Goal: Task Accomplishment & Management: Manage account settings

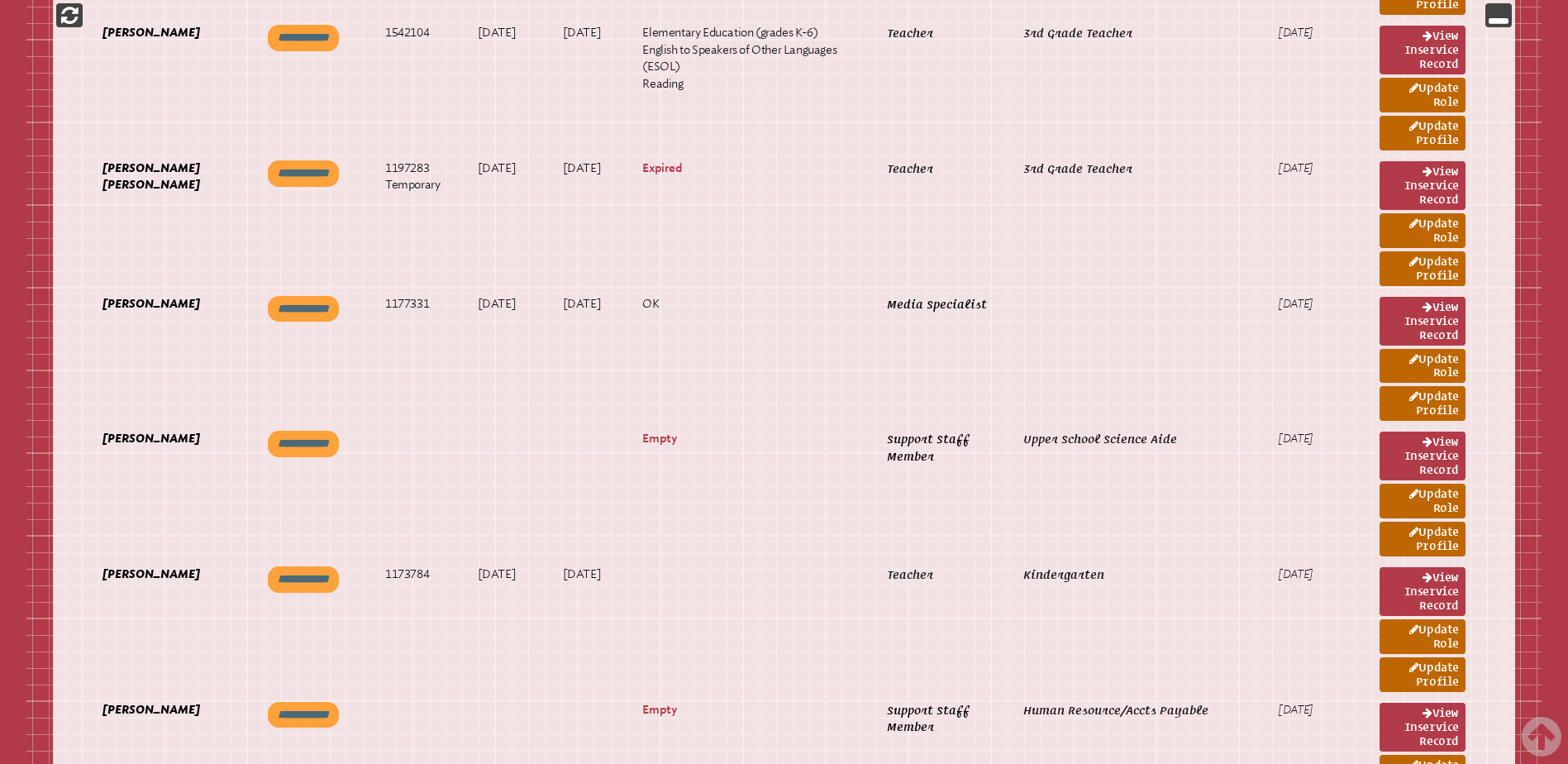
scroll to position [6863, 0]
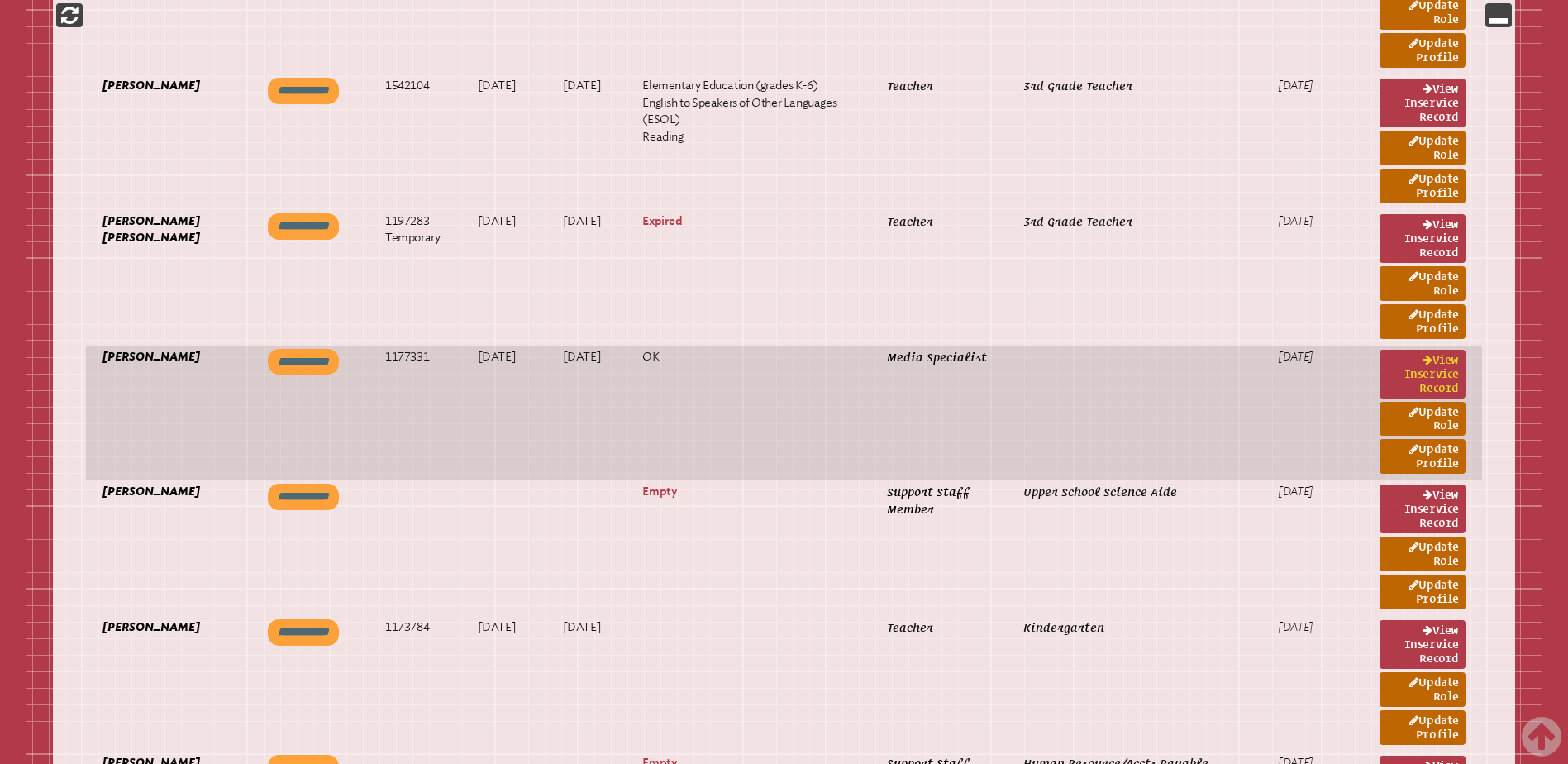
click at [1409, 375] on link "View inservice record" at bounding box center [1422, 374] width 86 height 49
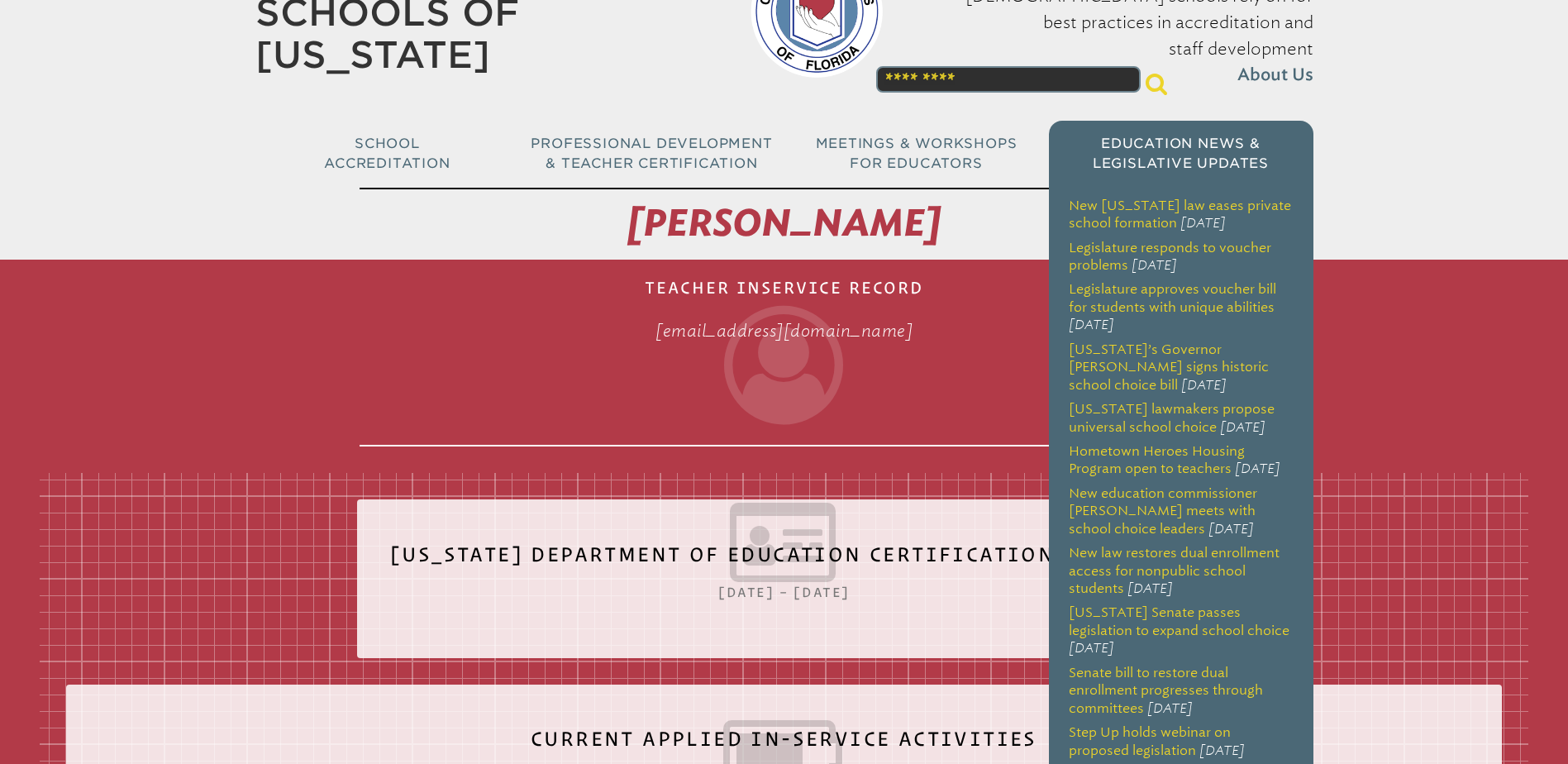
scroll to position [248, 0]
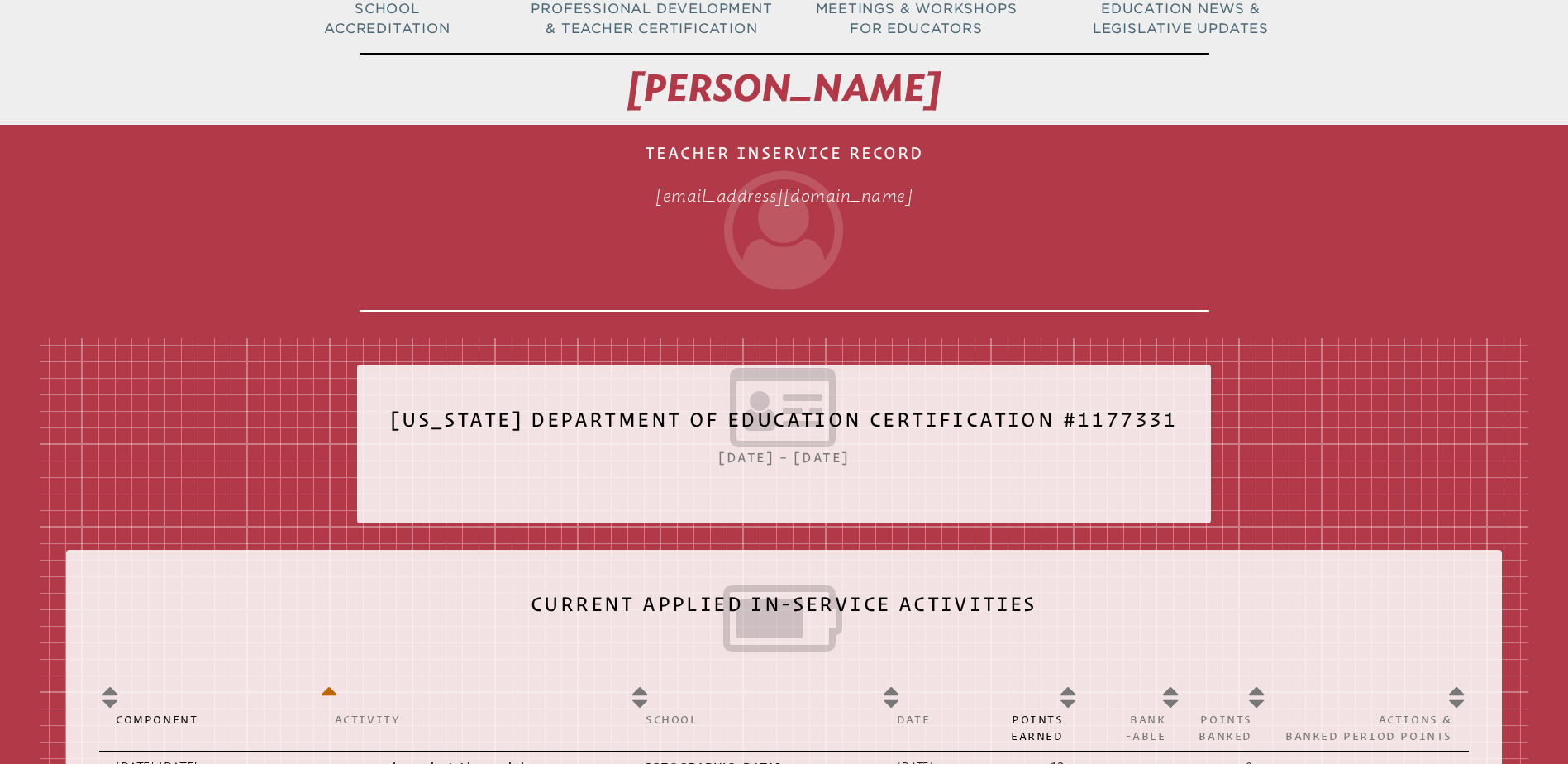
click at [619, 63] on h1 "[PERSON_NAME]" at bounding box center [784, 88] width 849 height 72
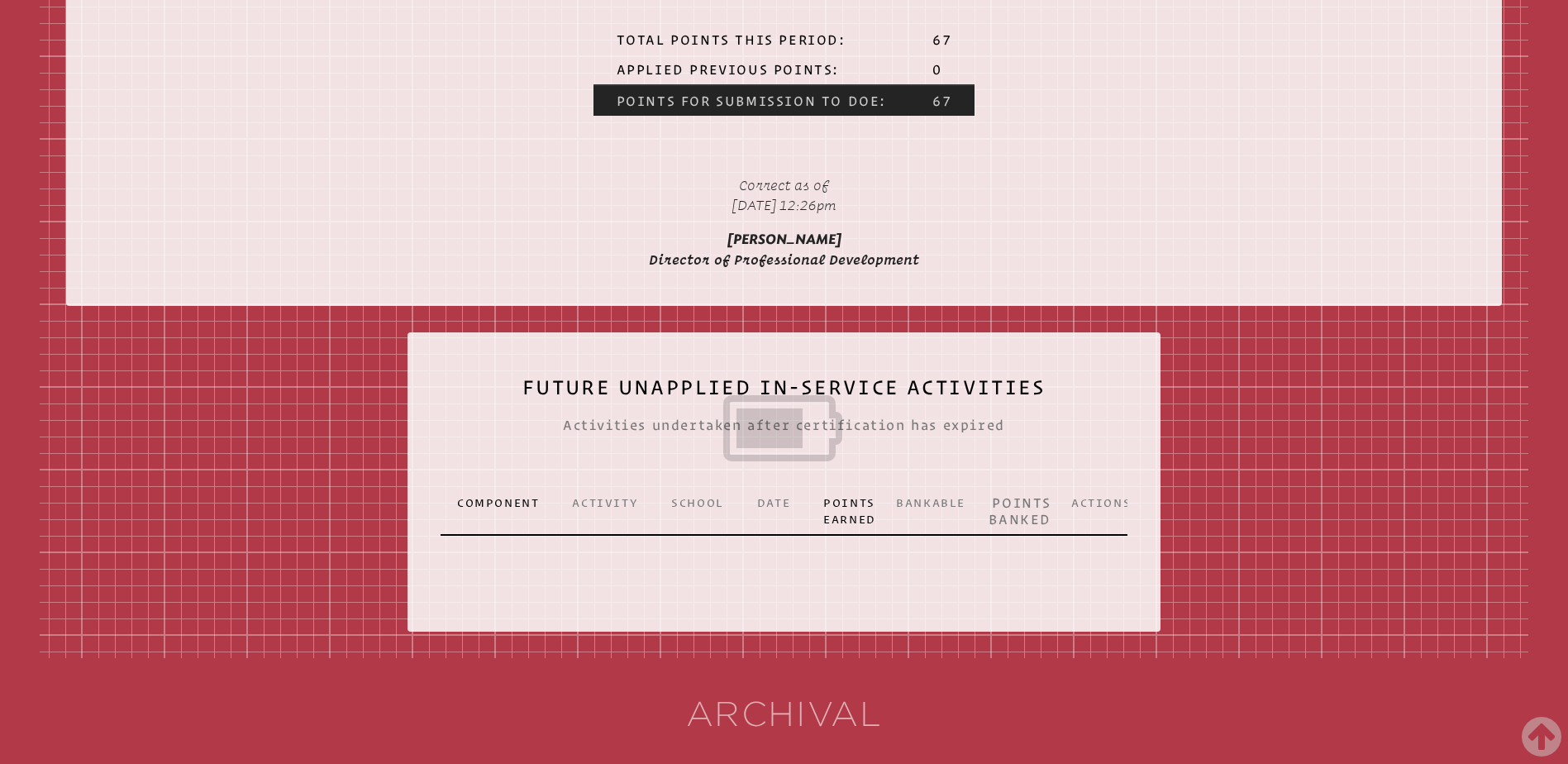
scroll to position [1984, 0]
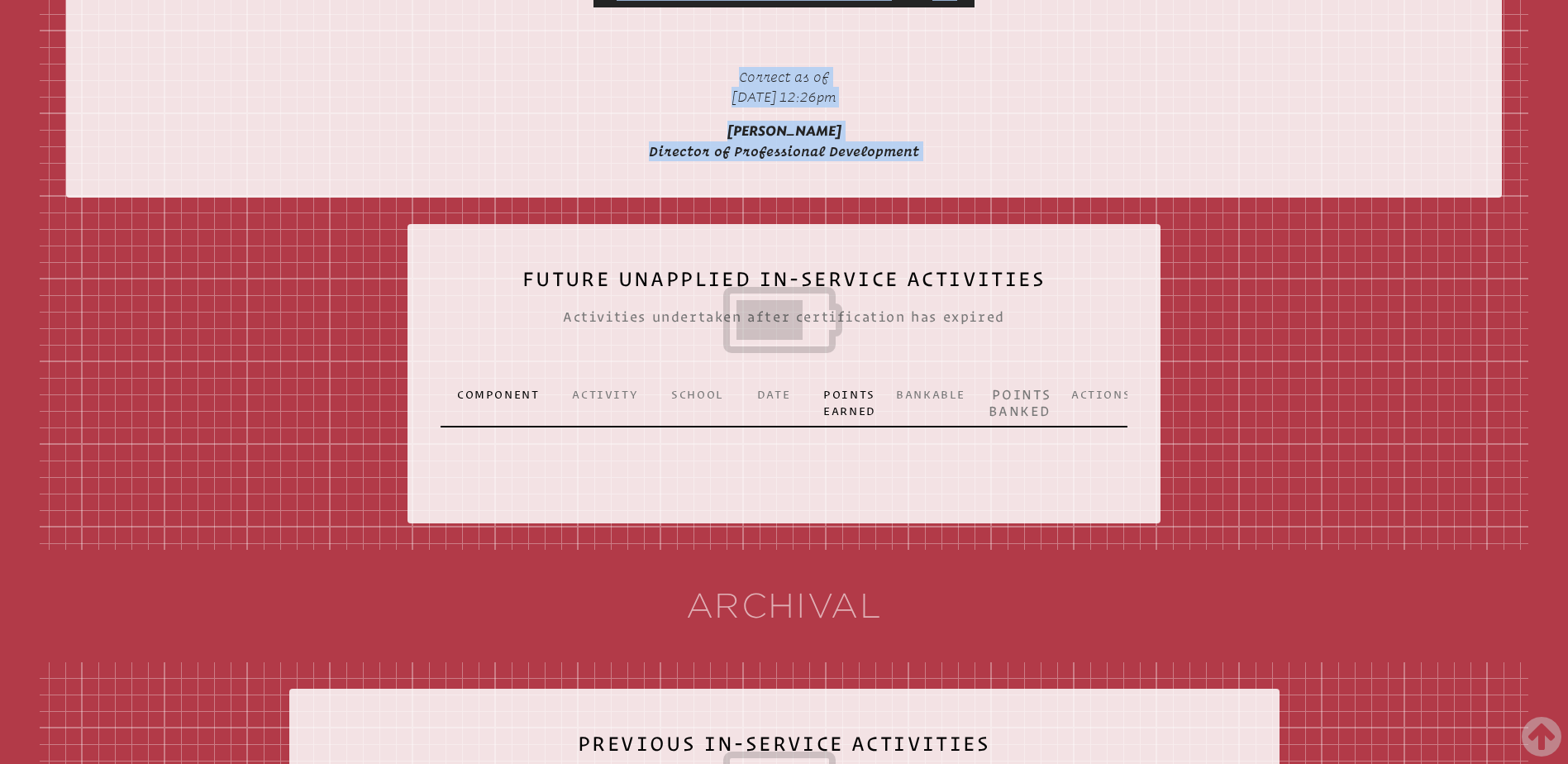
drag, startPoint x: 608, startPoint y: 72, endPoint x: 955, endPoint y: 243, distance: 386.8
copy div "Hayley Harris Teacher Inservice Record hharris@ccslancers.com Florida Departmen…"
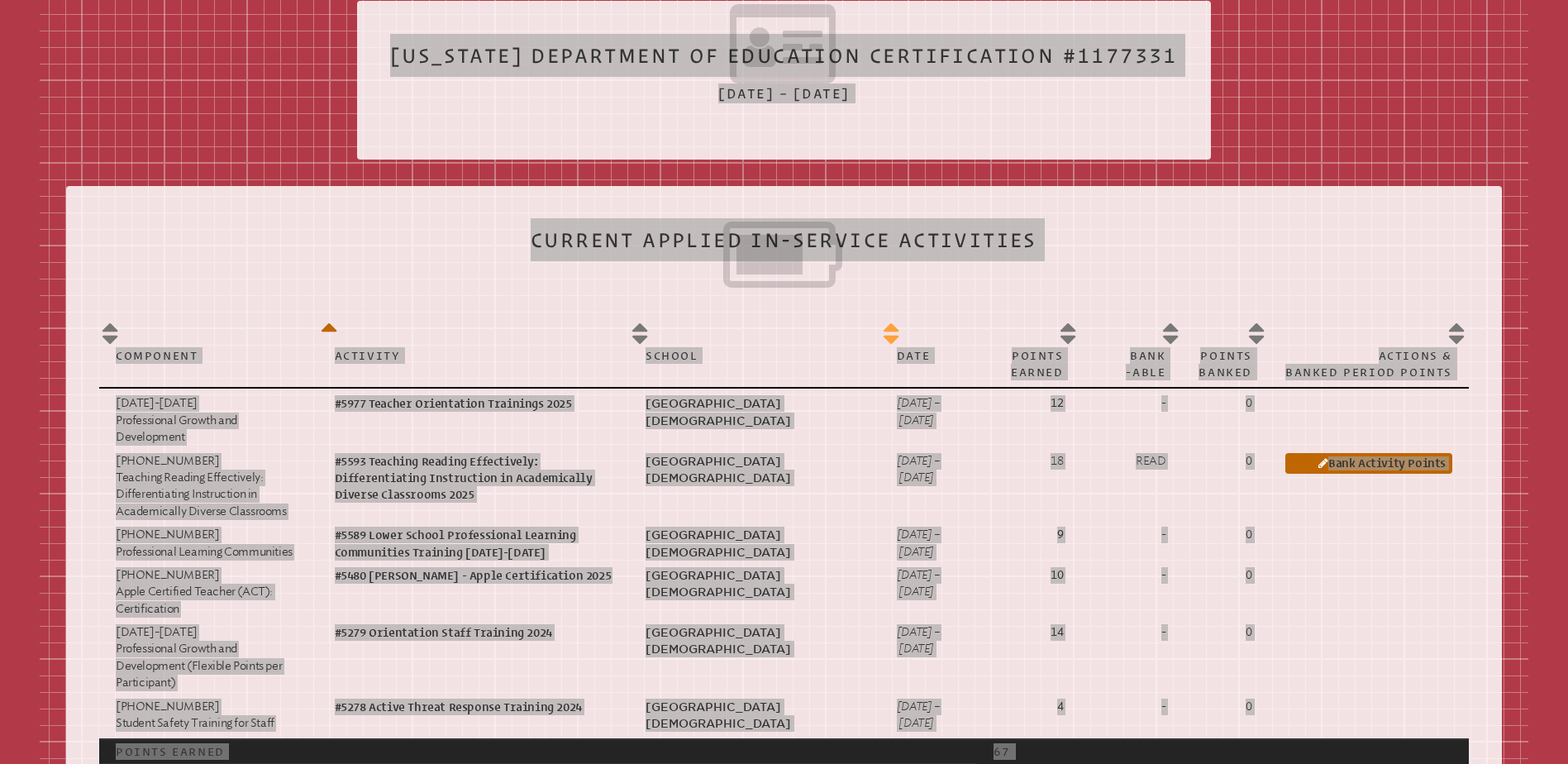
scroll to position [496, 0]
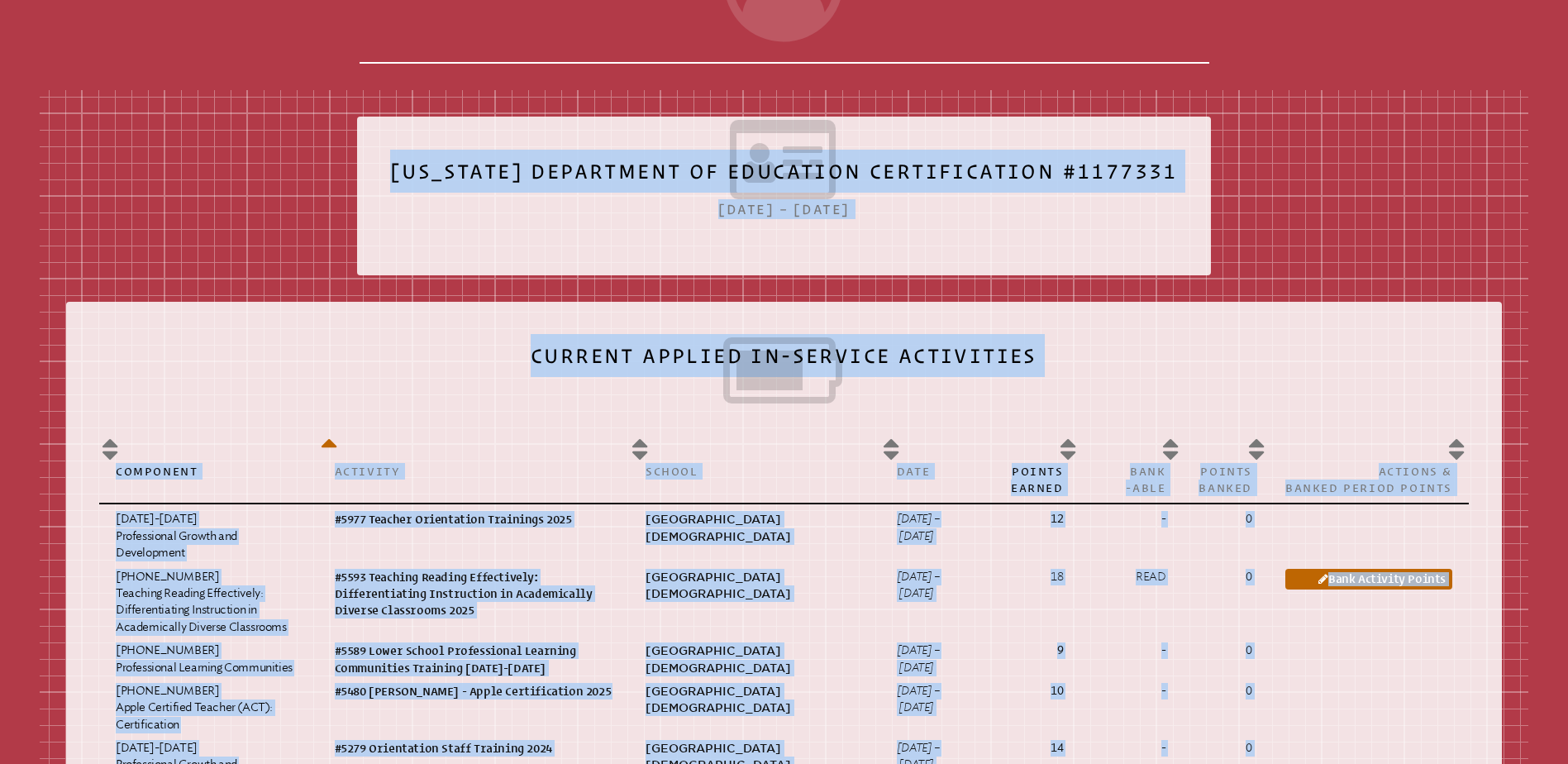
click at [403, 326] on icon at bounding box center [784, 370] width 1370 height 93
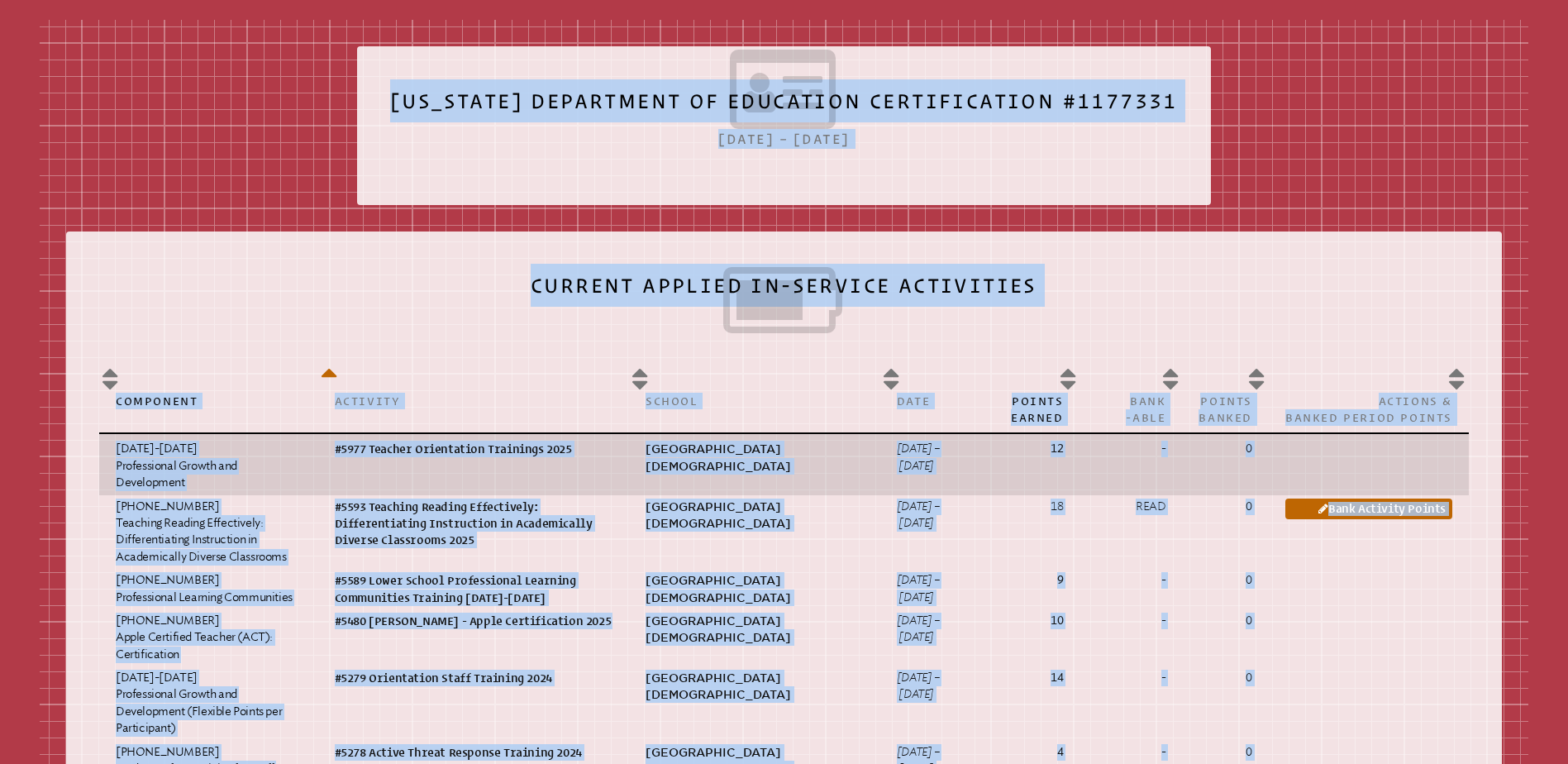
scroll to position [662, 0]
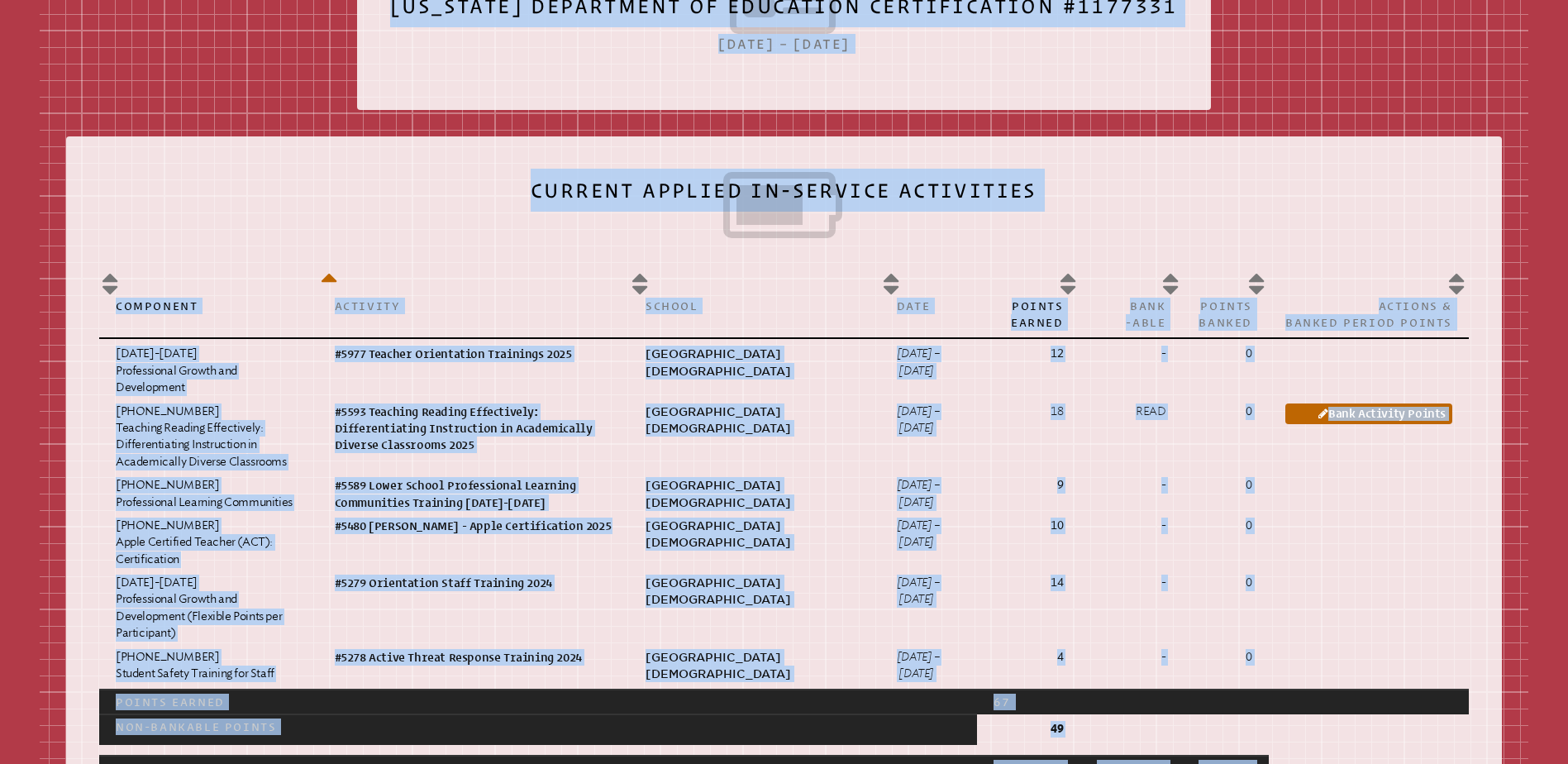
click at [472, 230] on icon at bounding box center [784, 204] width 1370 height 93
click at [451, 169] on icon at bounding box center [784, 204] width 1370 height 93
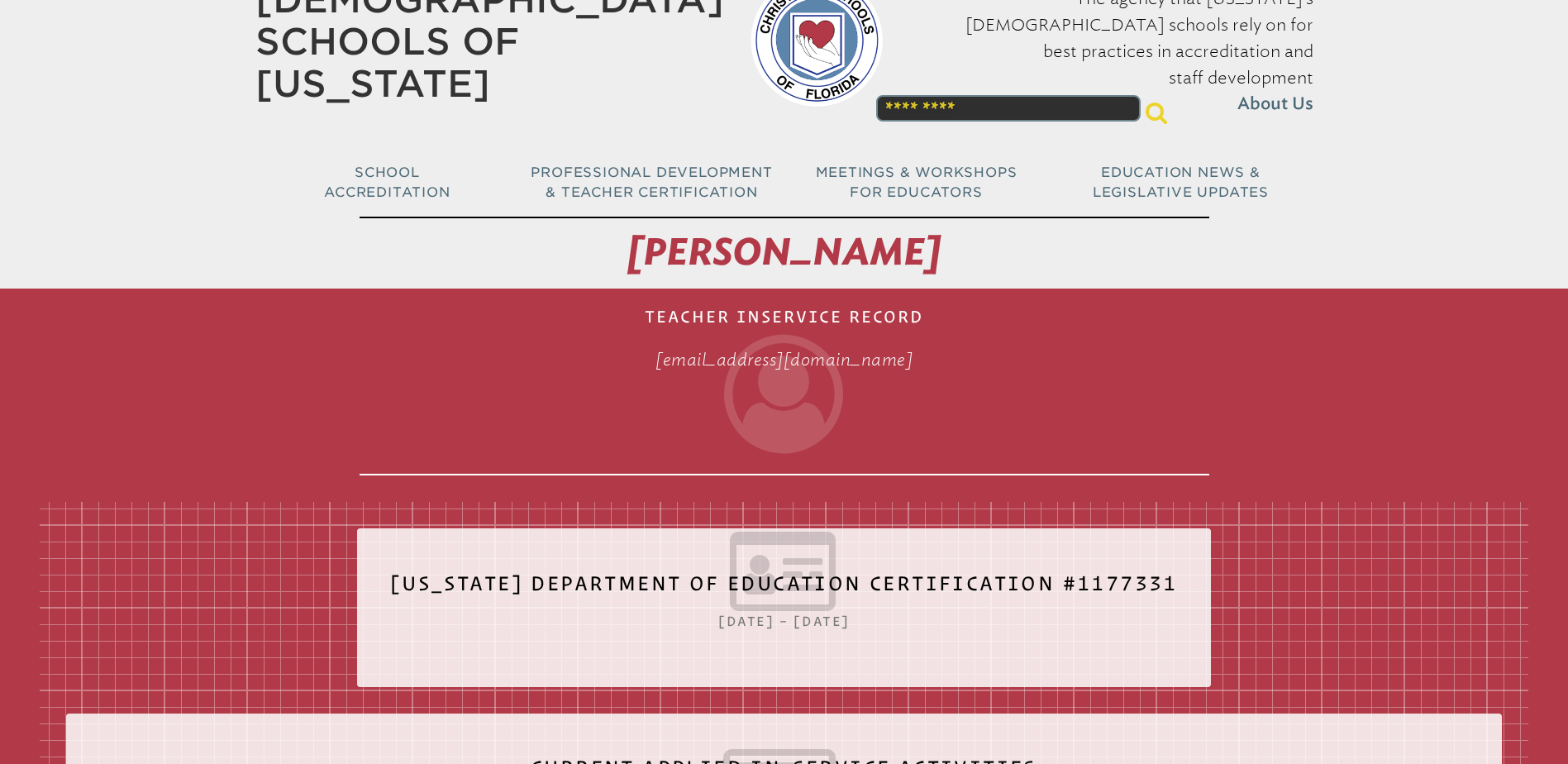
scroll to position [0, 0]
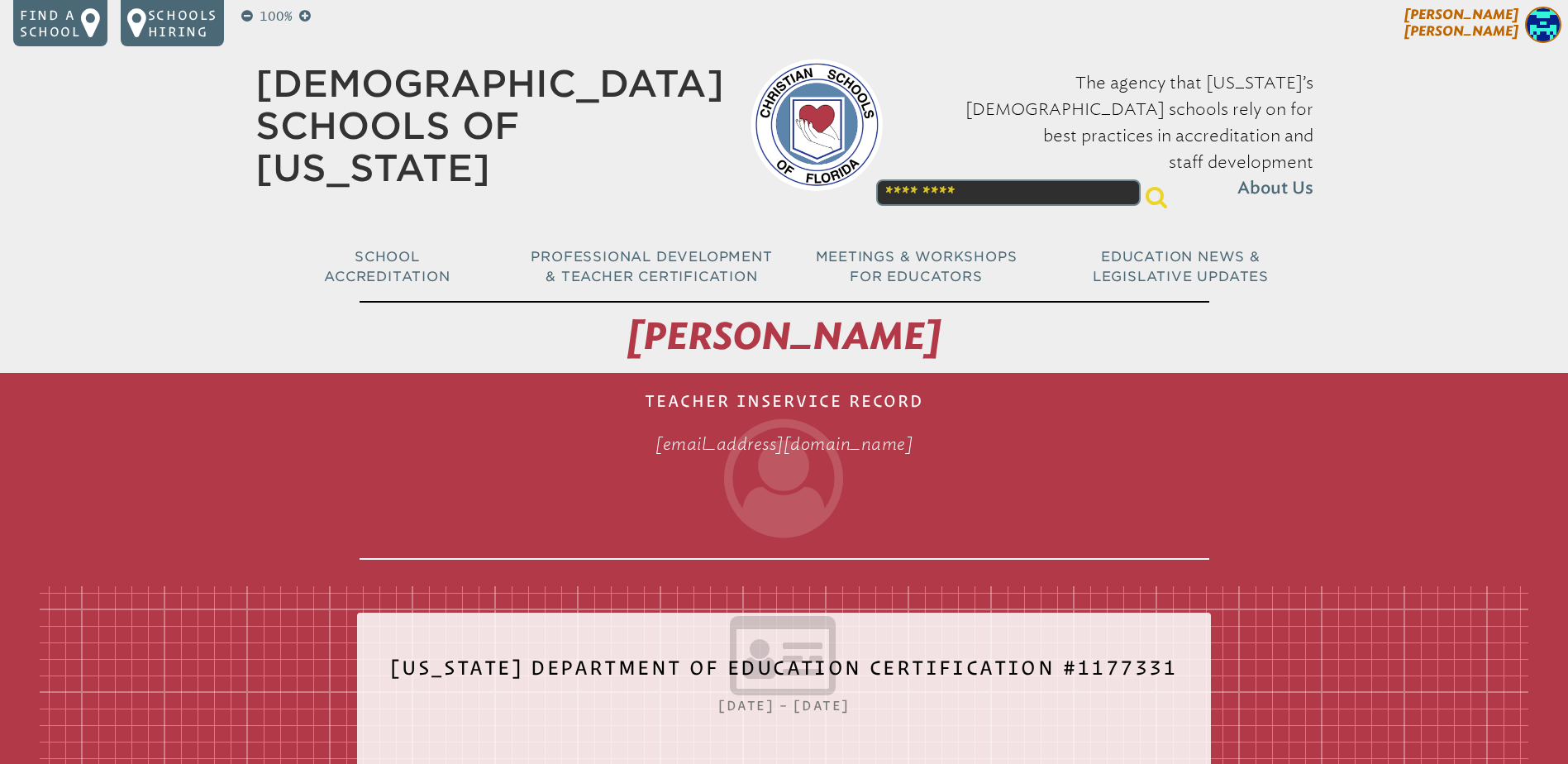
click at [1488, 14] on span "Pam Cameron" at bounding box center [1462, 23] width 114 height 32
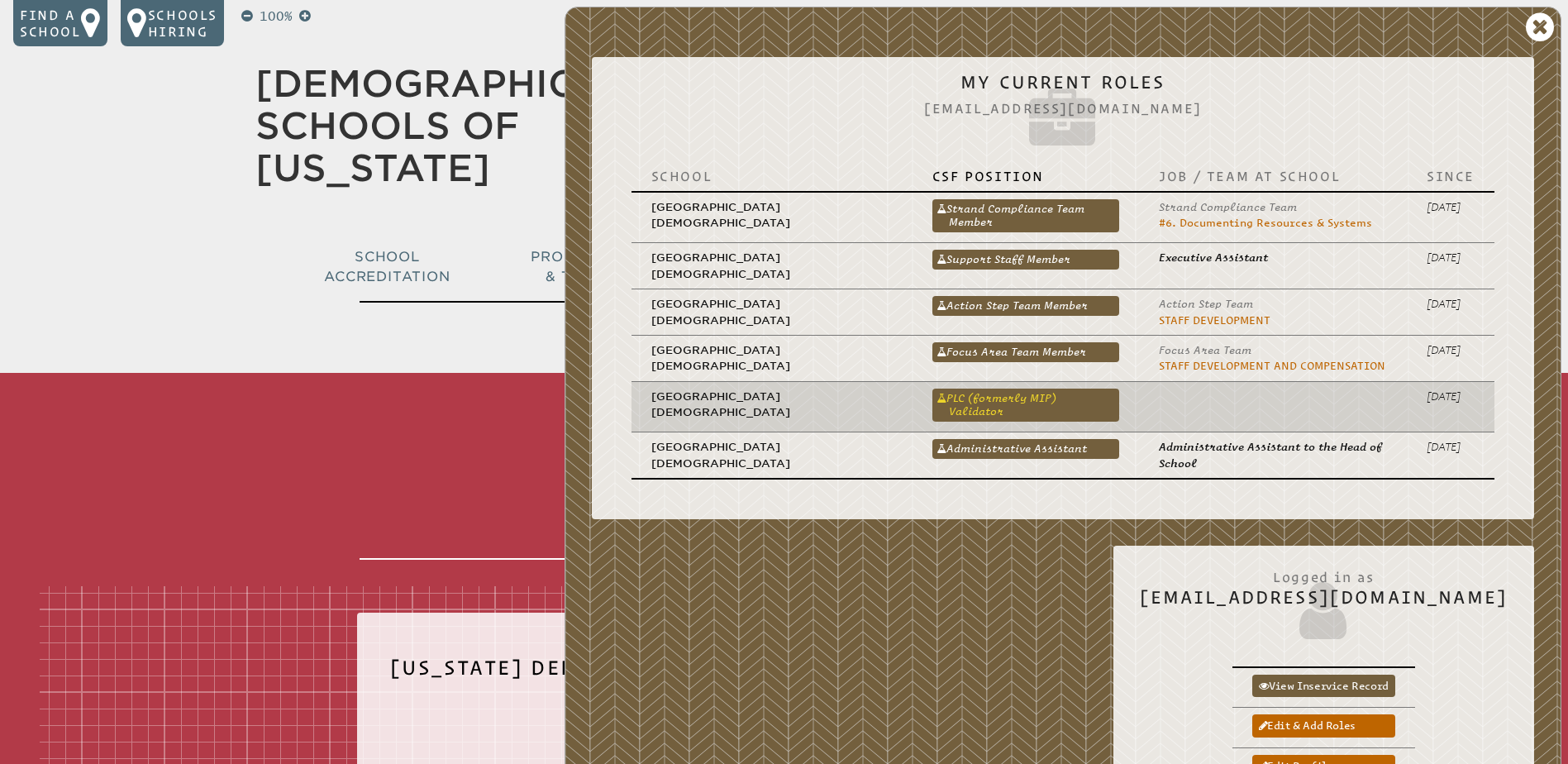
click at [1020, 402] on link "PLC (formerly MIP) Validator" at bounding box center [1026, 405] width 187 height 33
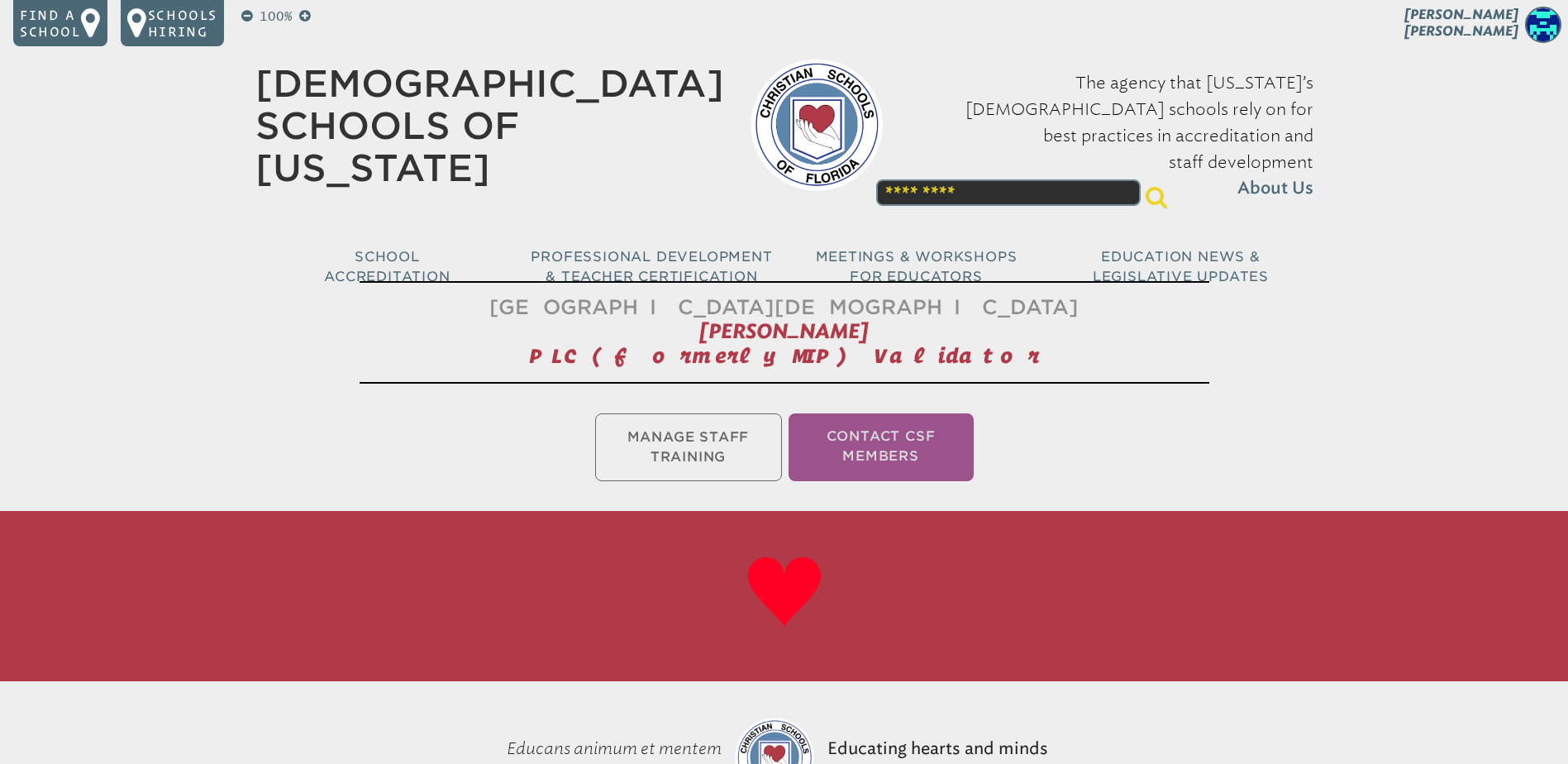
scroll to position [331, 0]
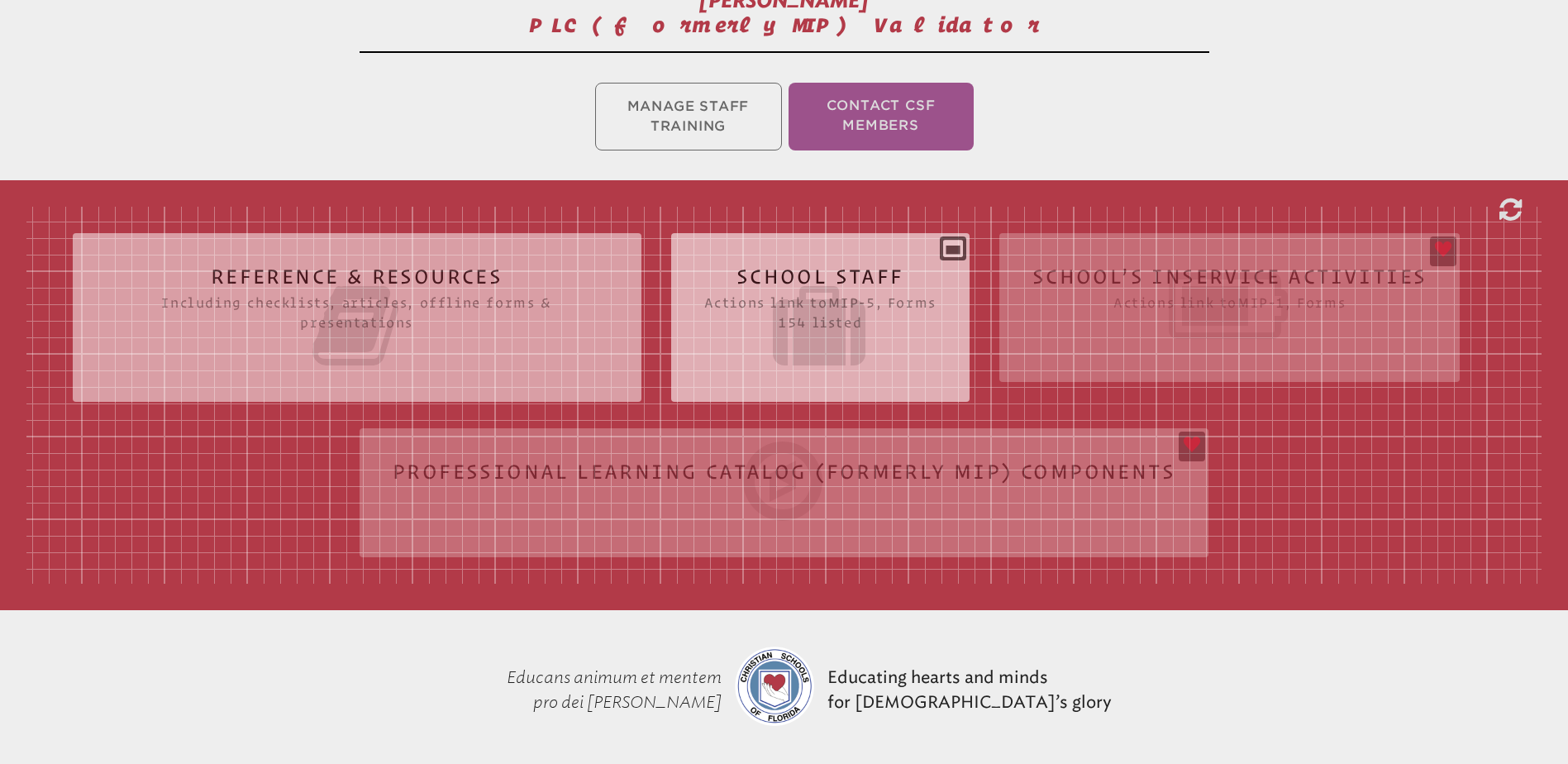
click at [883, 267] on h2 "School Staff Actions link to mip-5 , Forms 154 listed" at bounding box center [820, 319] width 232 height 106
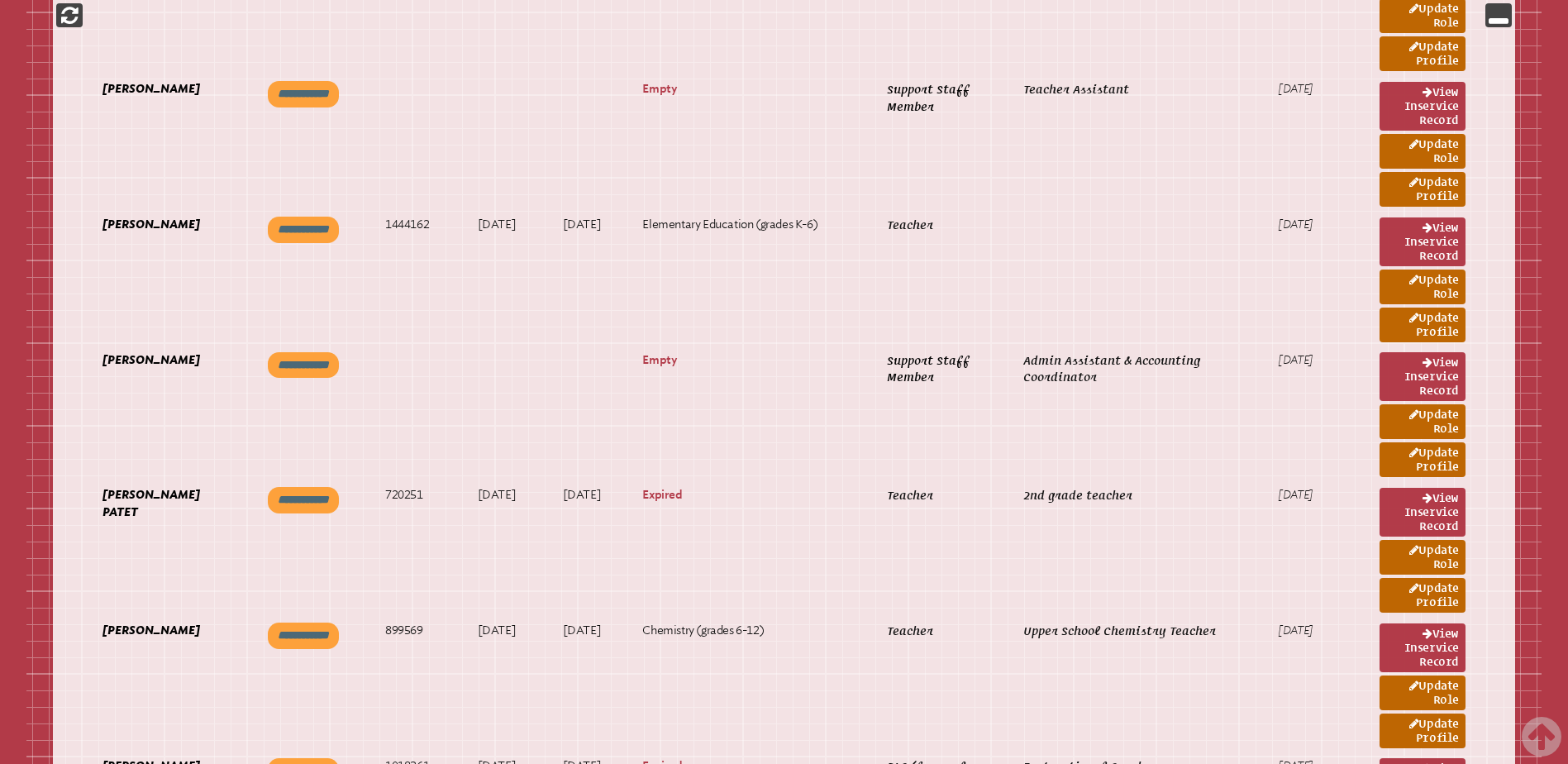
scroll to position [14305, 0]
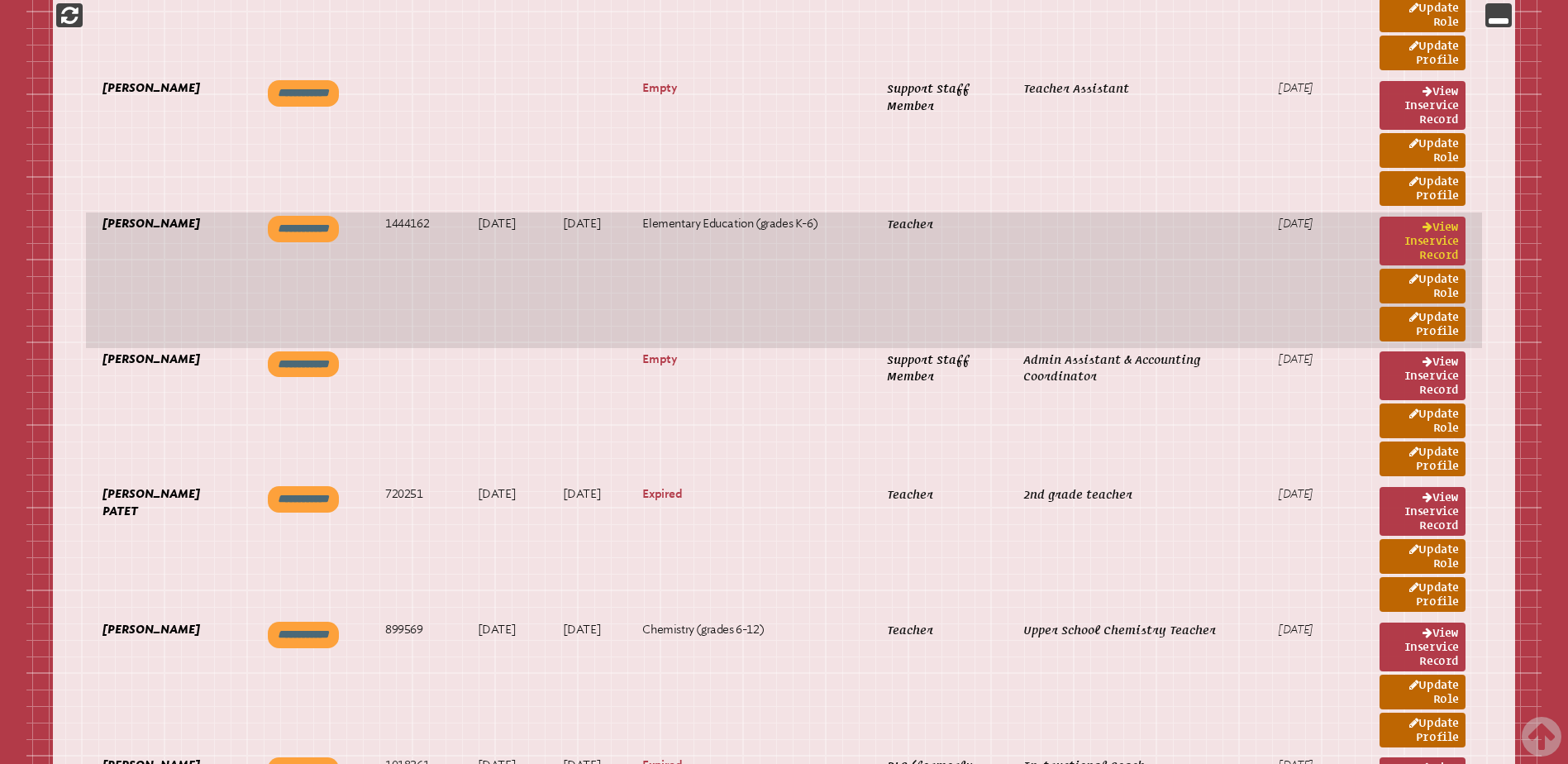
click at [1390, 236] on link "View inservice record" at bounding box center [1422, 241] width 86 height 49
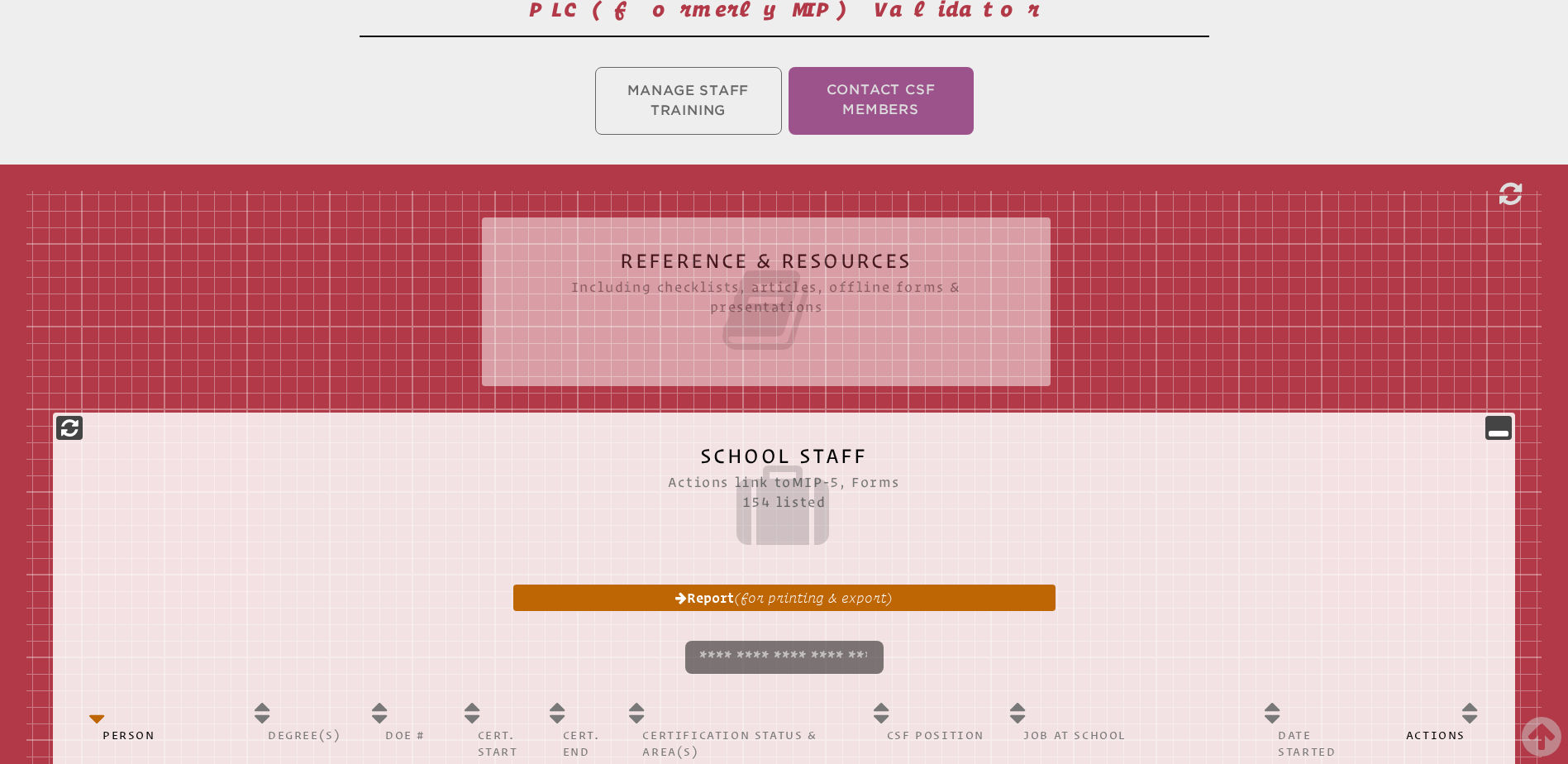
scroll to position [0, 0]
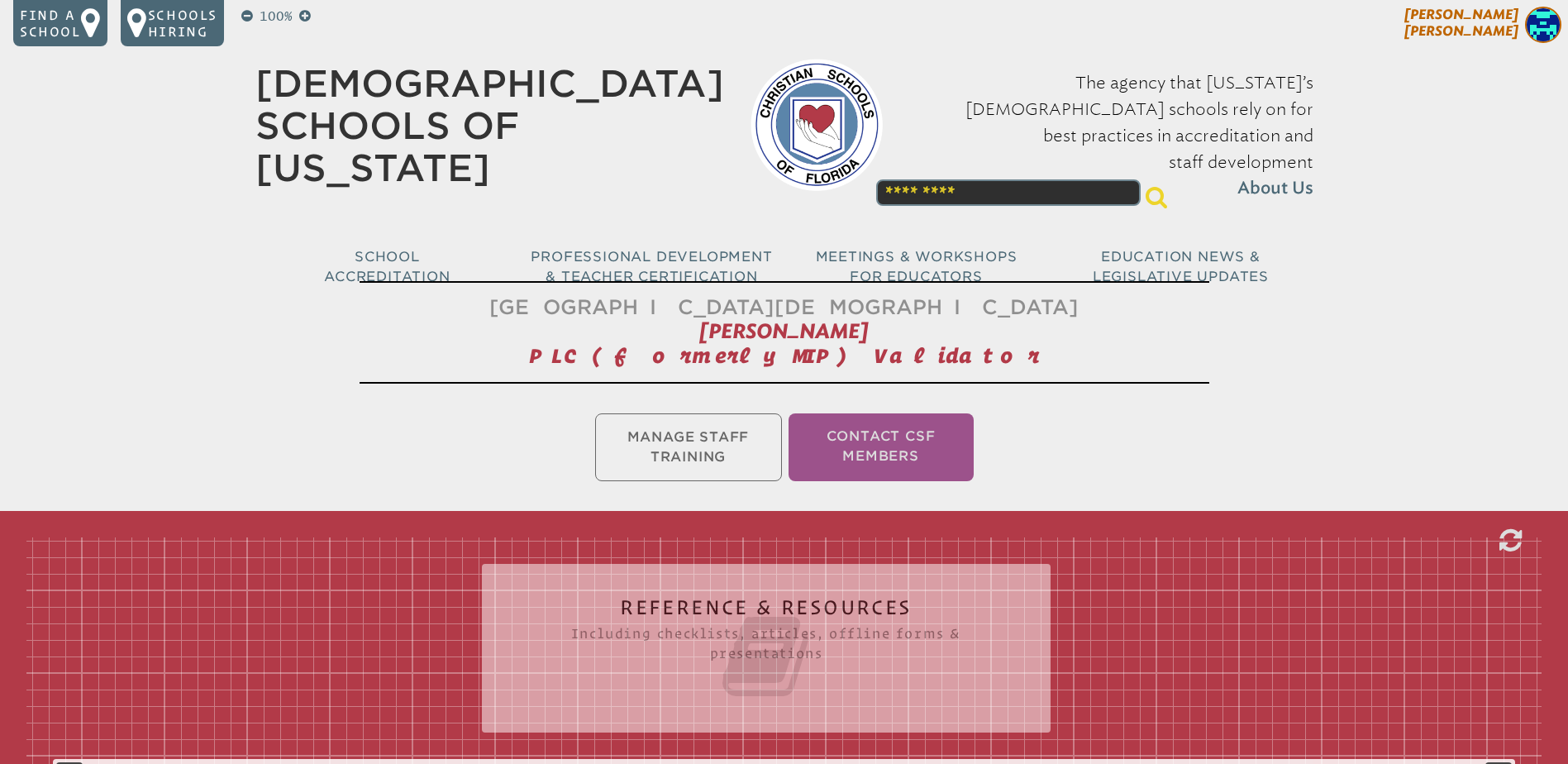
click at [1508, 13] on span "Pam Cameron" at bounding box center [1462, 23] width 114 height 32
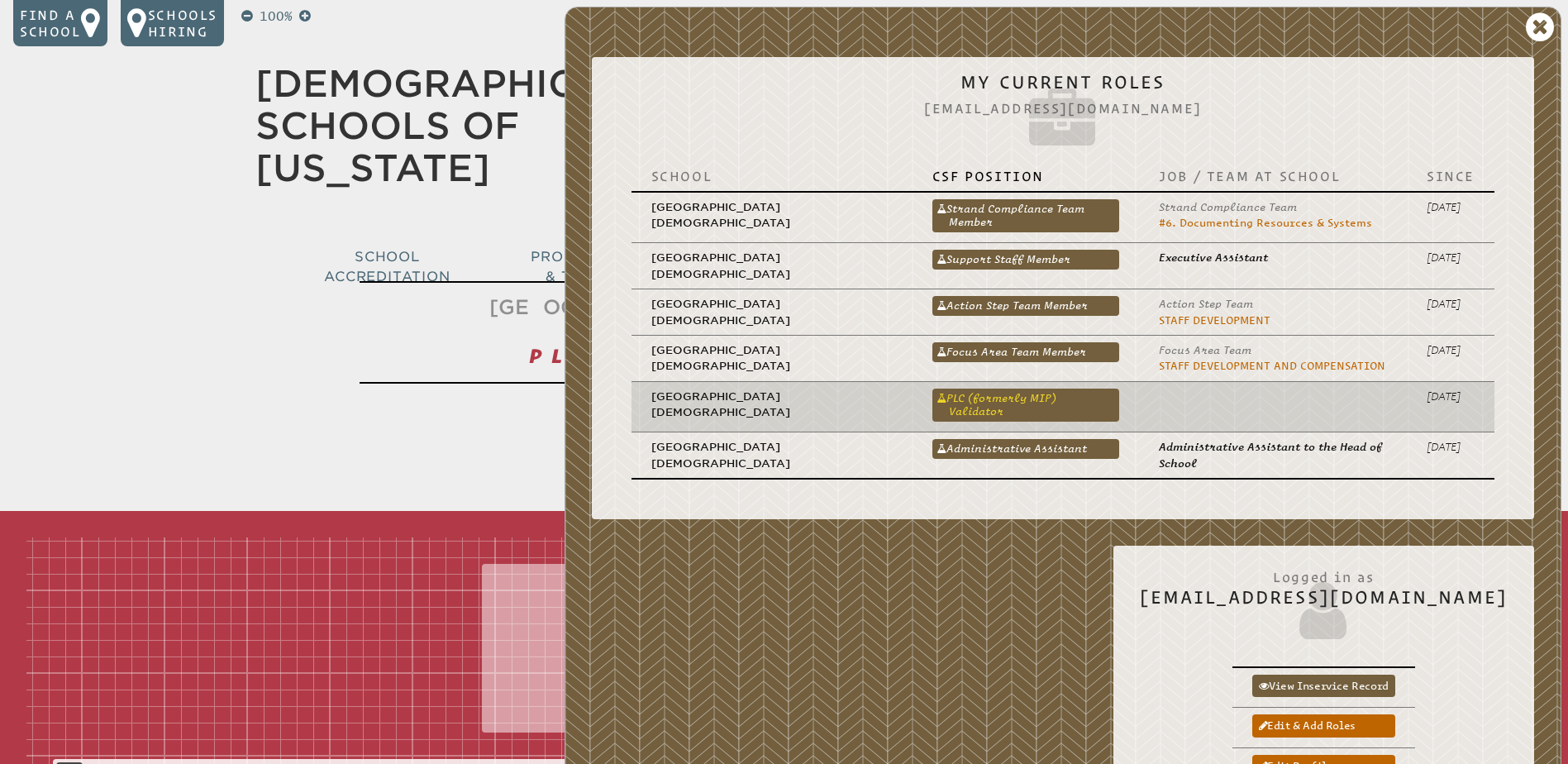
click at [1022, 401] on link "PLC (formerly MIP) Validator" at bounding box center [1026, 405] width 187 height 33
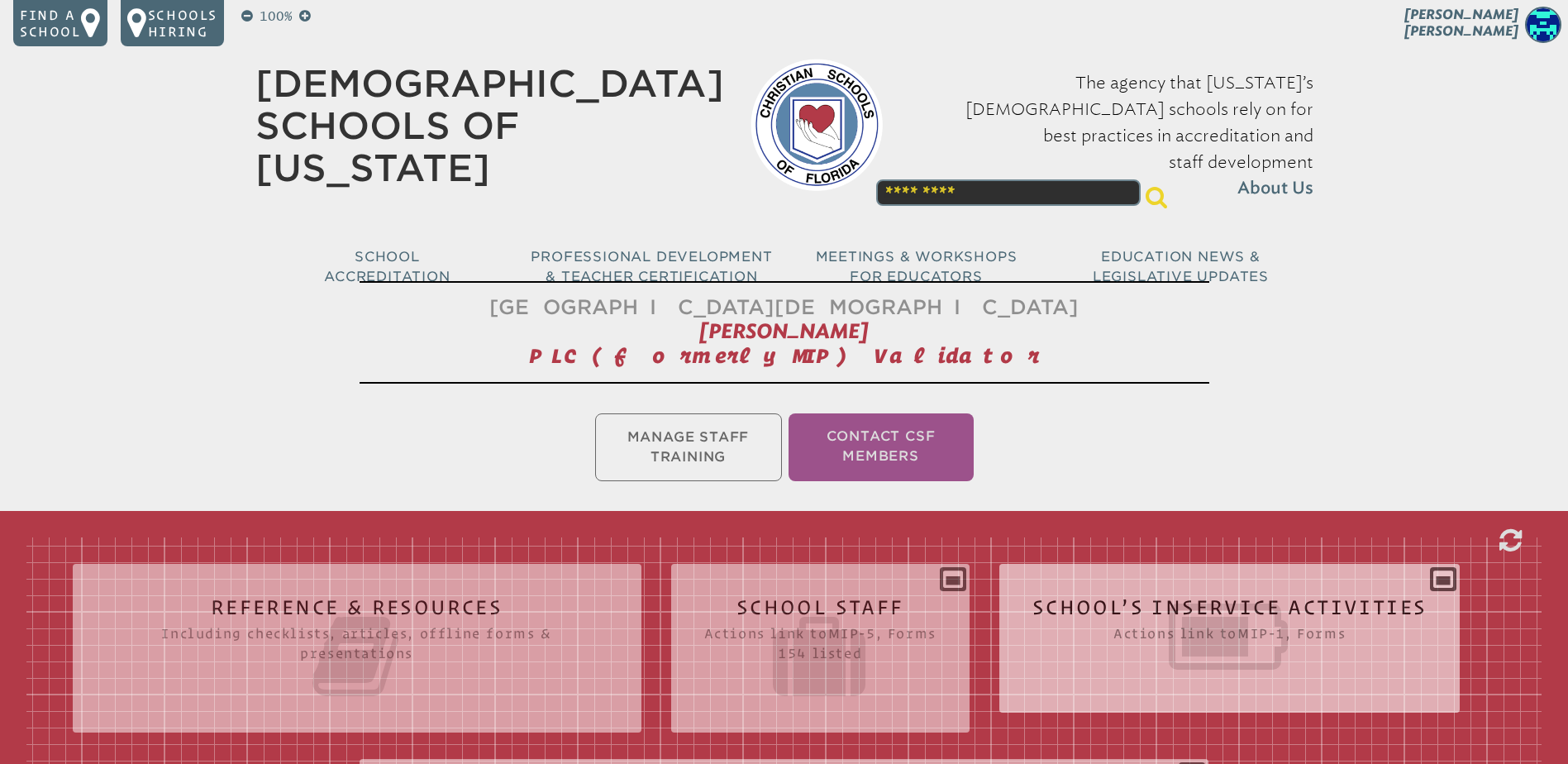
scroll to position [331, 0]
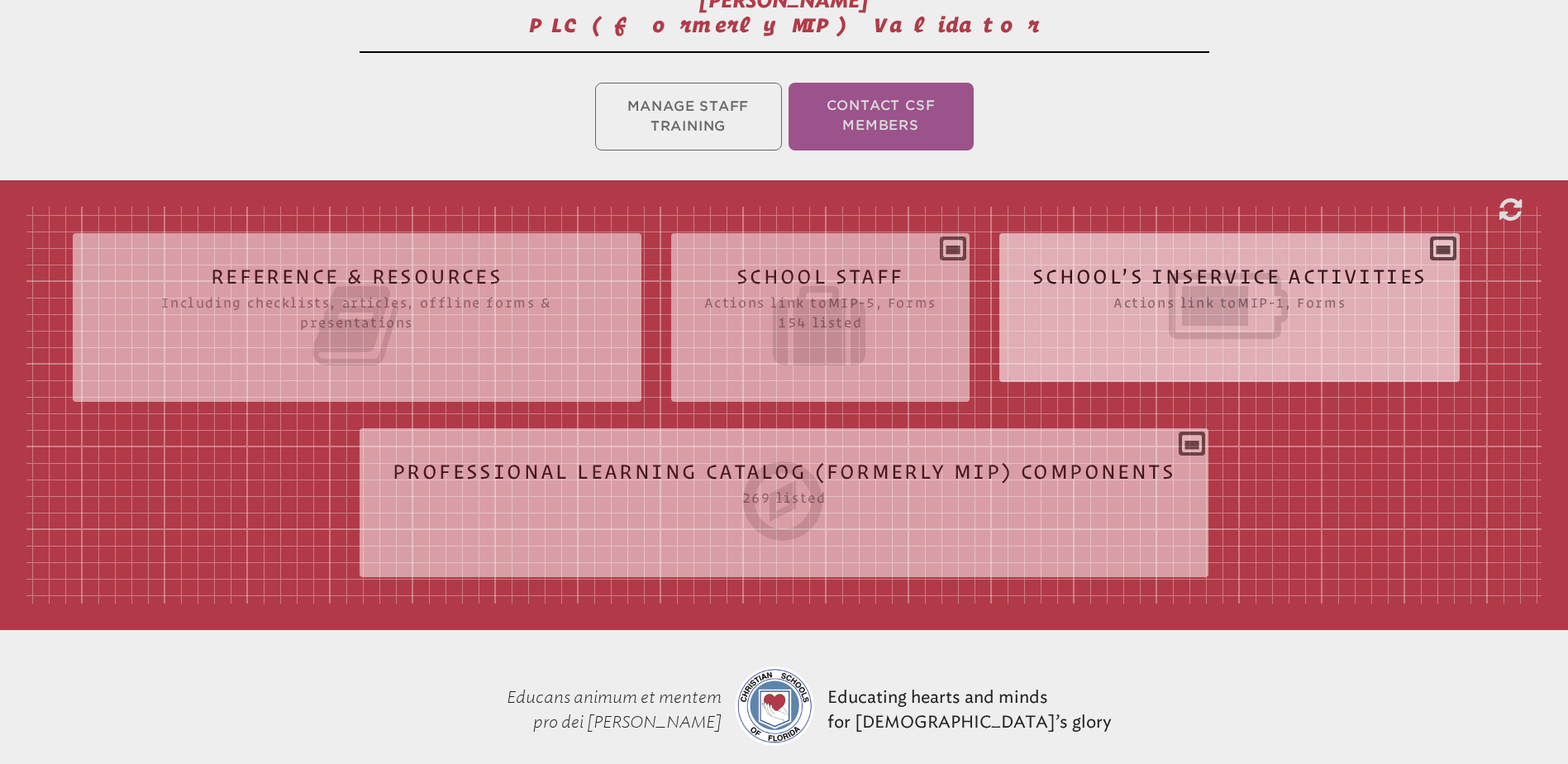
click at [1141, 272] on icon at bounding box center [1229, 306] width 395 height 93
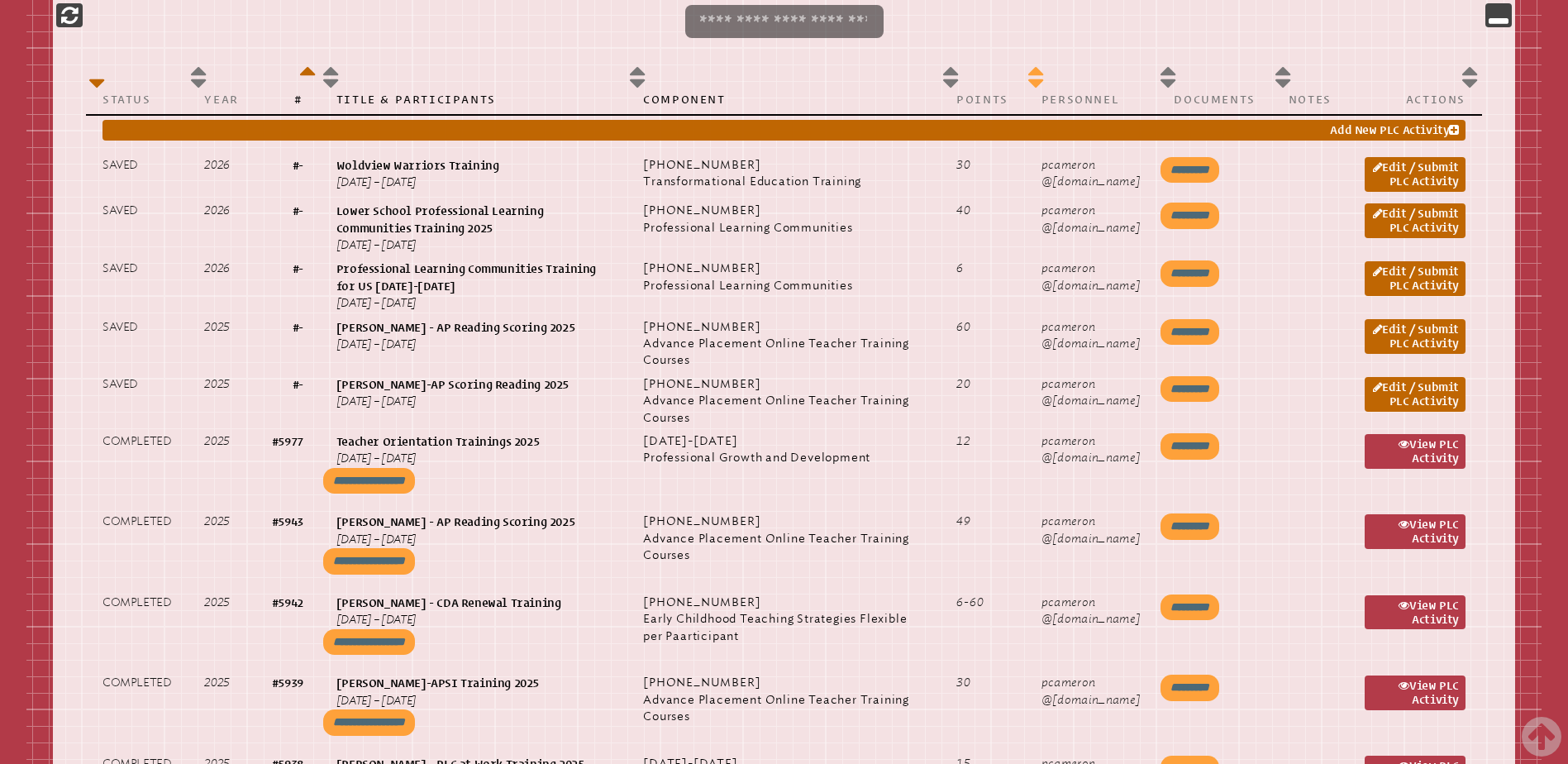
scroll to position [910, 0]
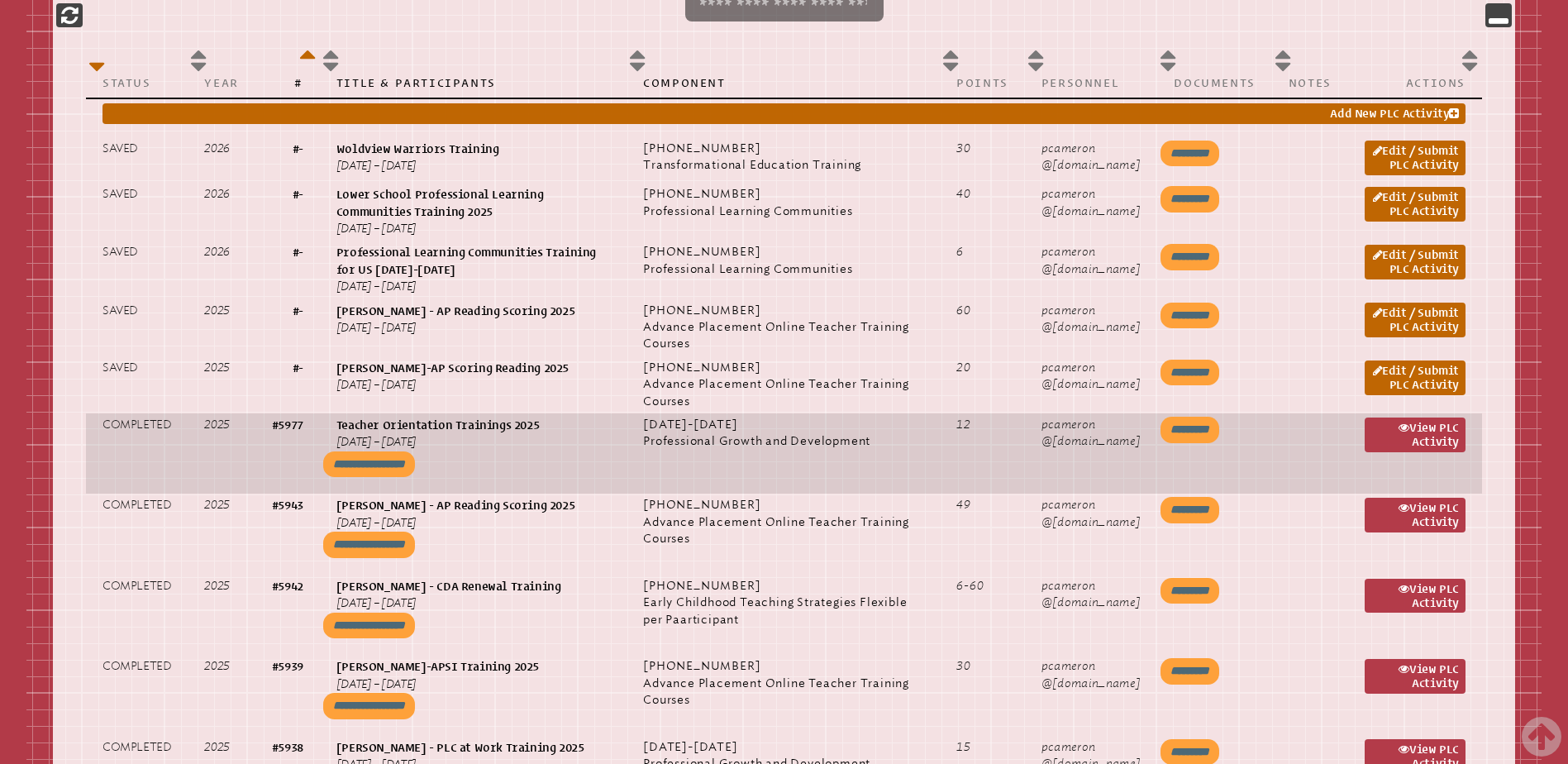
click at [415, 478] on input "**********" at bounding box center [369, 464] width 92 height 27
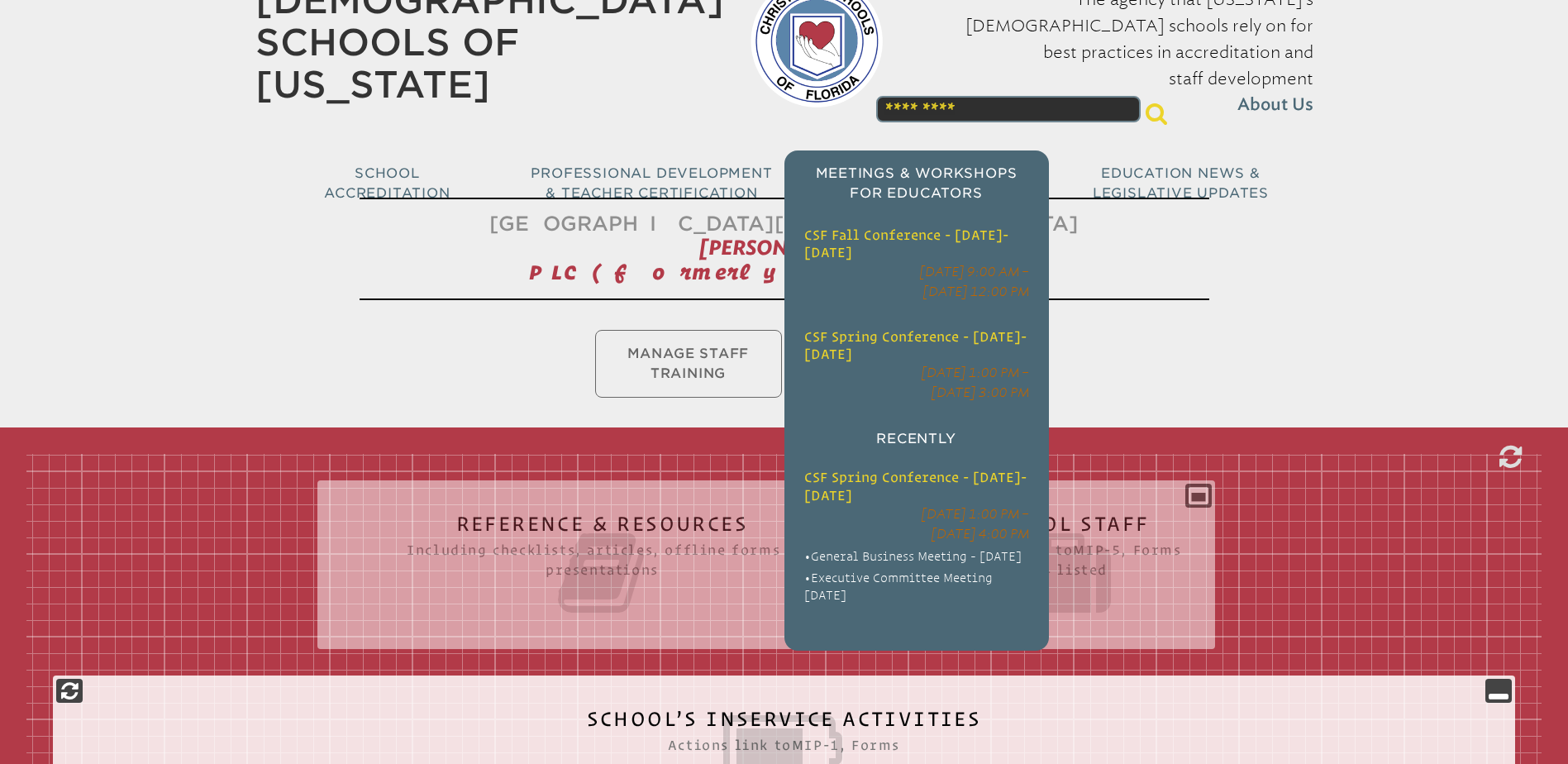
scroll to position [82, 0]
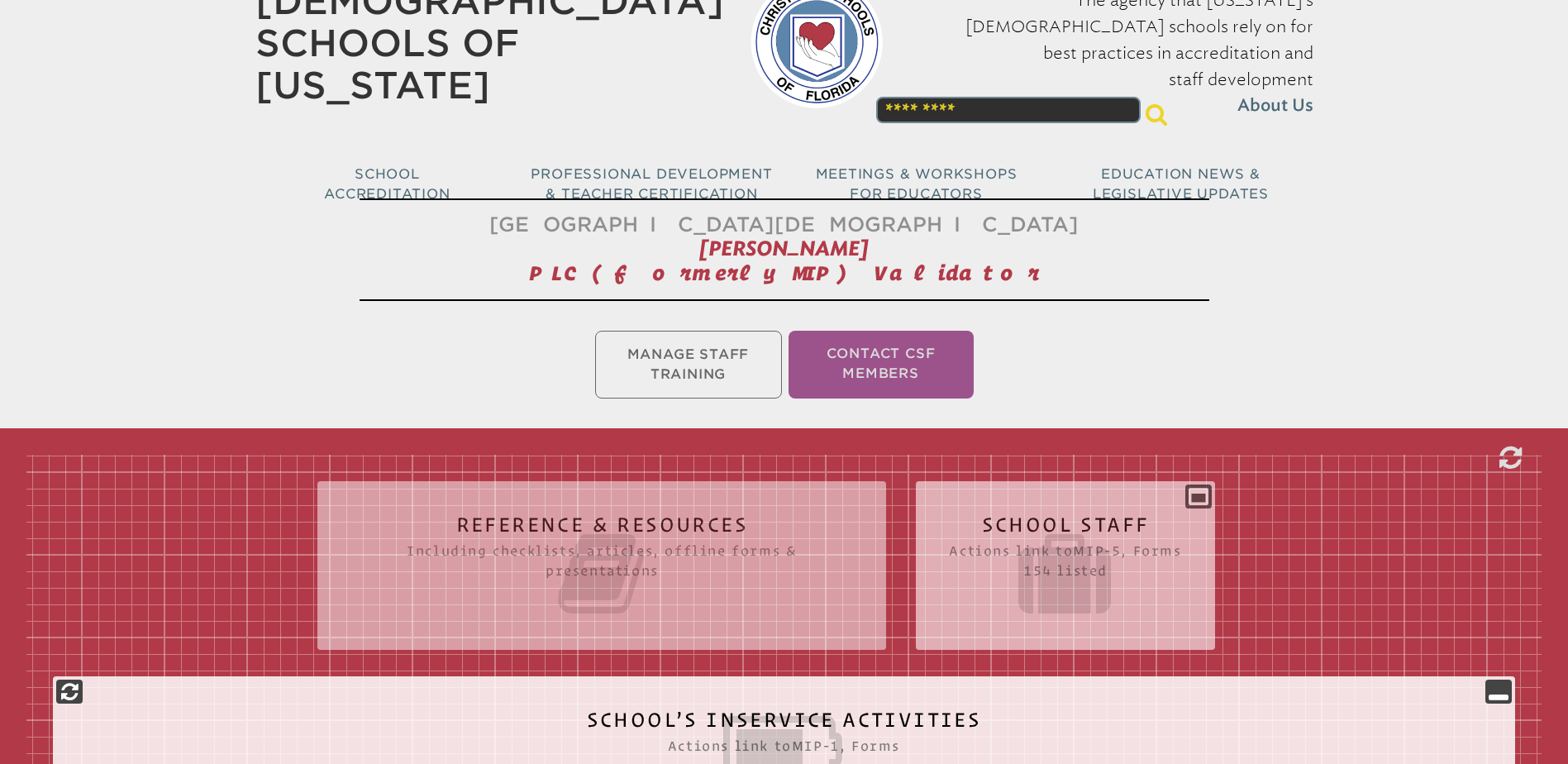
click at [1054, 528] on icon at bounding box center [1065, 573] width 232 height 93
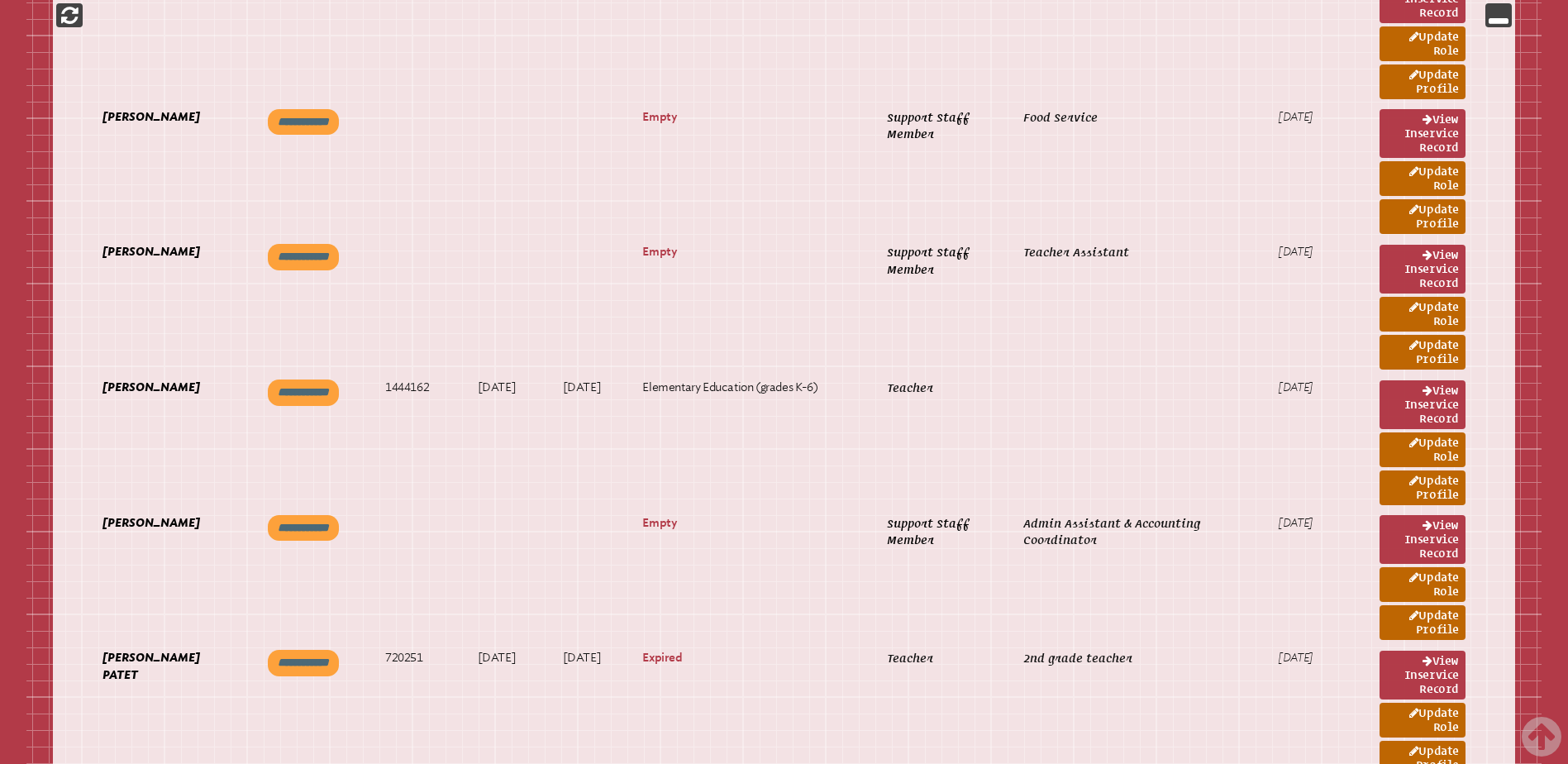
scroll to position [14305, 0]
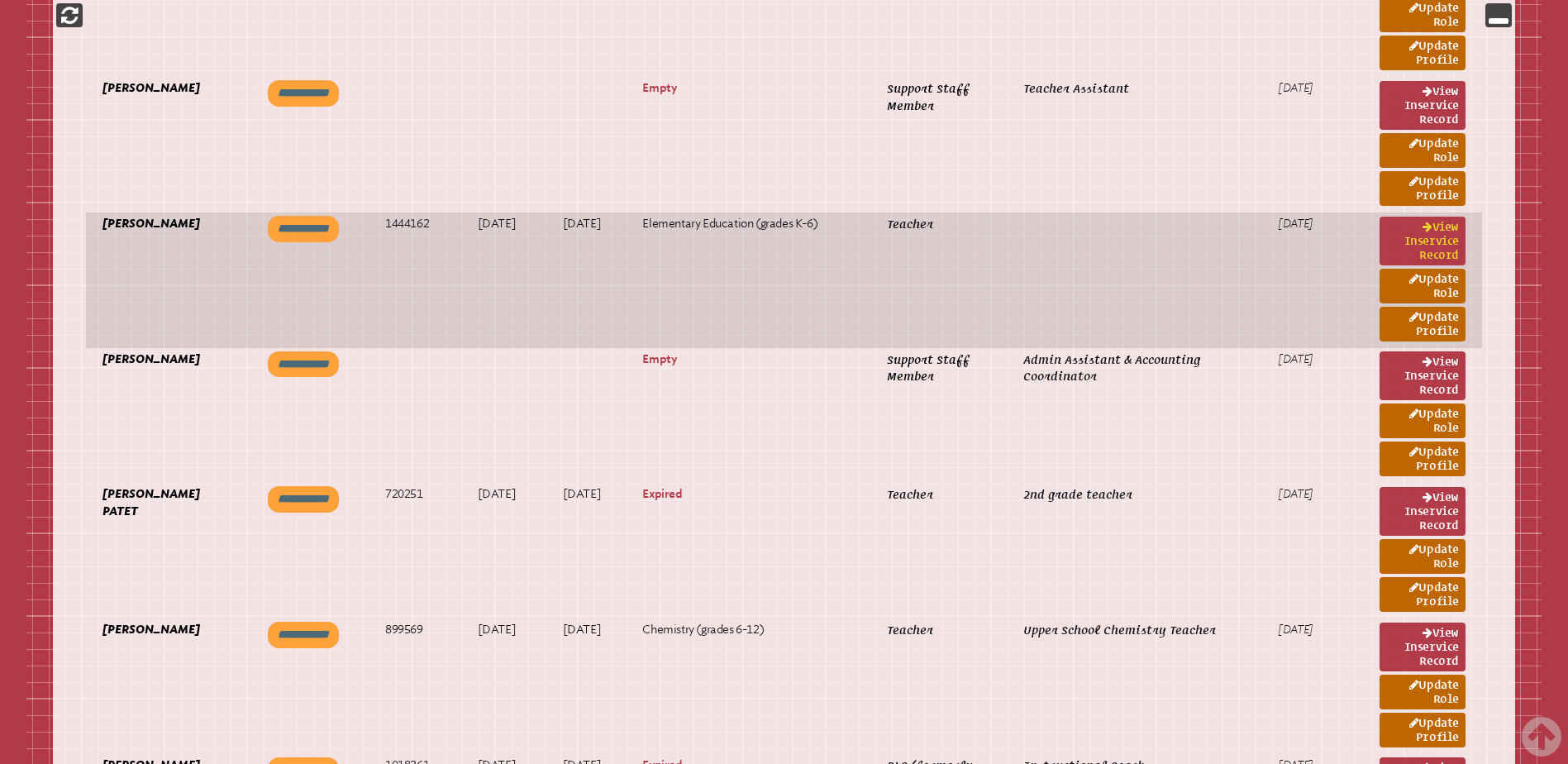
click at [1401, 231] on link "View inservice record" at bounding box center [1422, 241] width 86 height 49
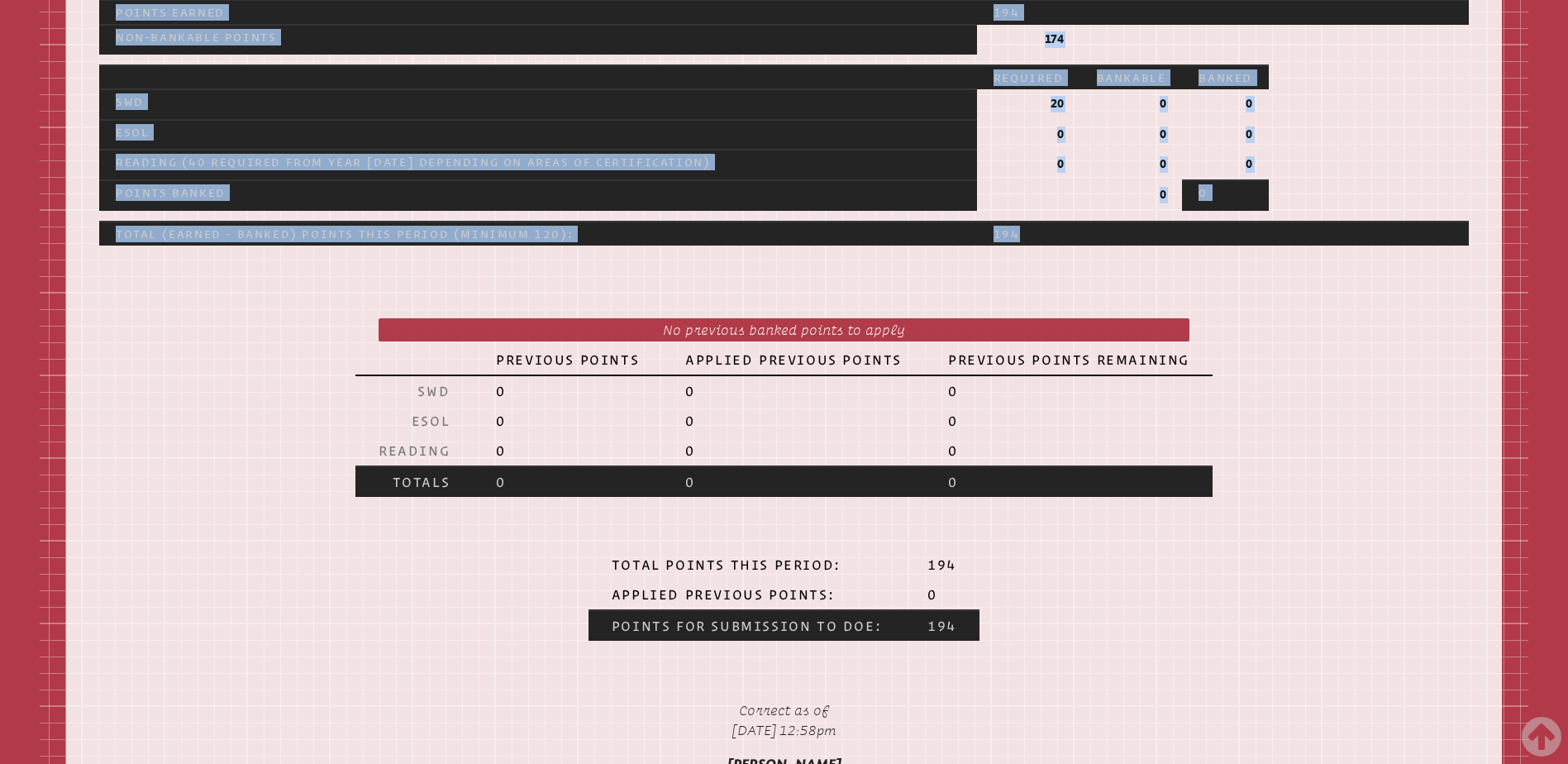
scroll to position [2398, 0]
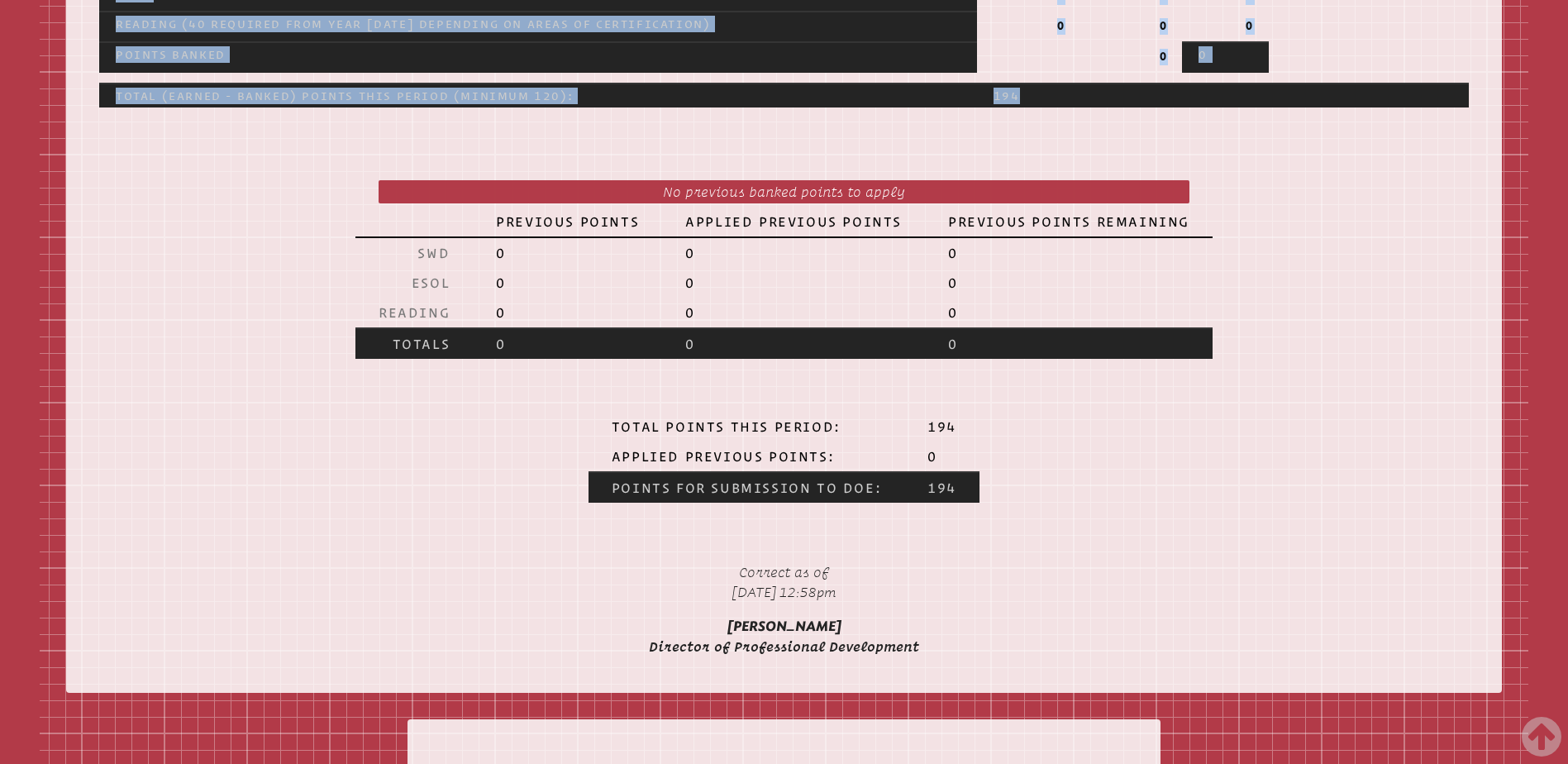
drag, startPoint x: 590, startPoint y: 335, endPoint x: 897, endPoint y: 431, distance: 321.7
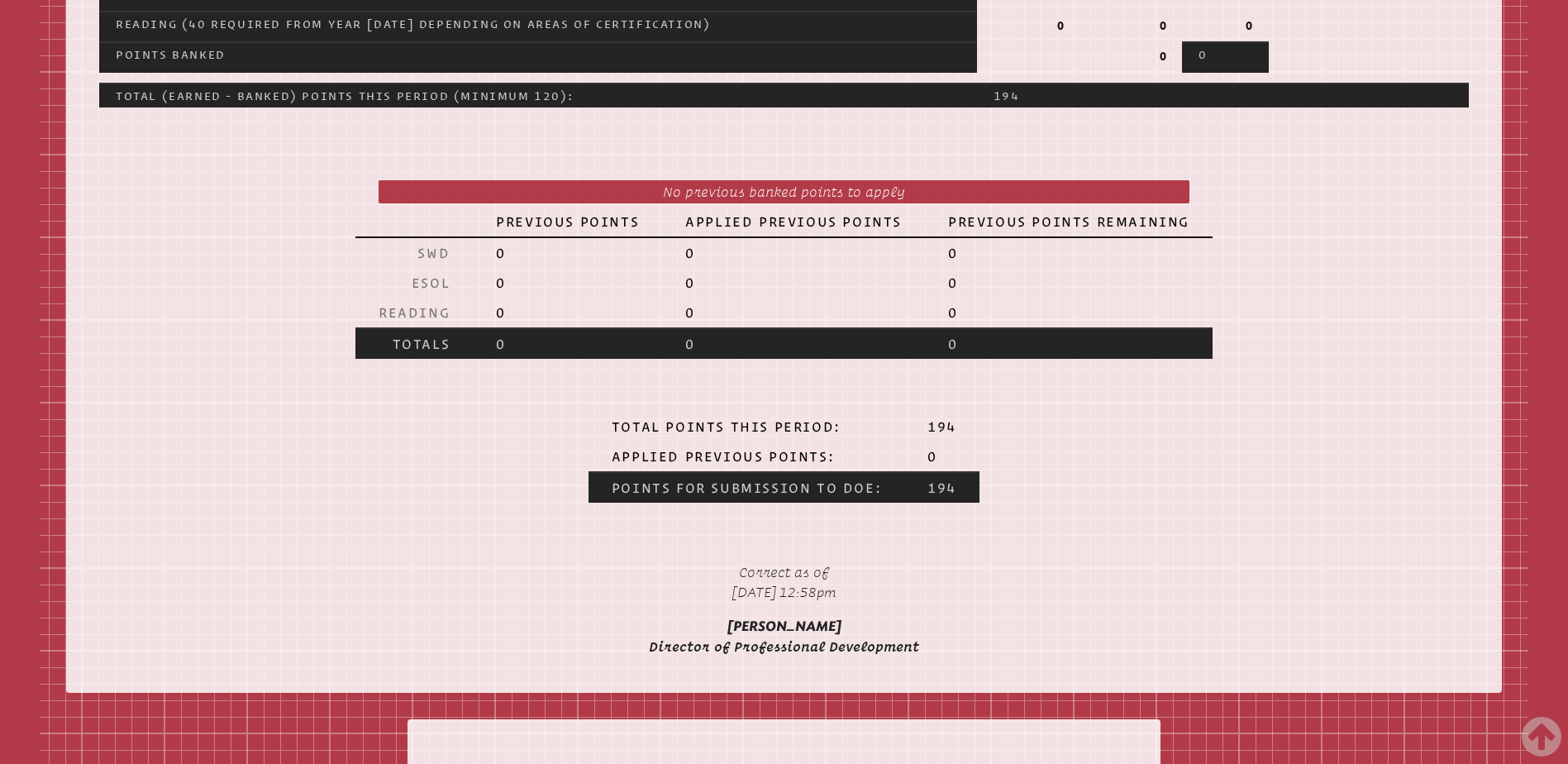
drag, startPoint x: 897, startPoint y: 431, endPoint x: 1088, endPoint y: 456, distance: 192.6
click at [1089, 456] on div "Total Points this Period: 194 Applied Previous Points: 0 Points for Submission …" at bounding box center [784, 483] width 1396 height 144
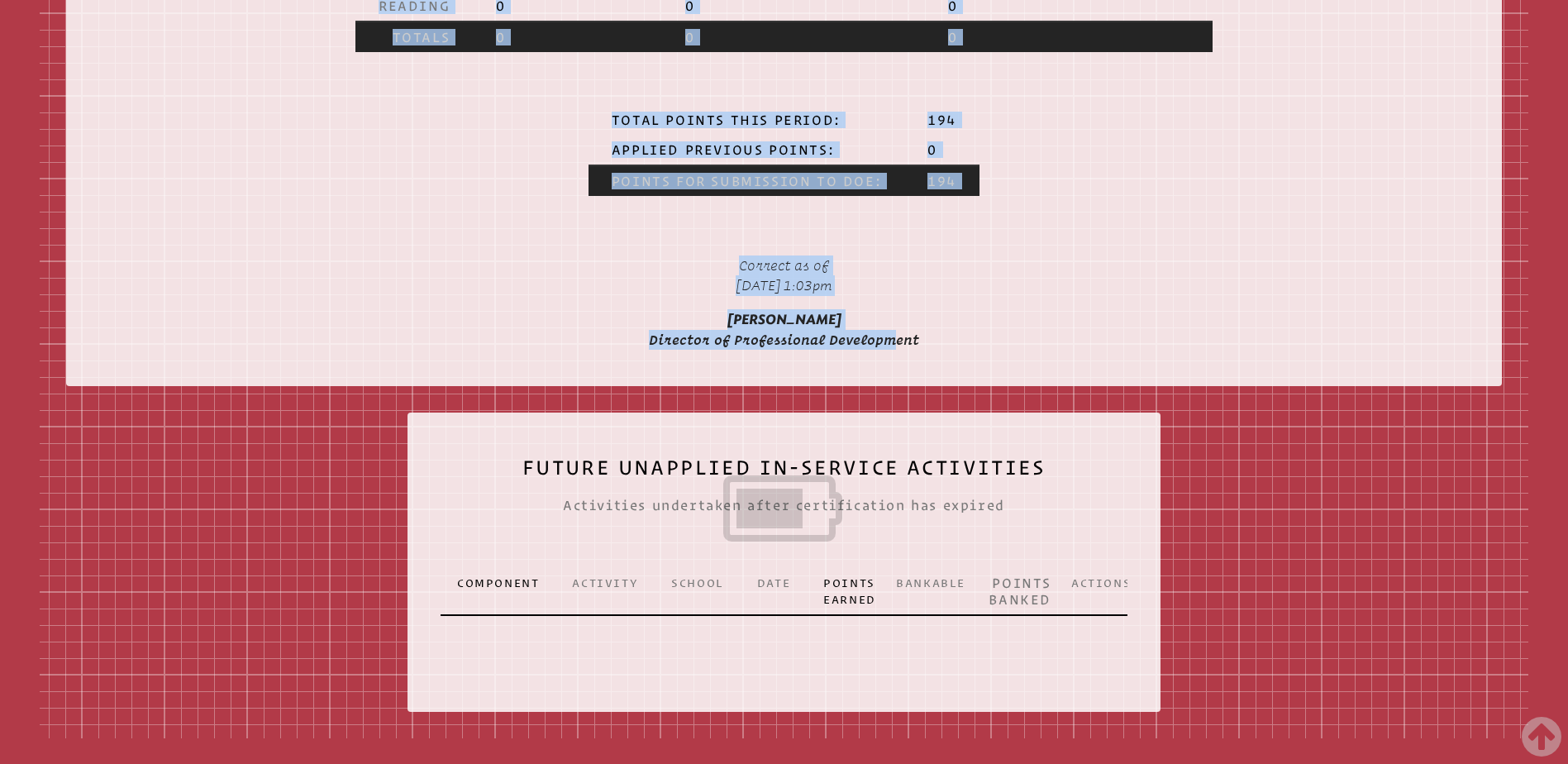
scroll to position [2729, 0]
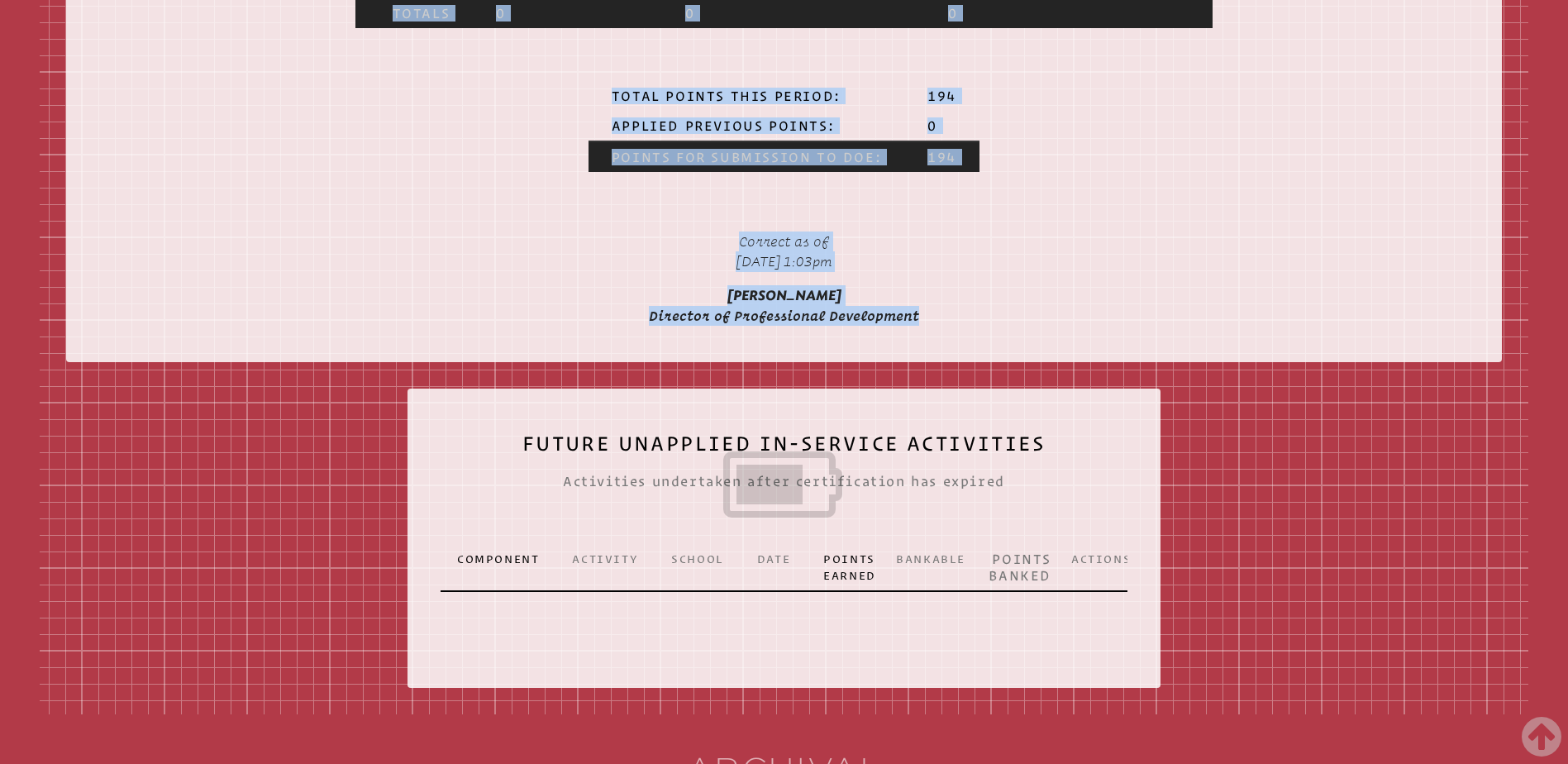
drag, startPoint x: 558, startPoint y: 243, endPoint x: 928, endPoint y: 377, distance: 393.5
copy div "Abigail Orlando Teacher Inservice Record aorlando@ccslancers.com Florida Depart…"
click at [613, 172] on th "Points for Submission to DoE:" at bounding box center [746, 156] width 316 height 30
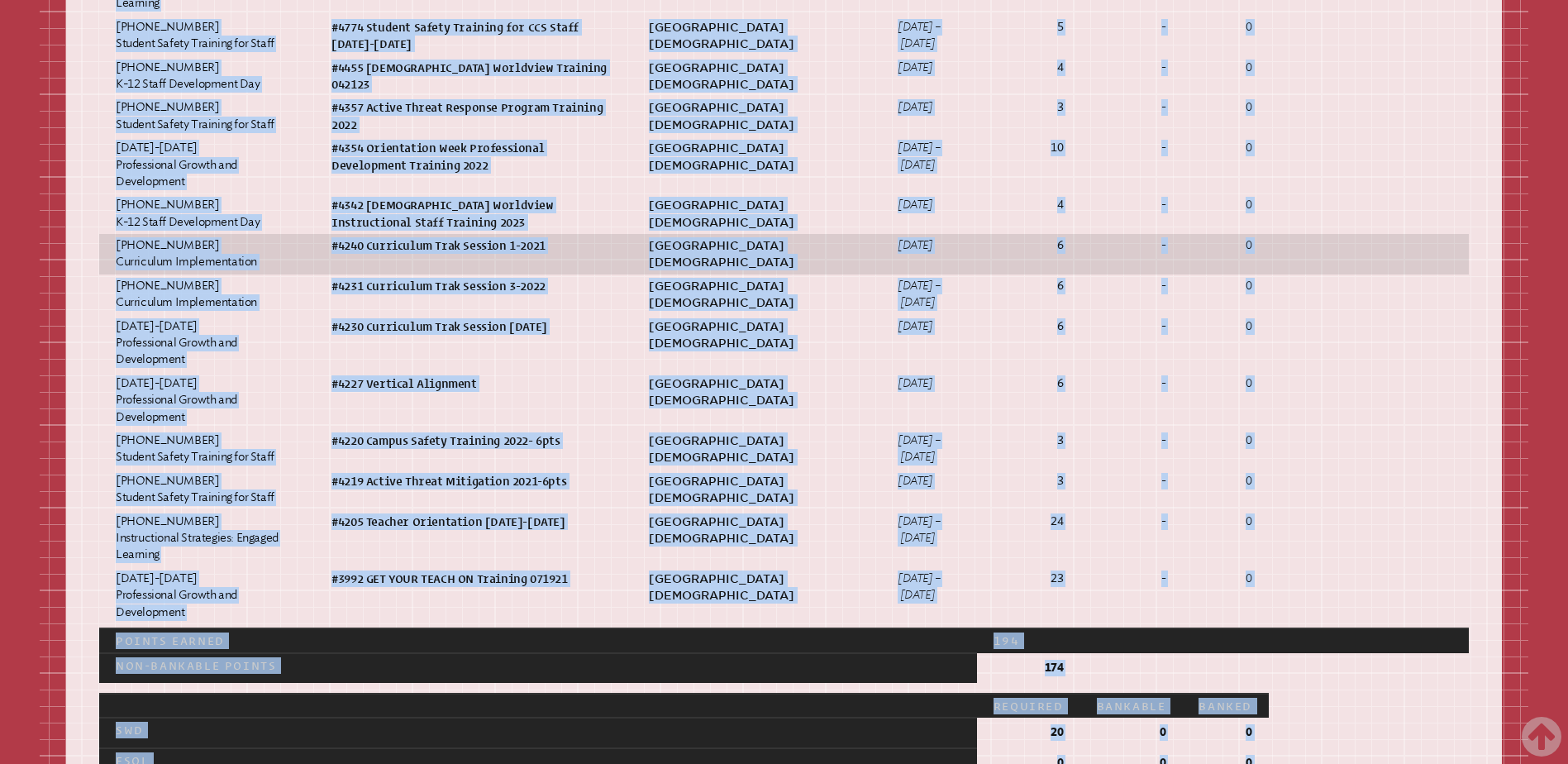
scroll to position [744, 0]
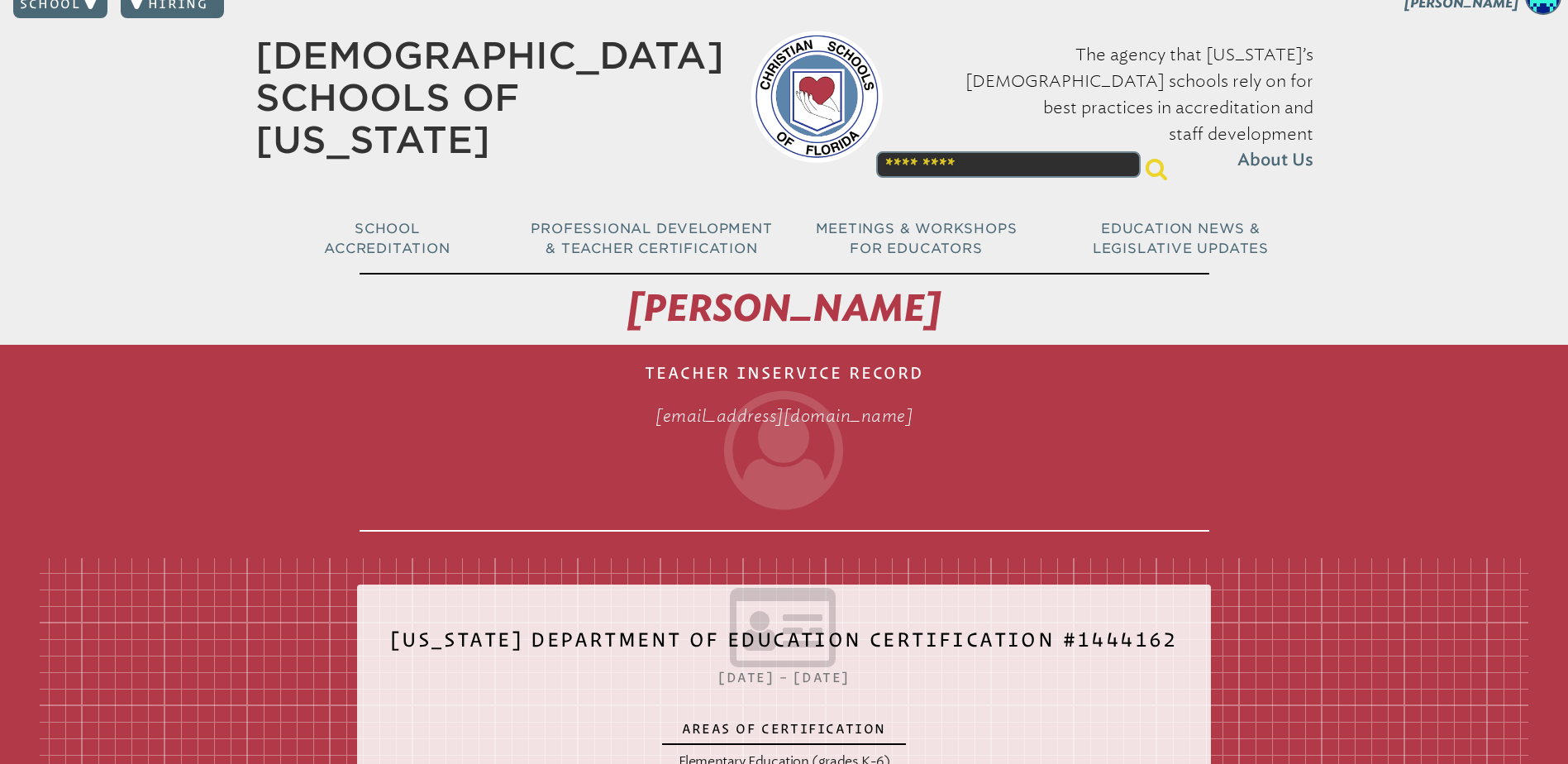
scroll to position [0, 0]
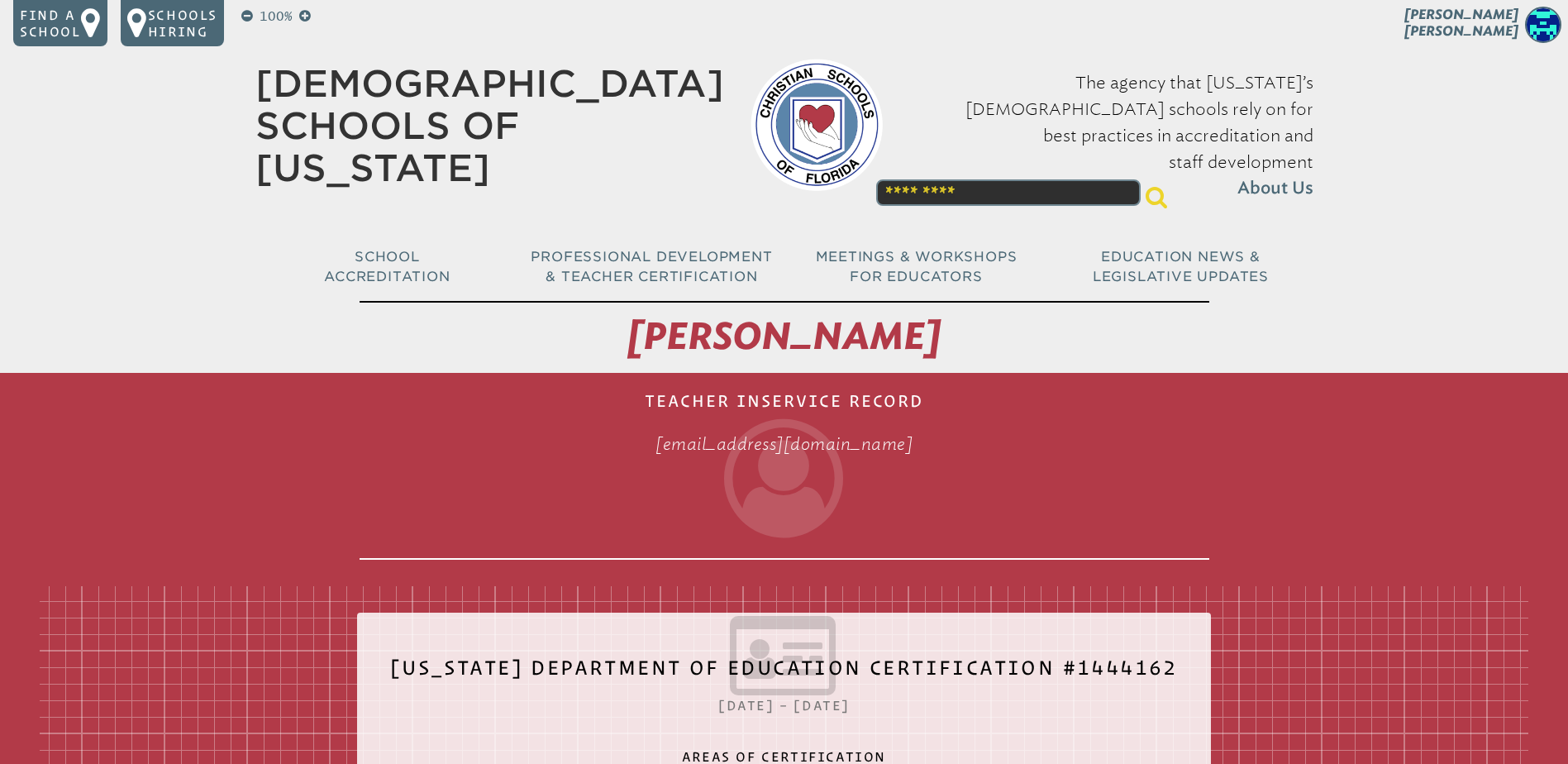
click at [1479, 27] on span "Pam Cameron" at bounding box center [1462, 23] width 114 height 32
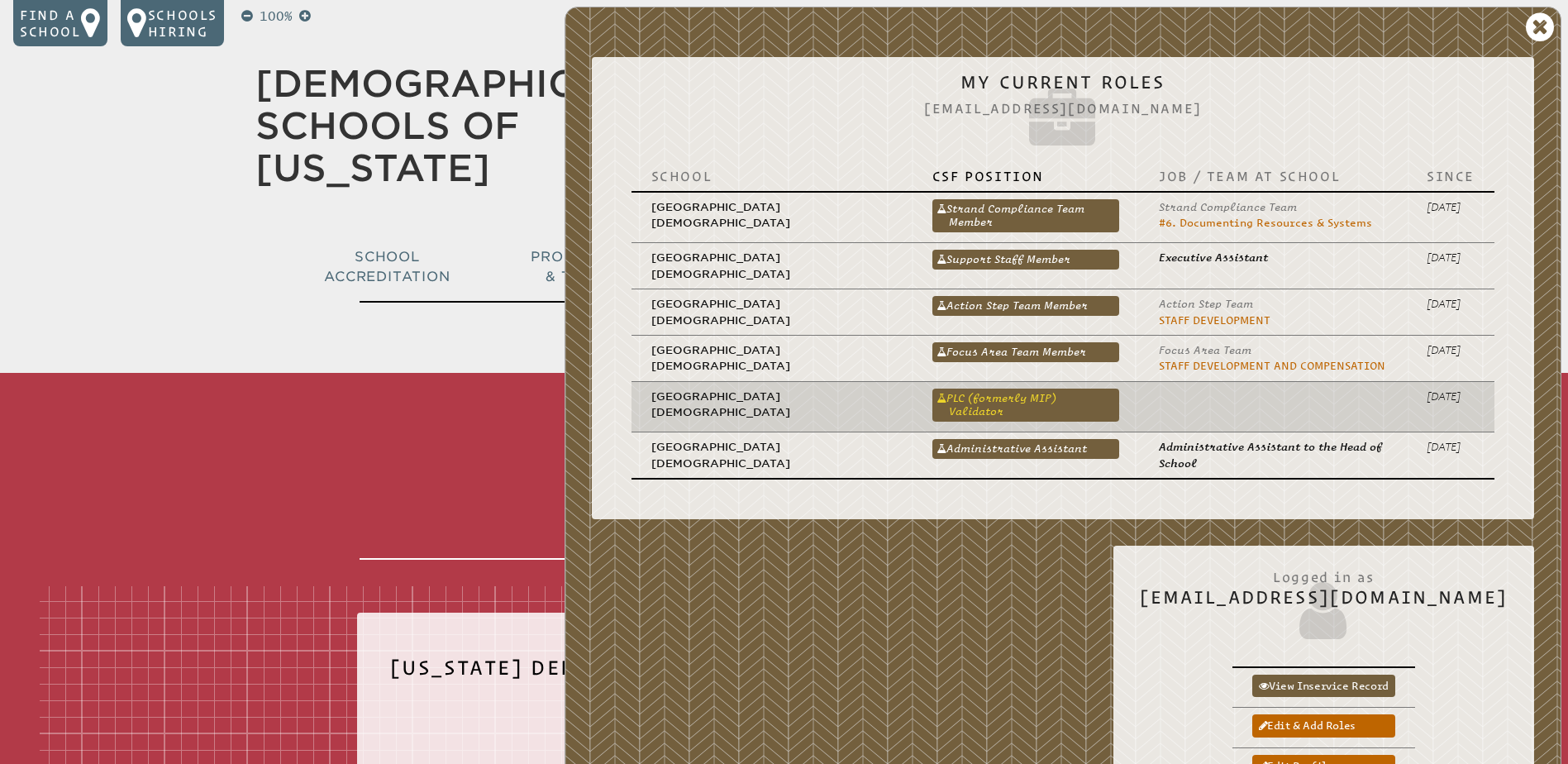
click at [1037, 397] on link "PLC (formerly MIP) Validator" at bounding box center [1026, 405] width 187 height 33
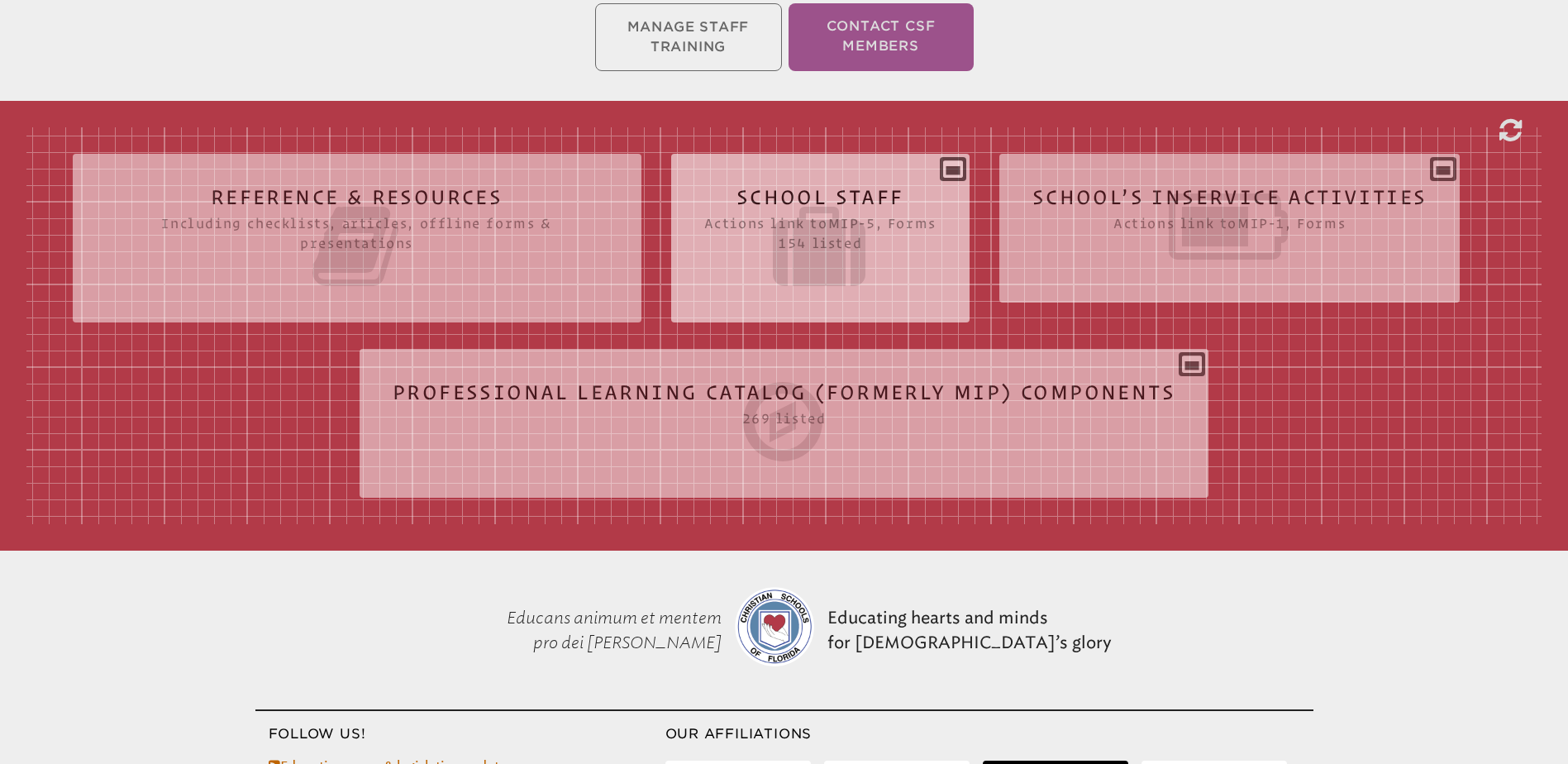
scroll to position [413, 0]
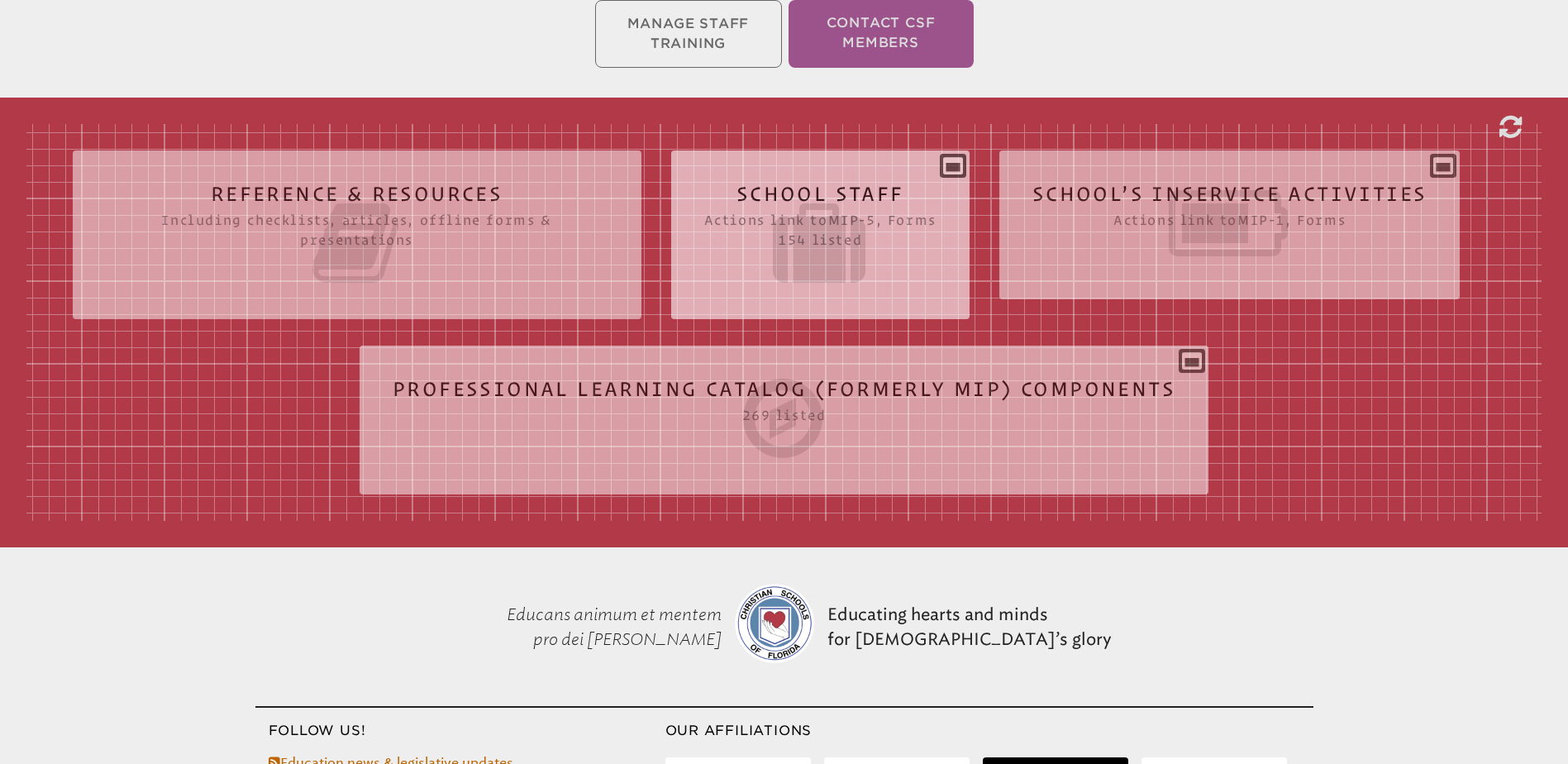
click at [859, 197] on icon at bounding box center [820, 243] width 232 height 93
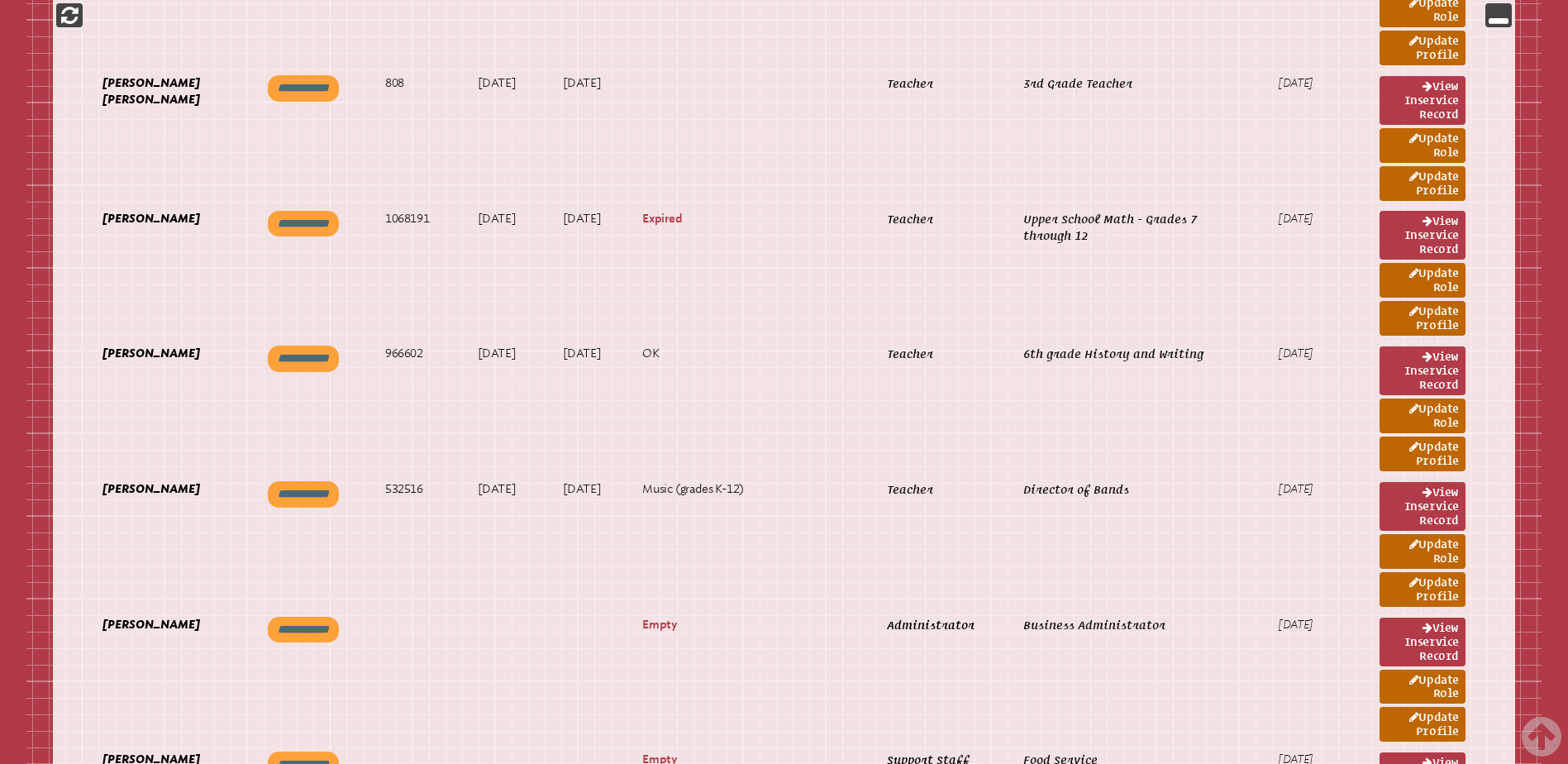
scroll to position [19679, 0]
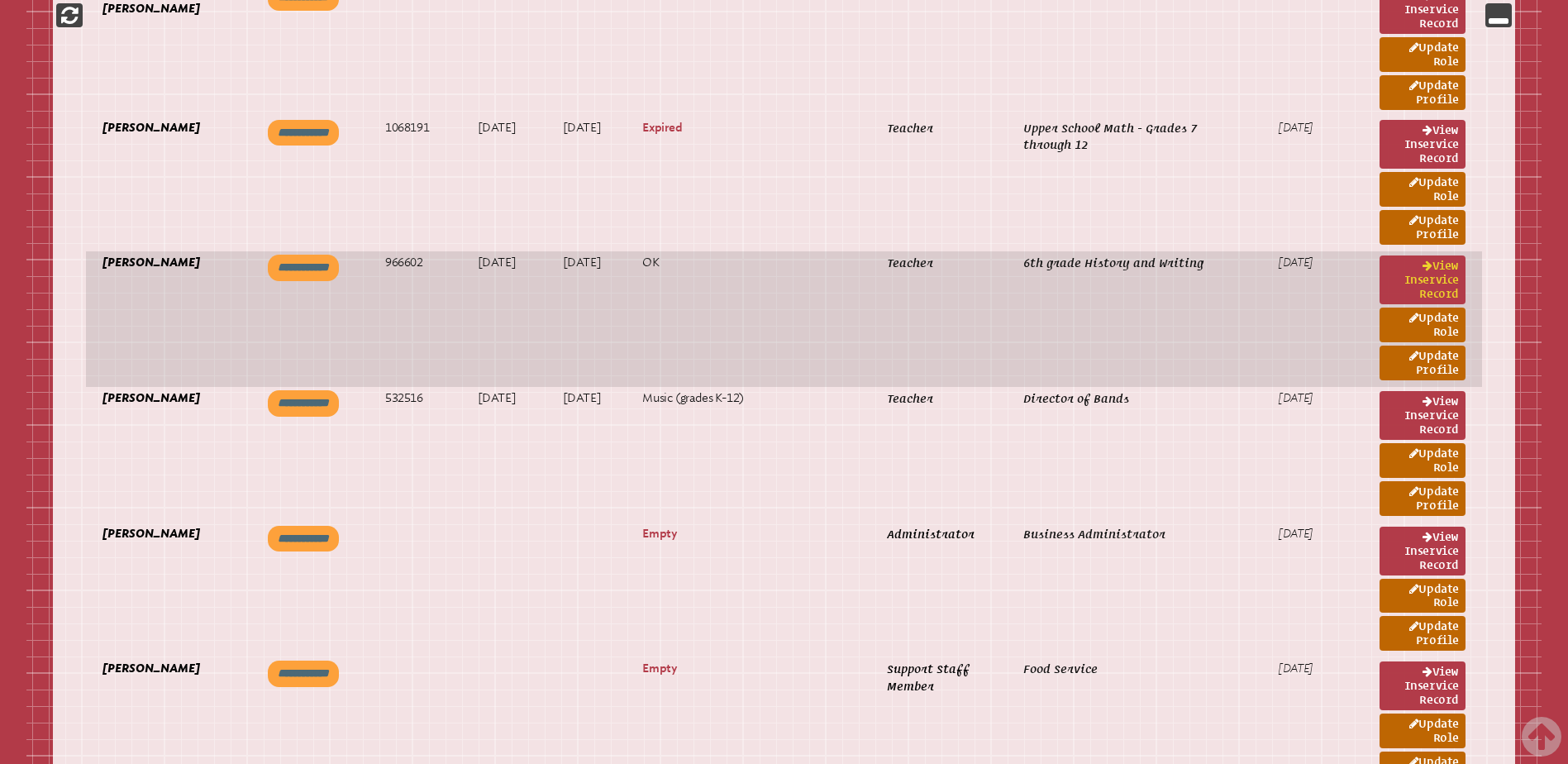
click at [1401, 269] on link "View inservice record" at bounding box center [1422, 280] width 86 height 49
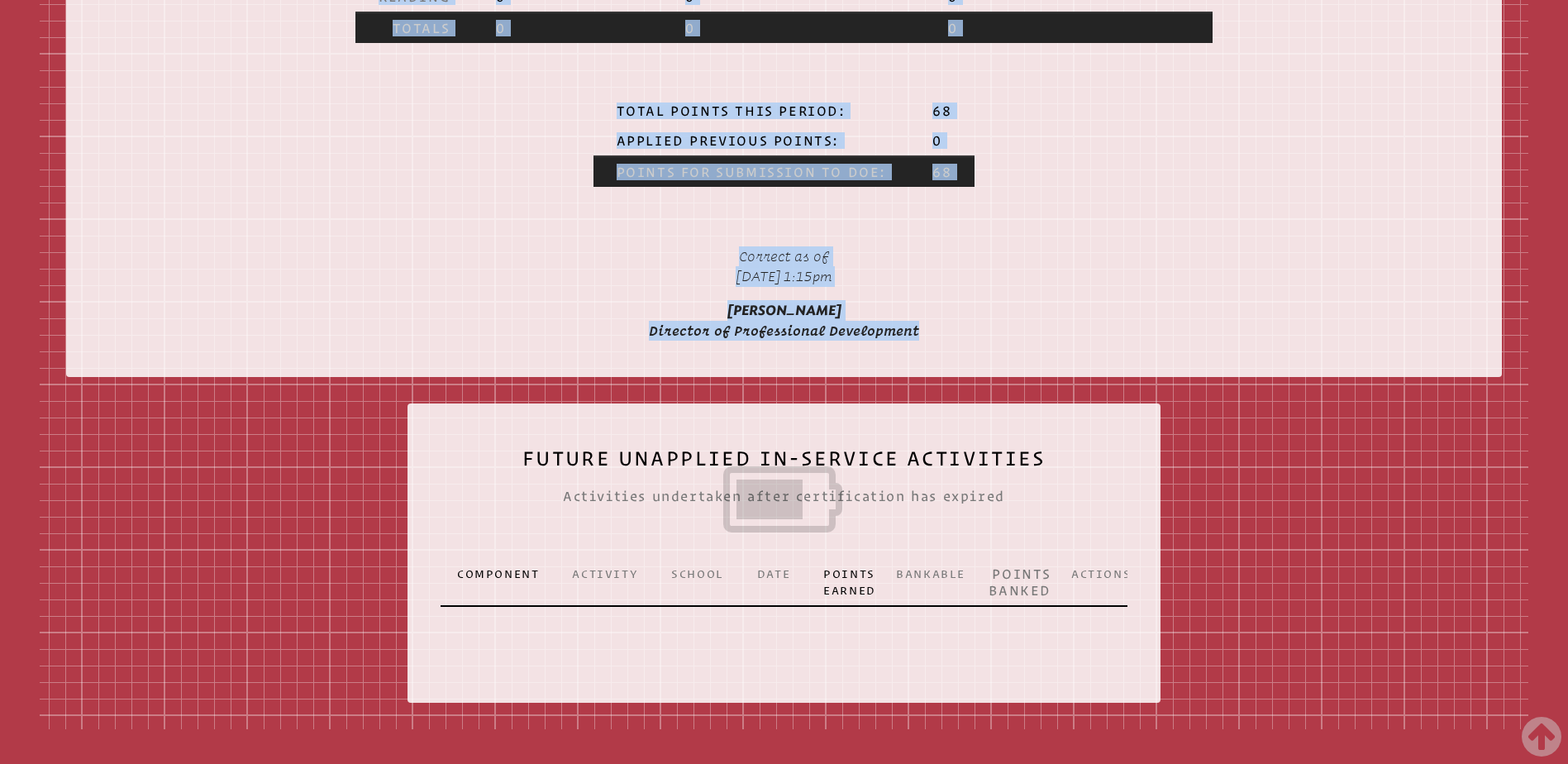
scroll to position [1984, 0]
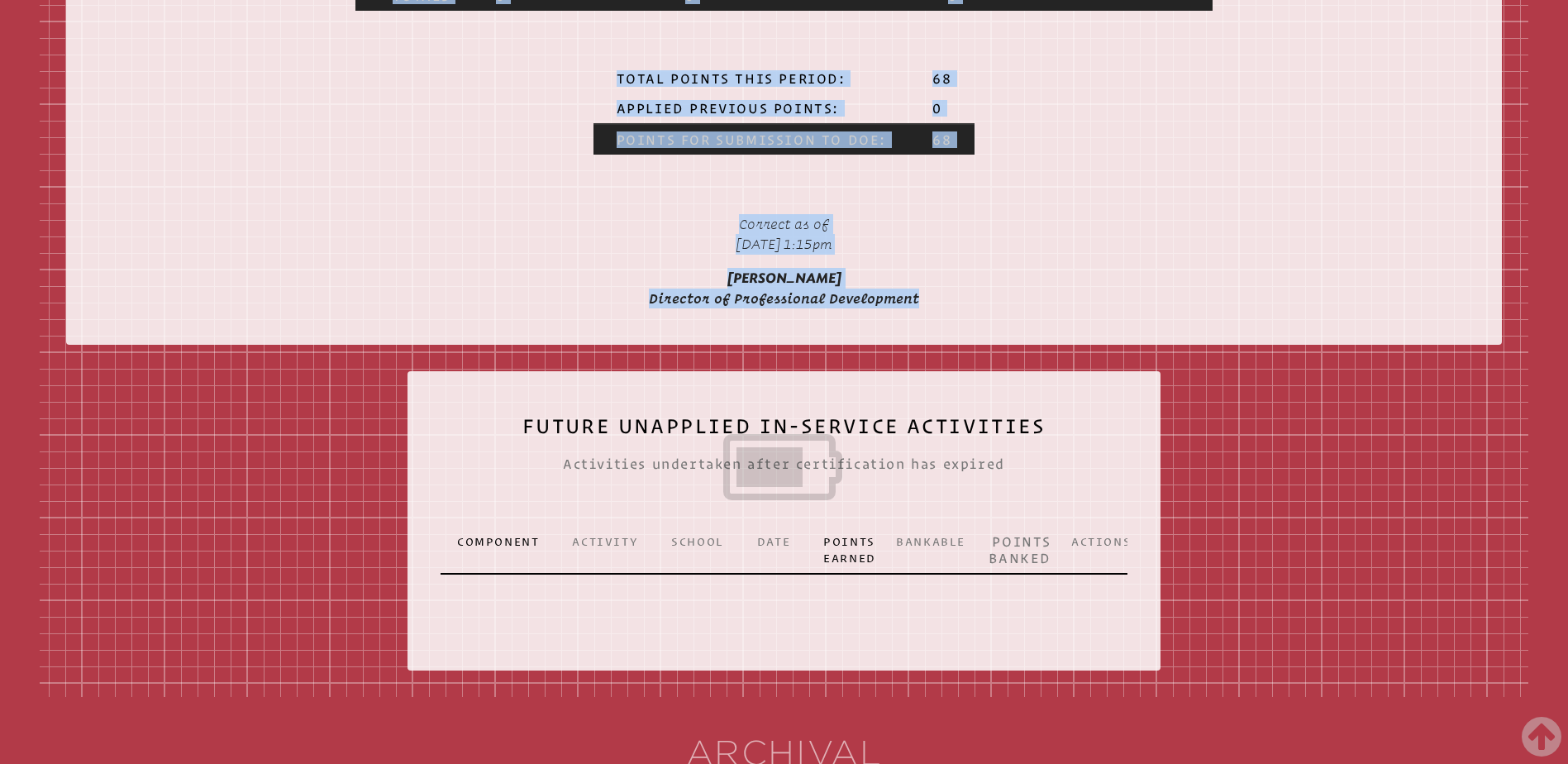
drag, startPoint x: 612, startPoint y: 159, endPoint x: 915, endPoint y: 374, distance: 371.5
copy div "Loremips Dolo Sitamet Consectet Adipis elits@doeiusmodt.inc Utlabor Etdolorema …"
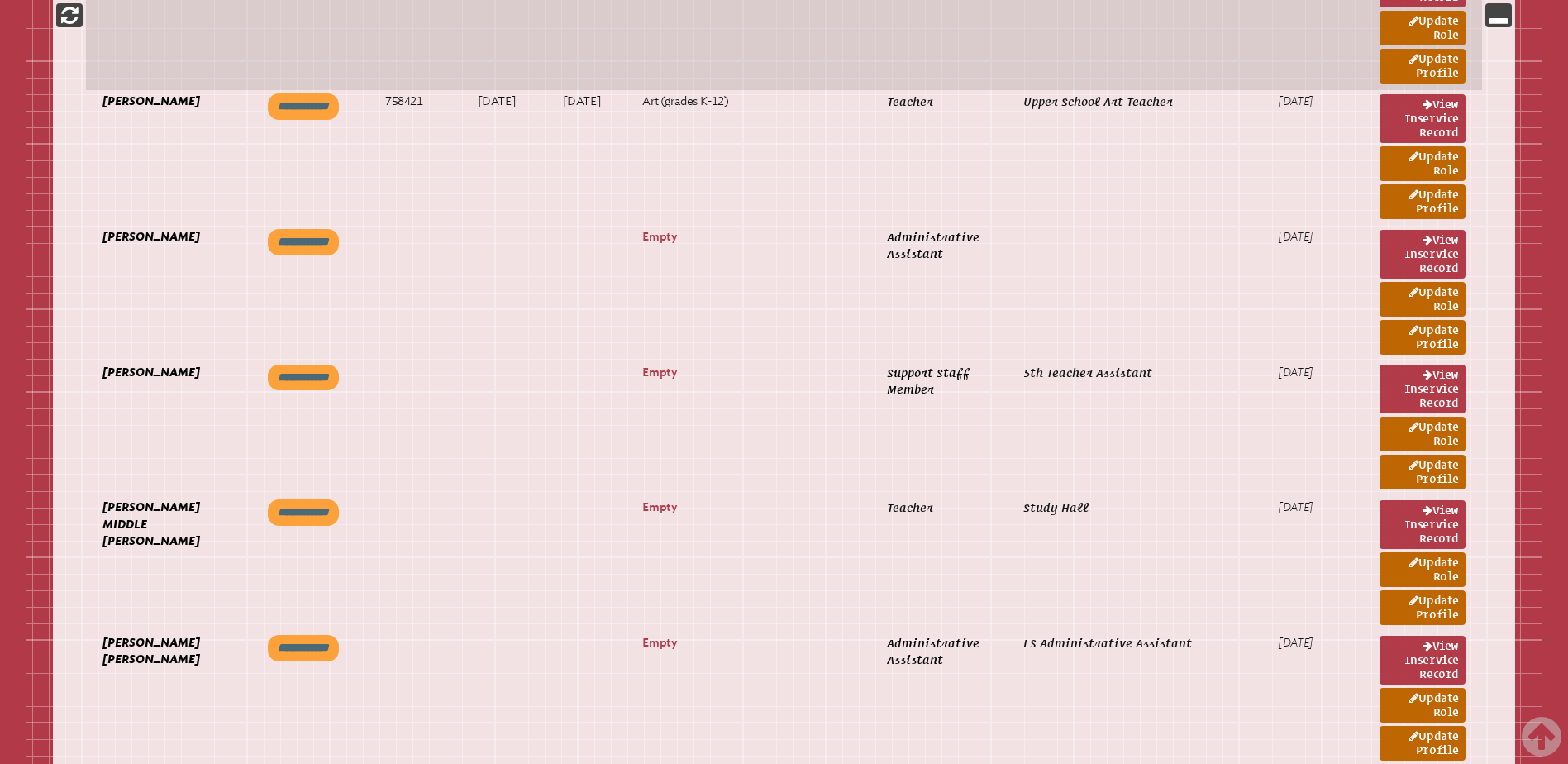
scroll to position [4305, 0]
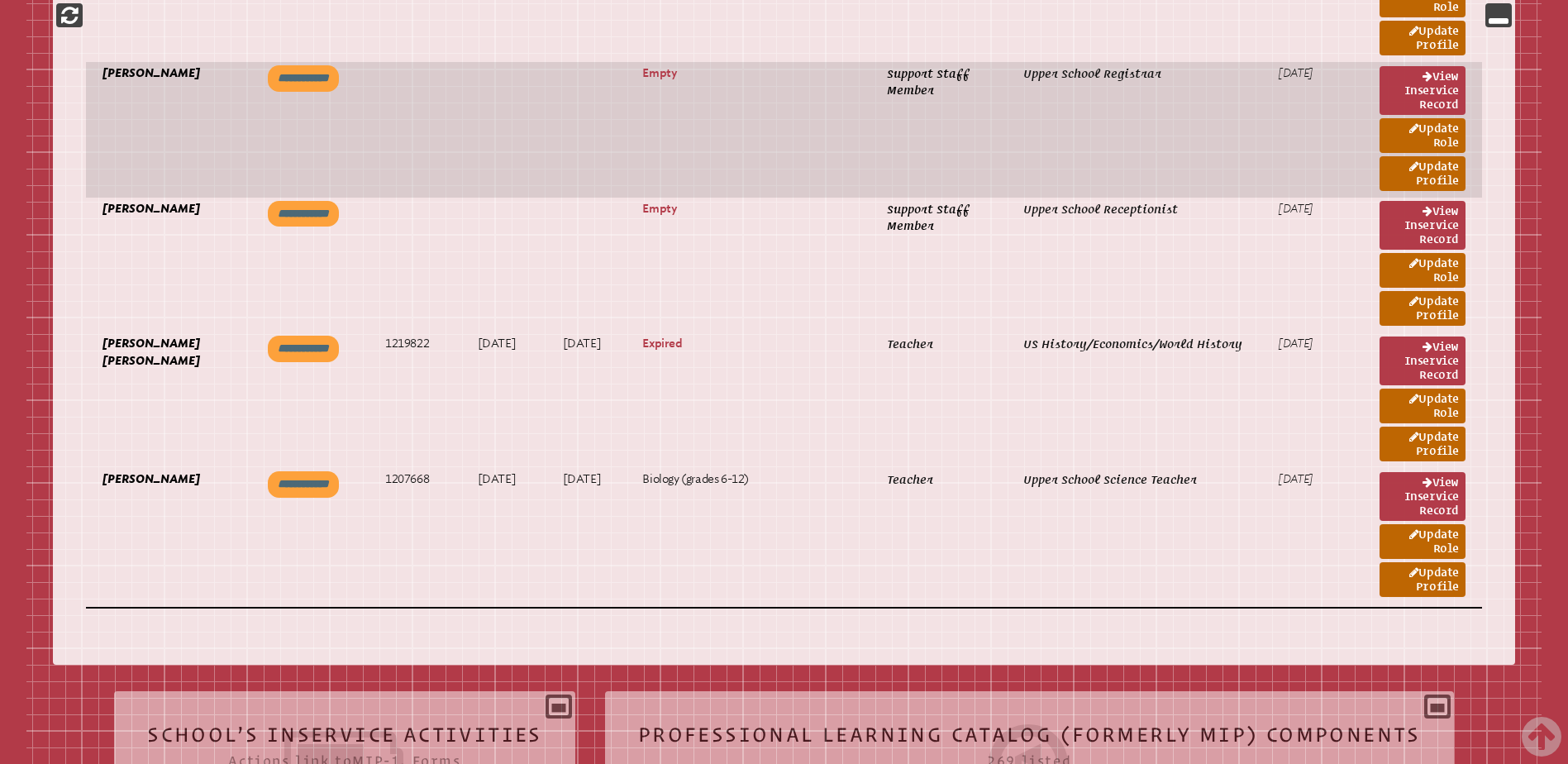
scroll to position [21366, 0]
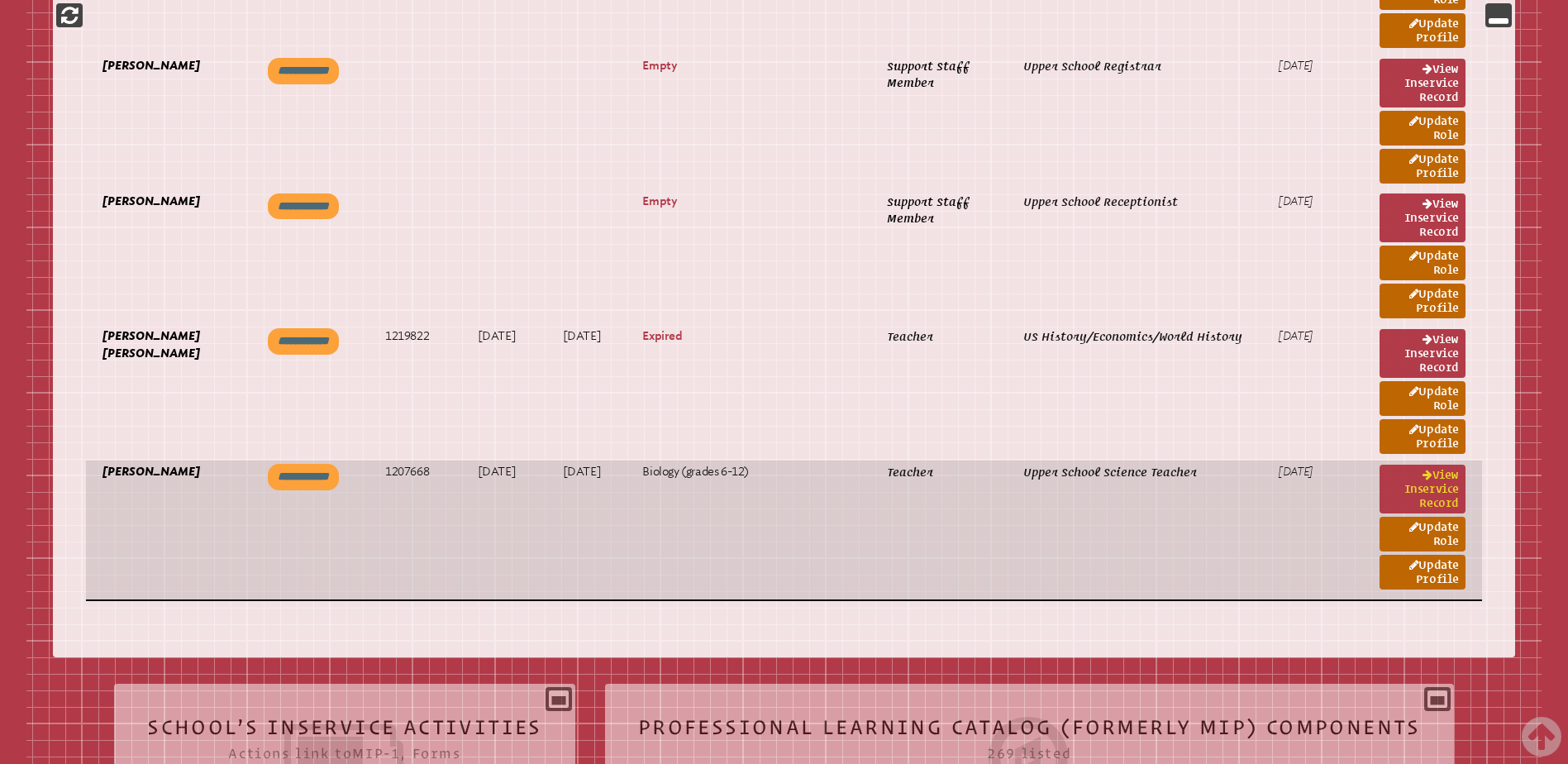
click at [1416, 486] on link "View inservice record" at bounding box center [1422, 489] width 86 height 49
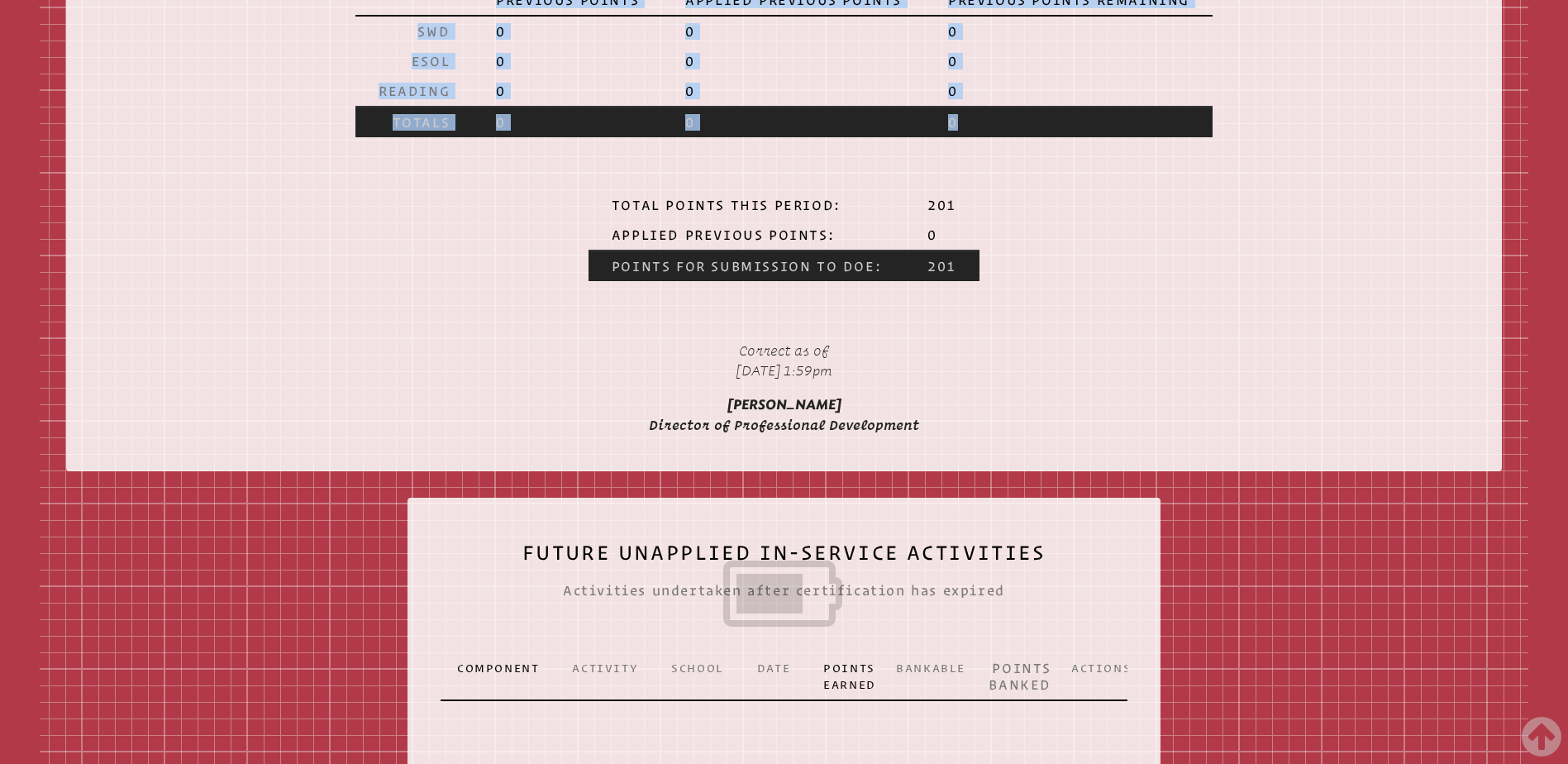
scroll to position [2646, 0]
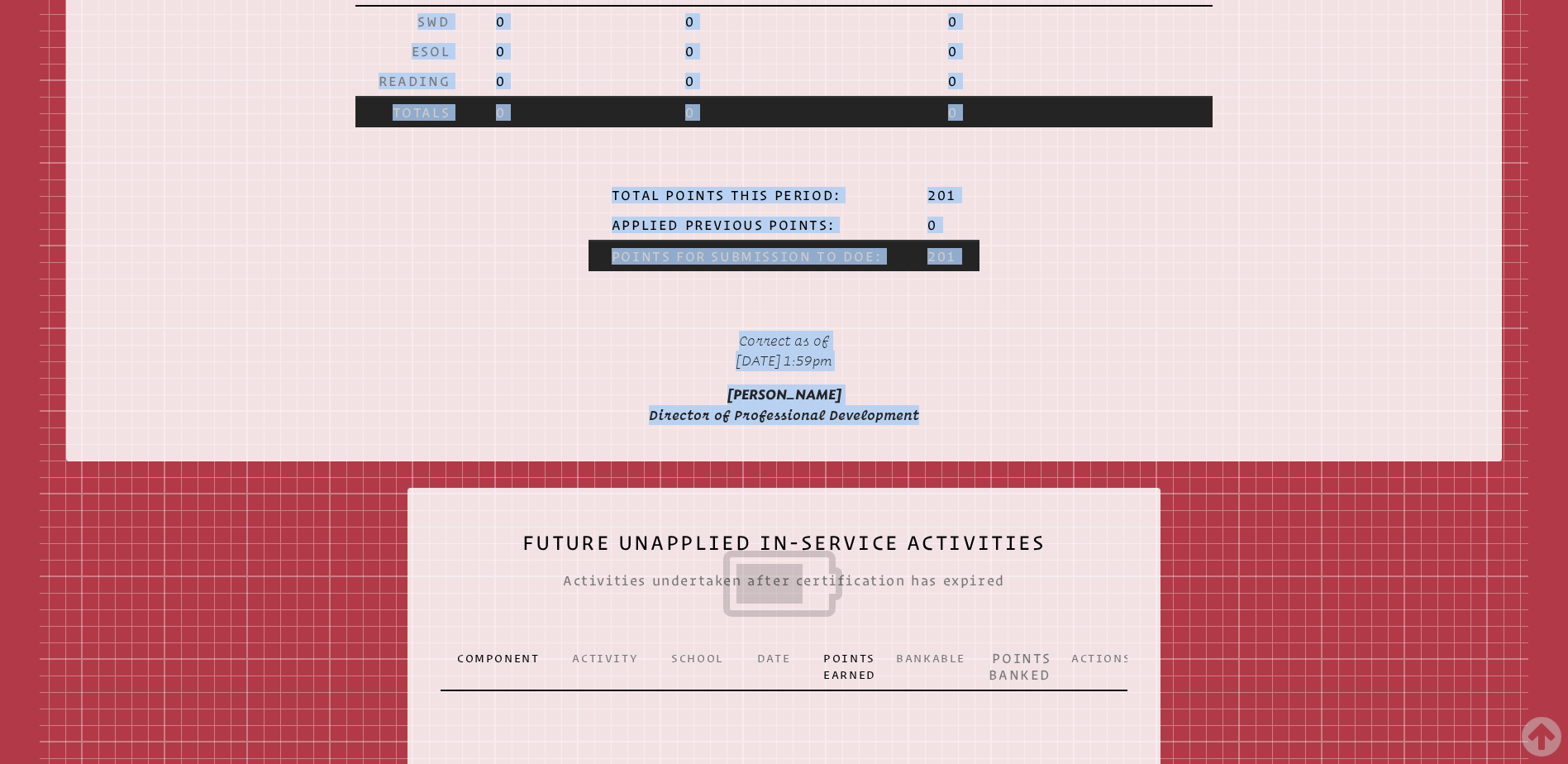
drag, startPoint x: 560, startPoint y: 177, endPoint x: 939, endPoint y: 463, distance: 474.8
copy div "Lorem Ipsumd Sitamet Consectet Adipis elitsed@doeiusmodt.inc Utlabor Etdolorema…"
click at [834, 120] on p "0" at bounding box center [793, 112] width 216 height 16
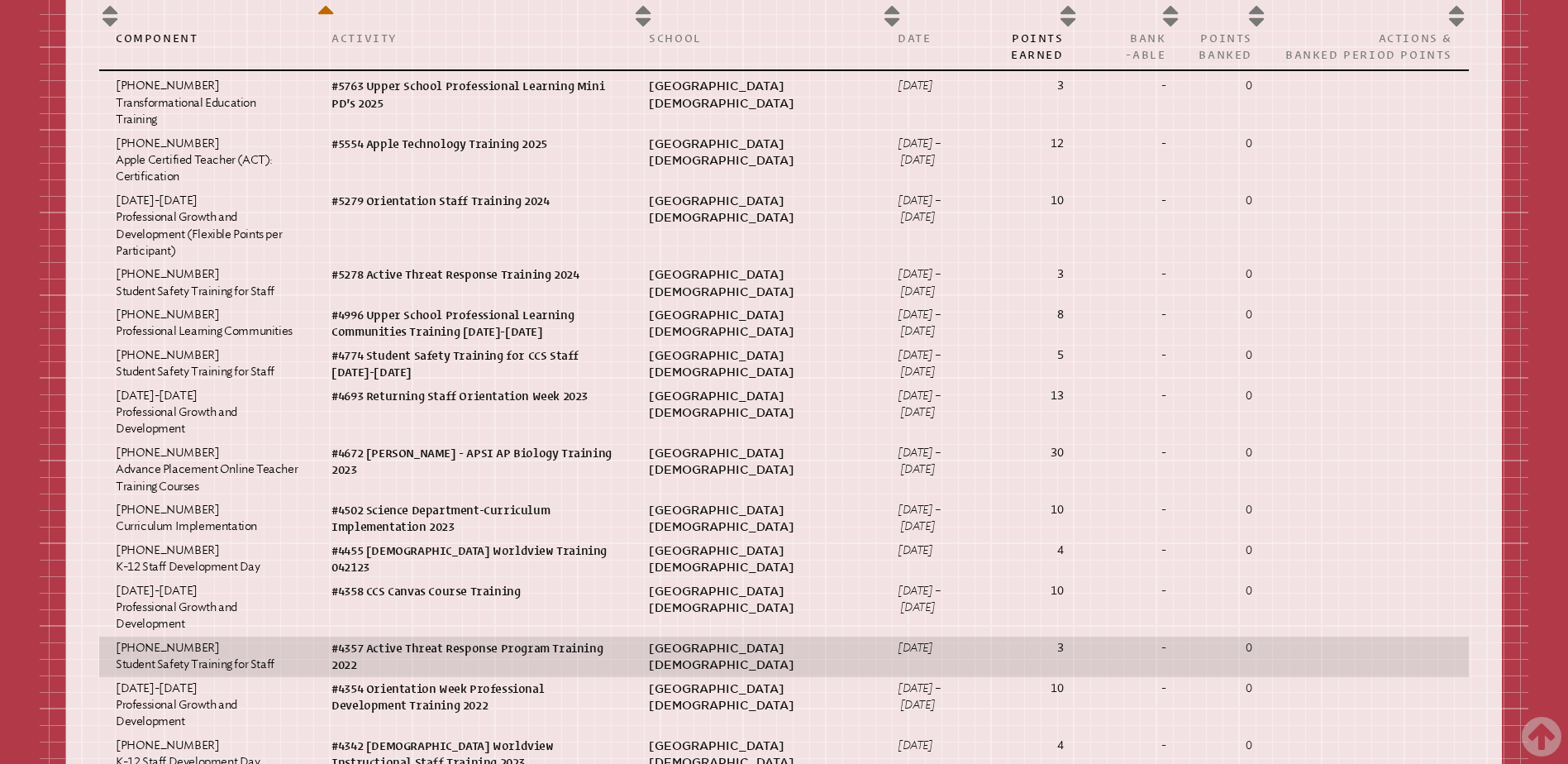
scroll to position [827, 0]
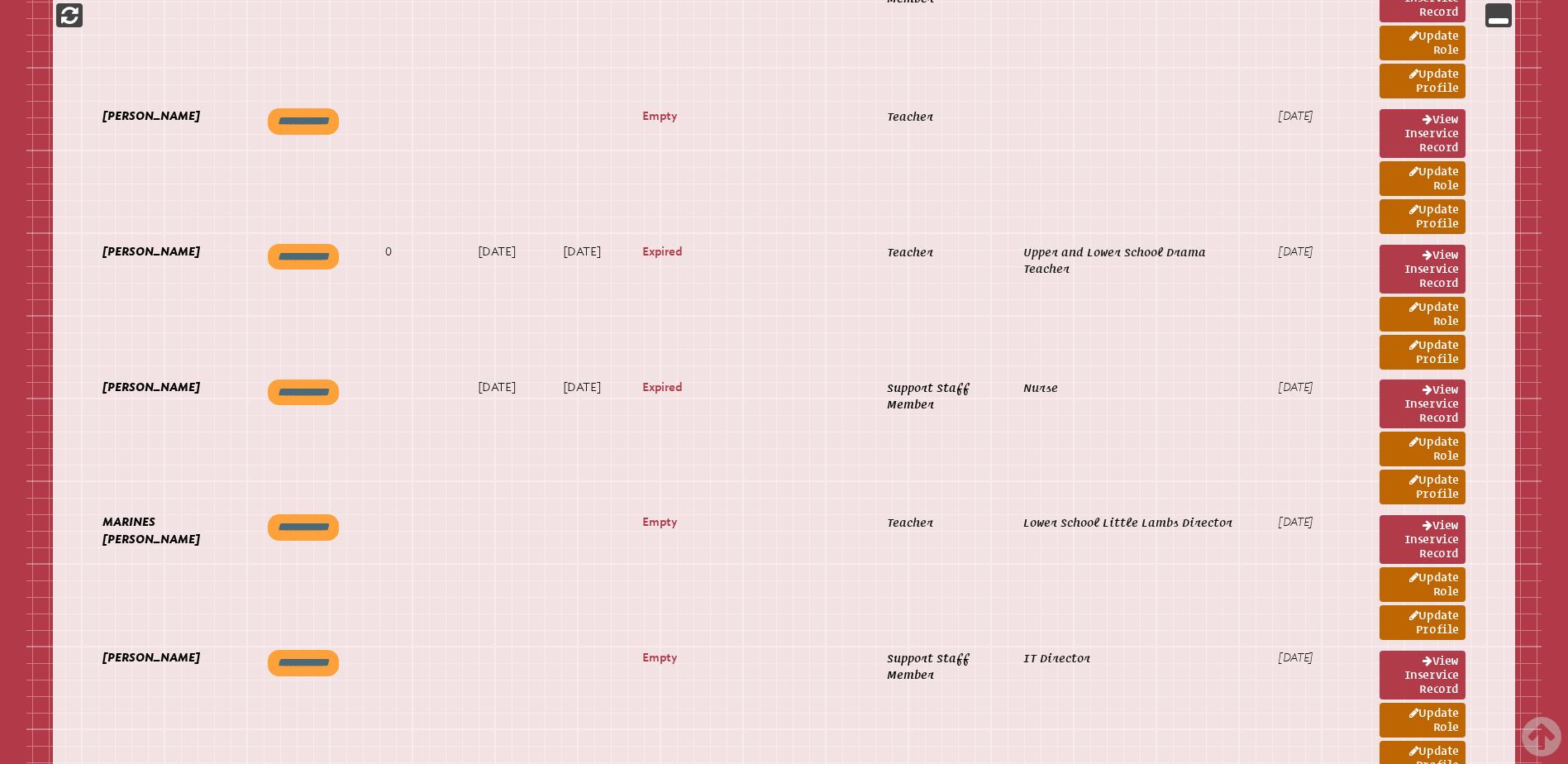
scroll to position [20348, 0]
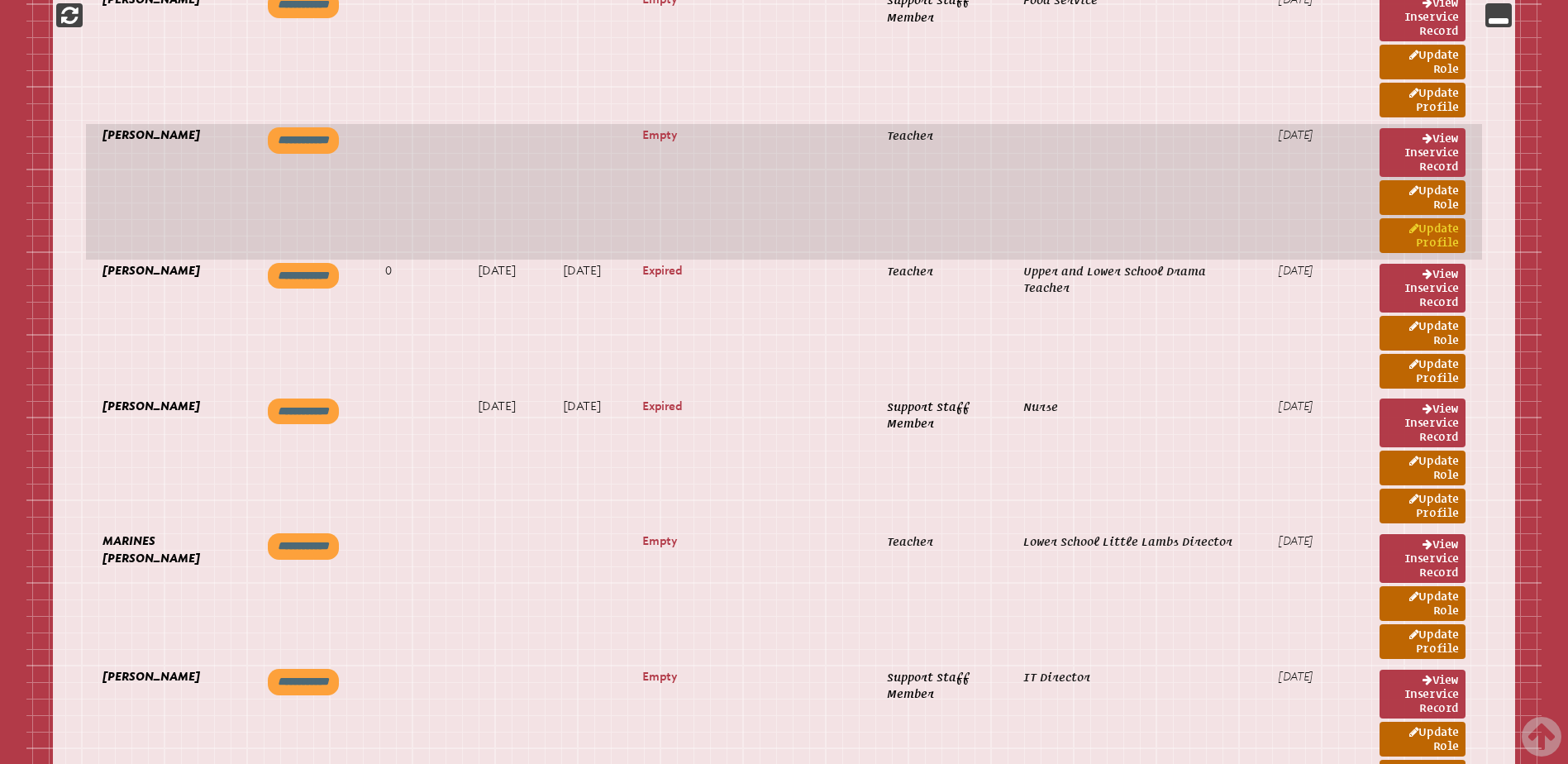
click at [1425, 228] on link "Update Profile" at bounding box center [1422, 236] width 86 height 35
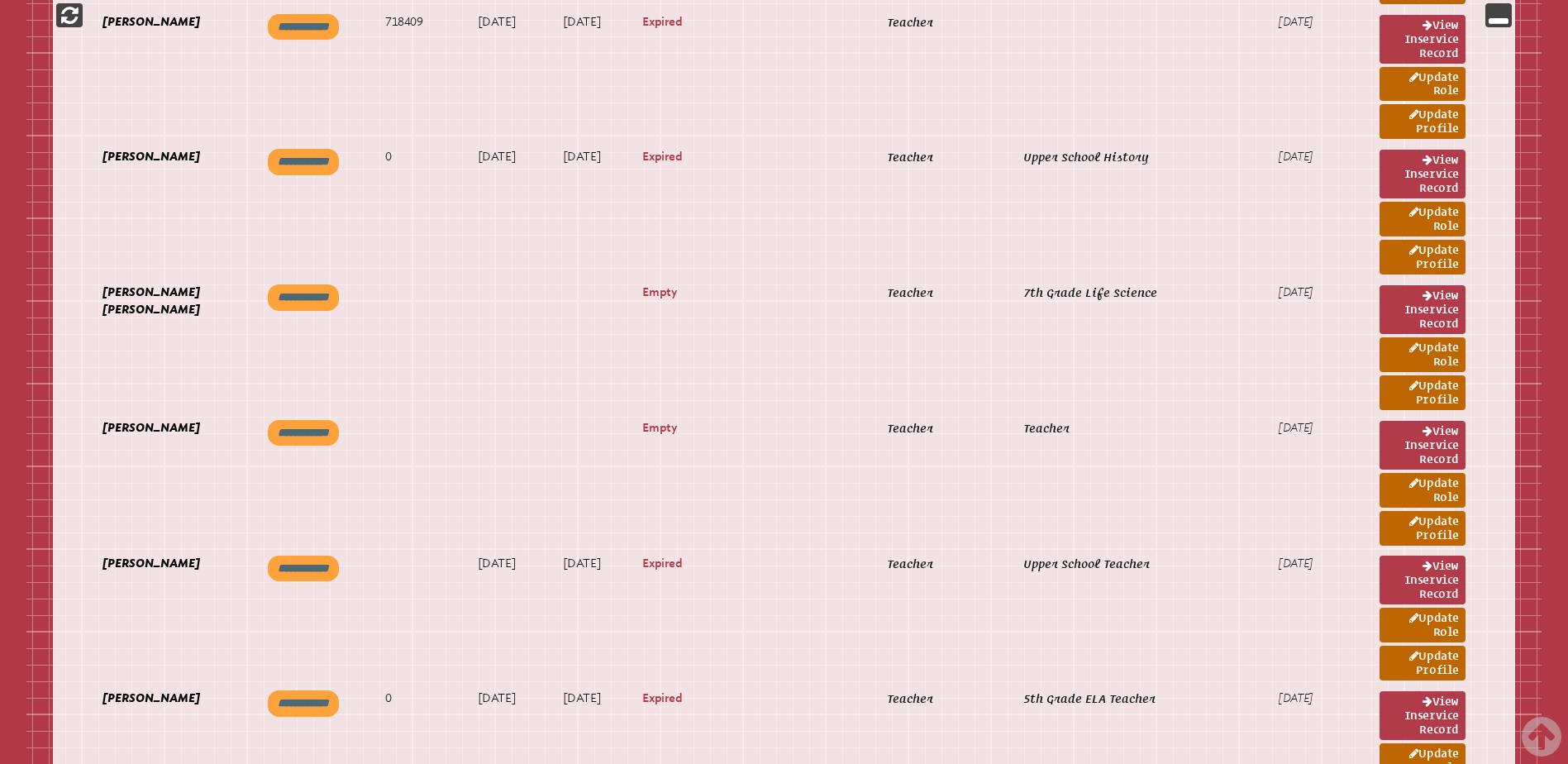
scroll to position [15881, 0]
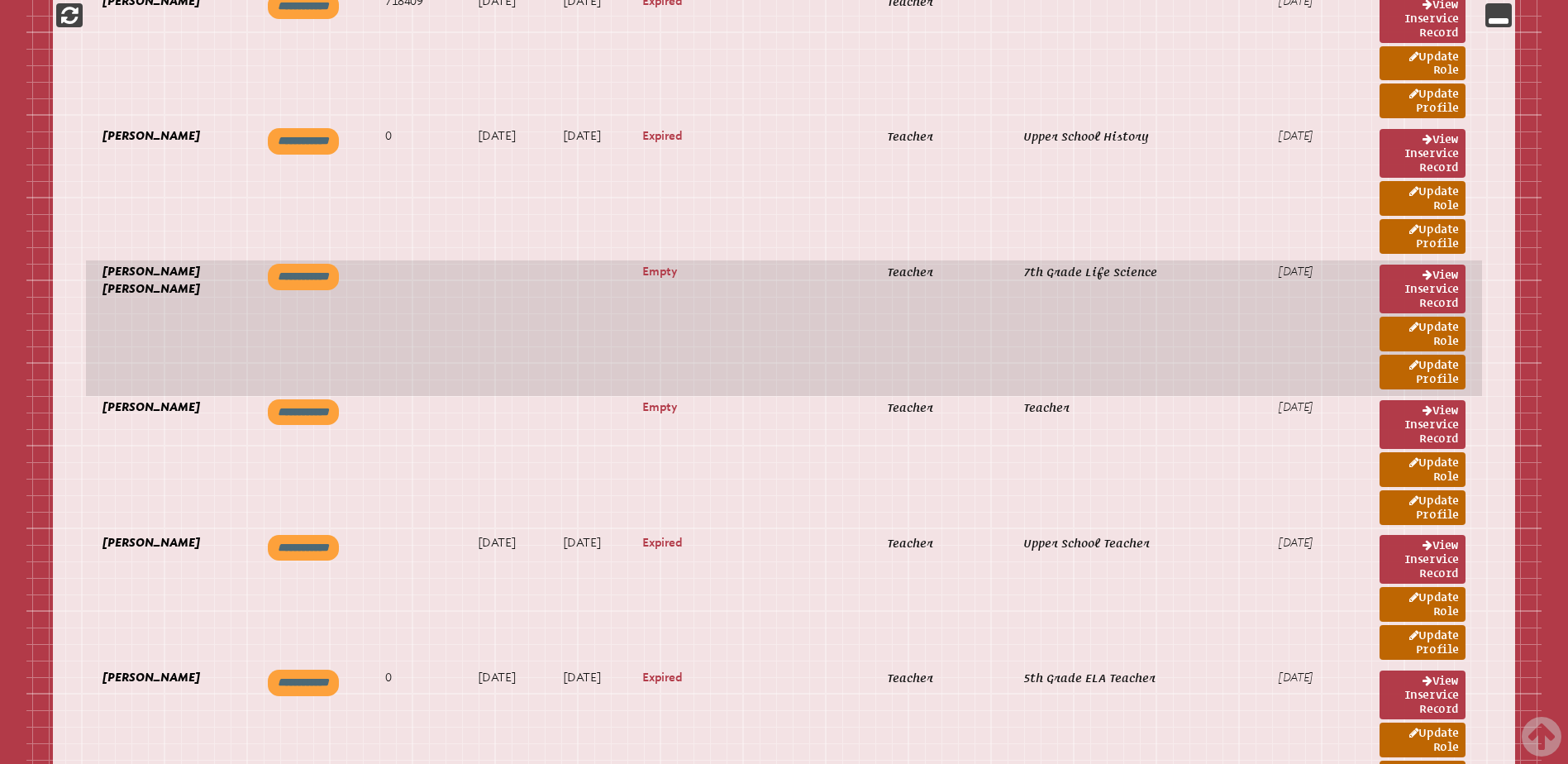
drag, startPoint x: 1442, startPoint y: 366, endPoint x: 1304, endPoint y: 304, distance: 151.3
click at [1442, 366] on link "Update Profile" at bounding box center [1422, 372] width 86 height 35
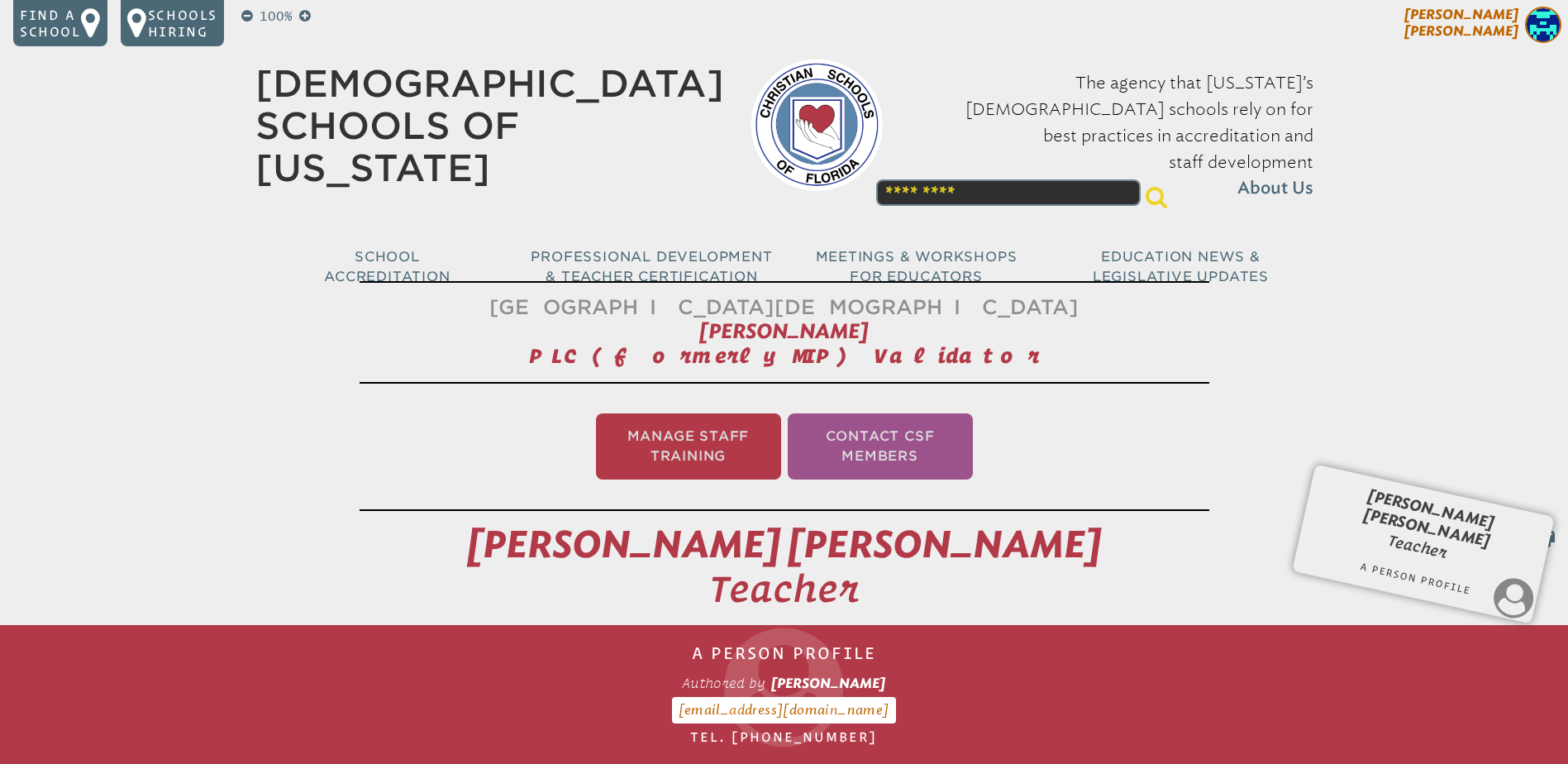
click at [1486, 23] on p "[PERSON_NAME]" at bounding box center [1432, 27] width 271 height 41
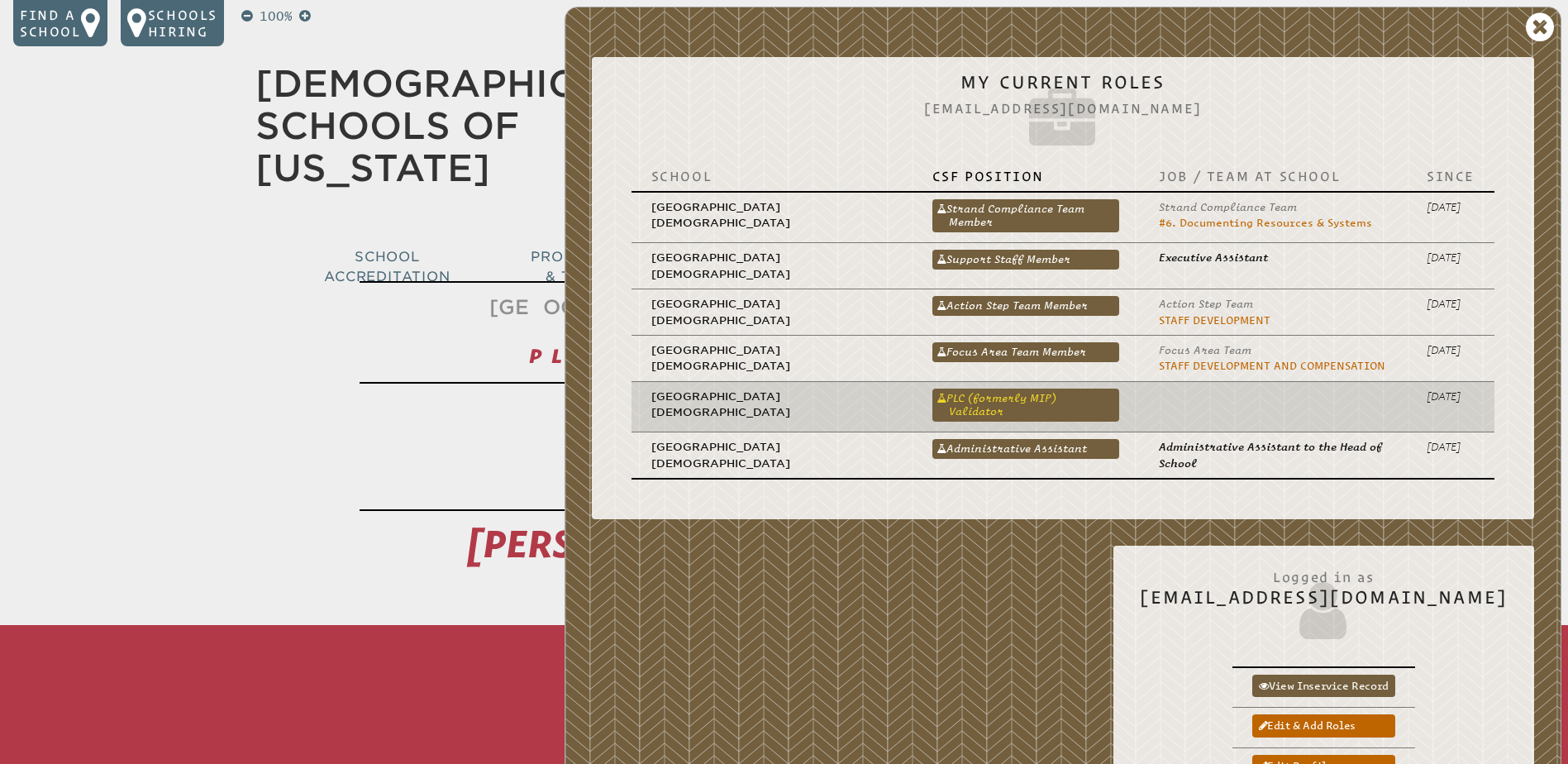
click at [1017, 396] on link "PLC (formerly MIP) Validator" at bounding box center [1026, 405] width 187 height 33
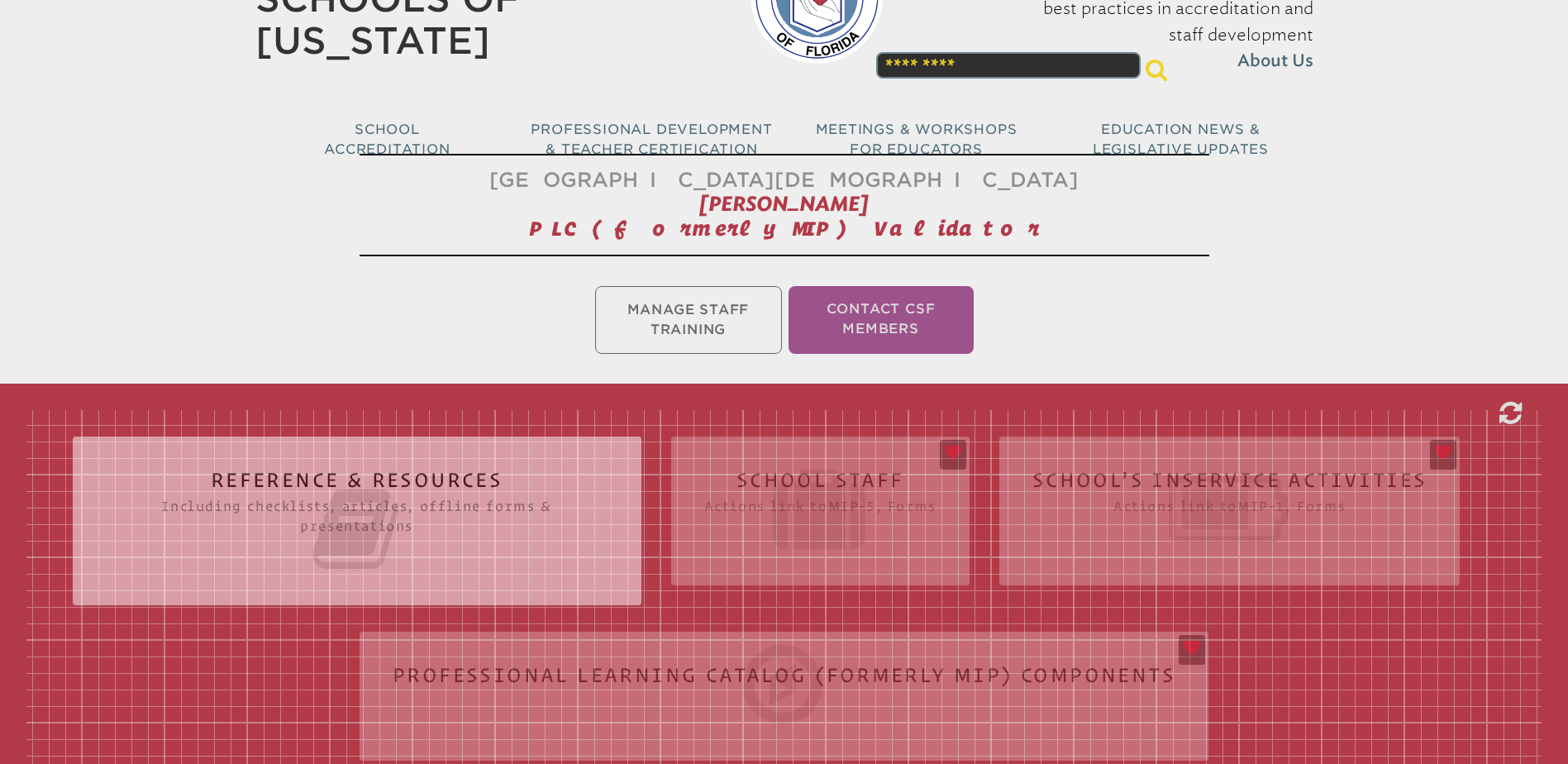
scroll to position [331, 0]
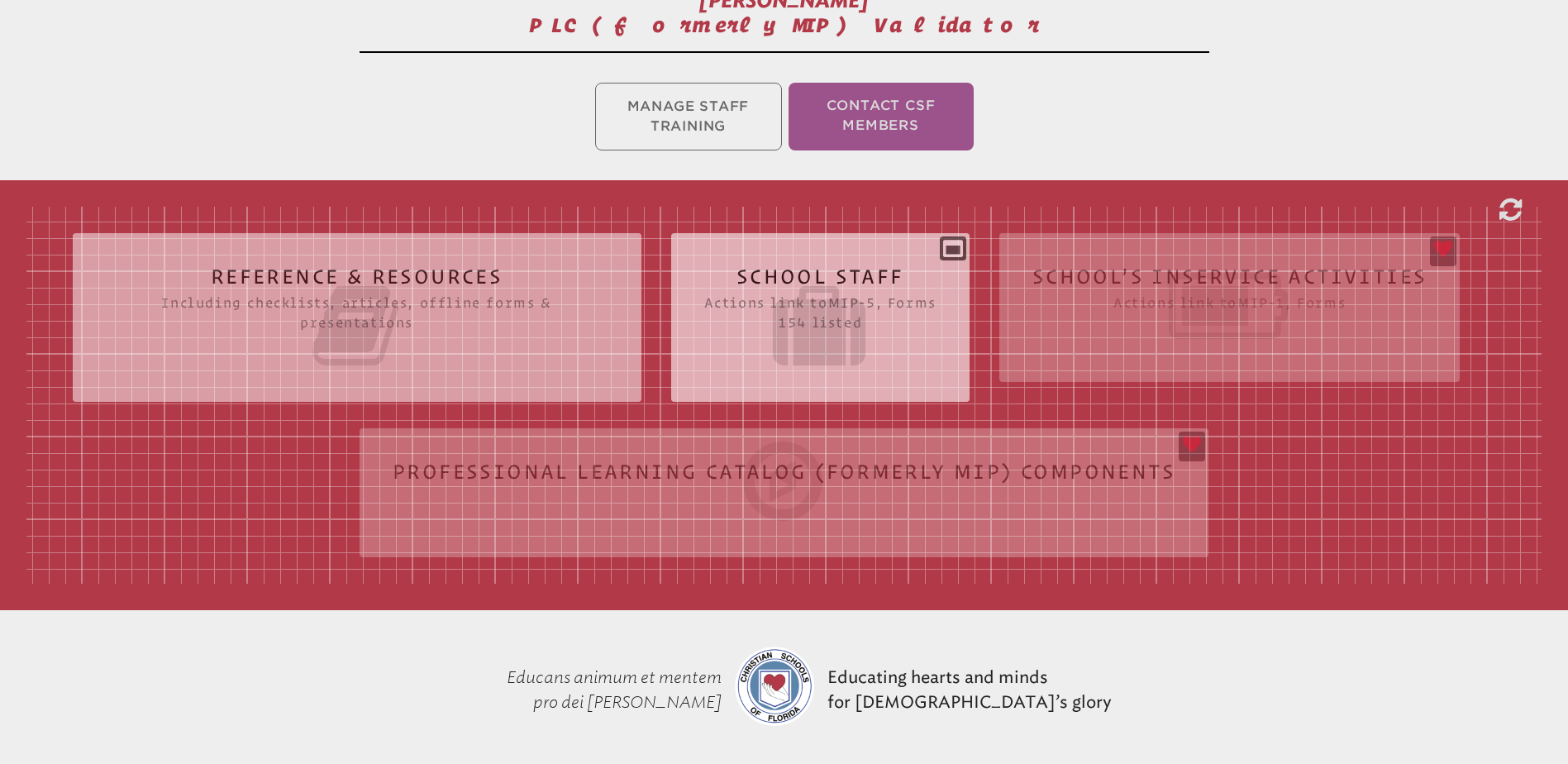
click at [819, 275] on h2 "School Staff Actions link to mip-5 , Forms 154 listed" at bounding box center [820, 319] width 232 height 106
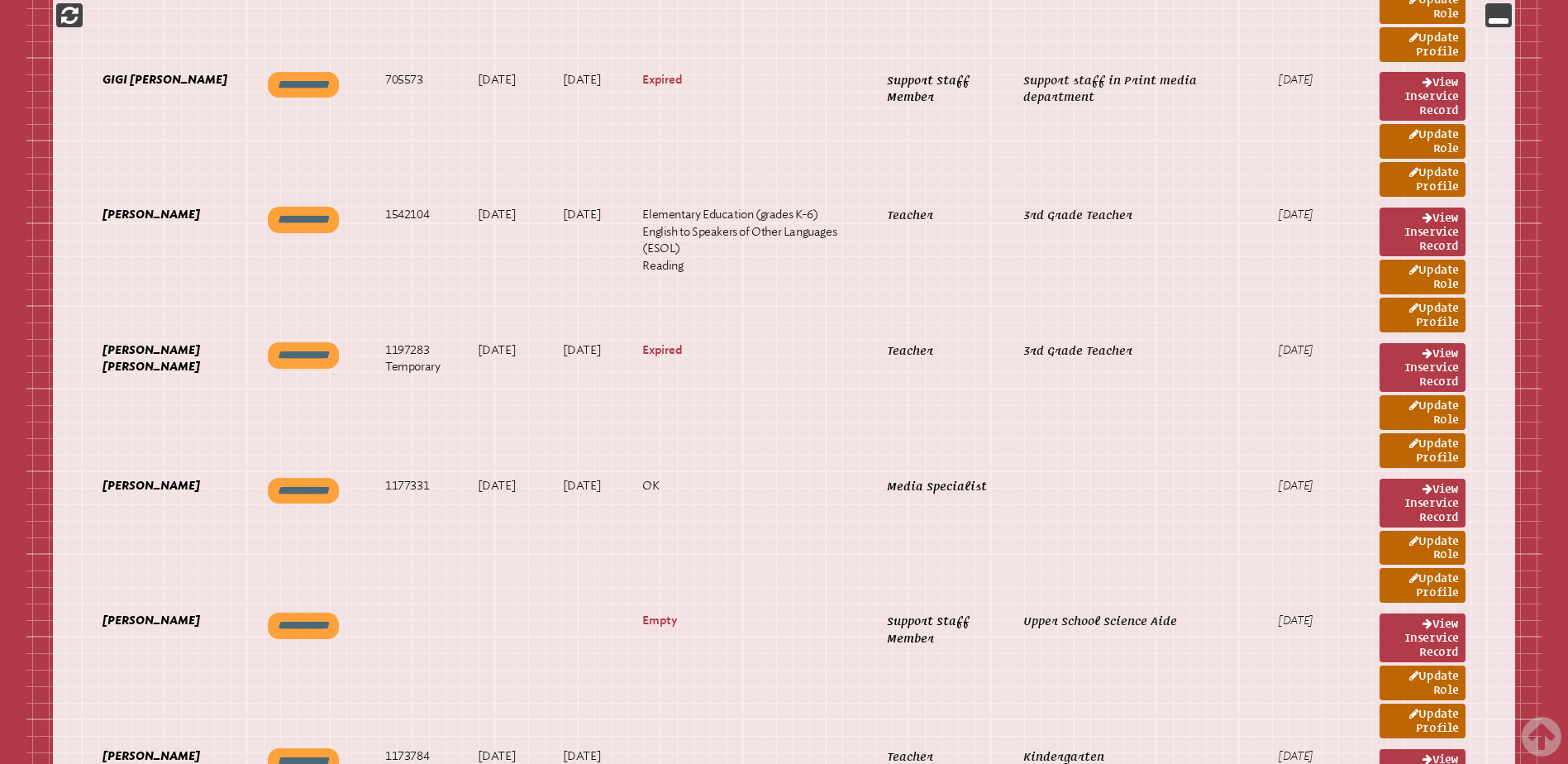
scroll to position [6698, 0]
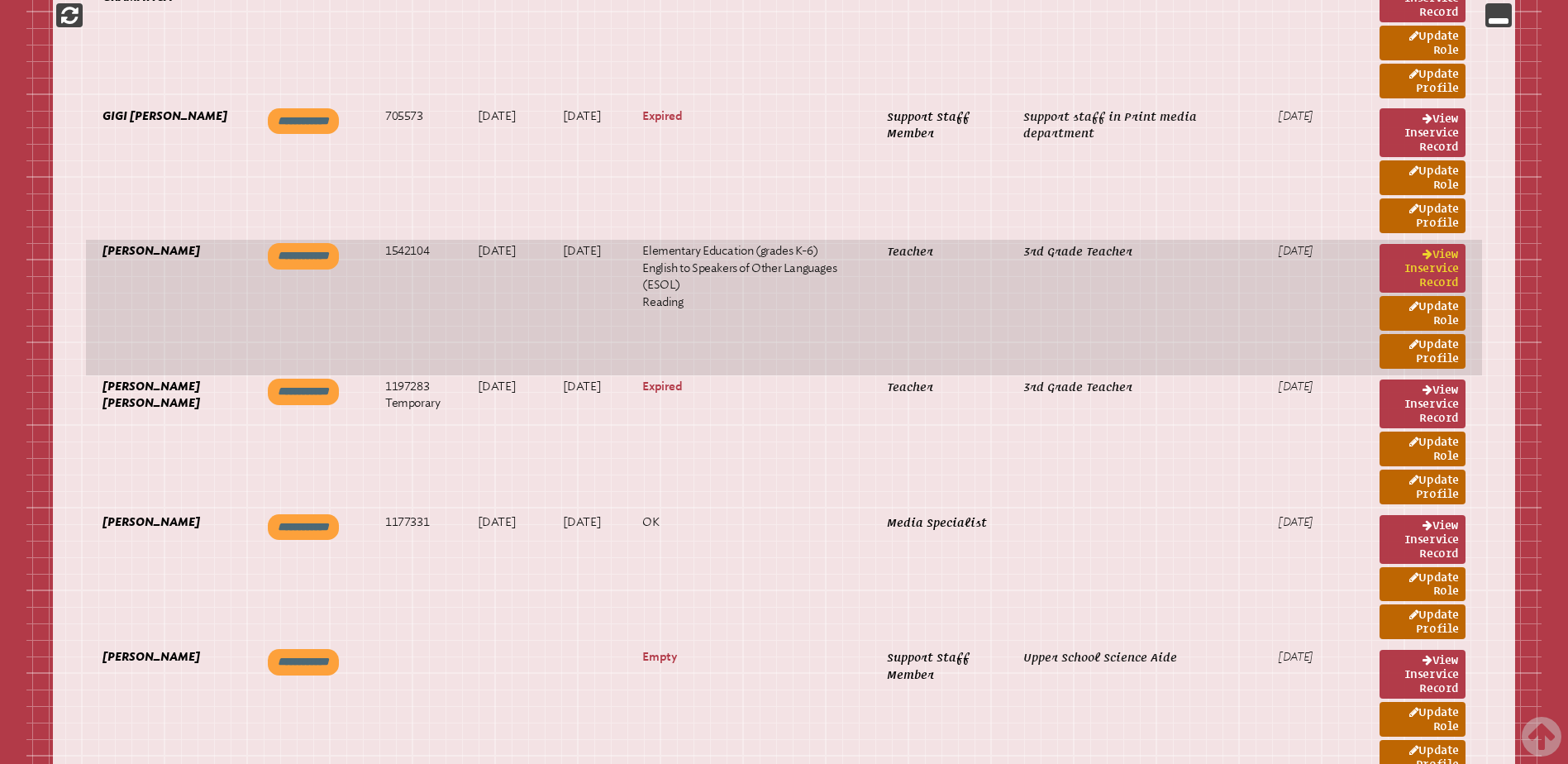
click at [1403, 261] on link "View inservice record" at bounding box center [1422, 269] width 86 height 49
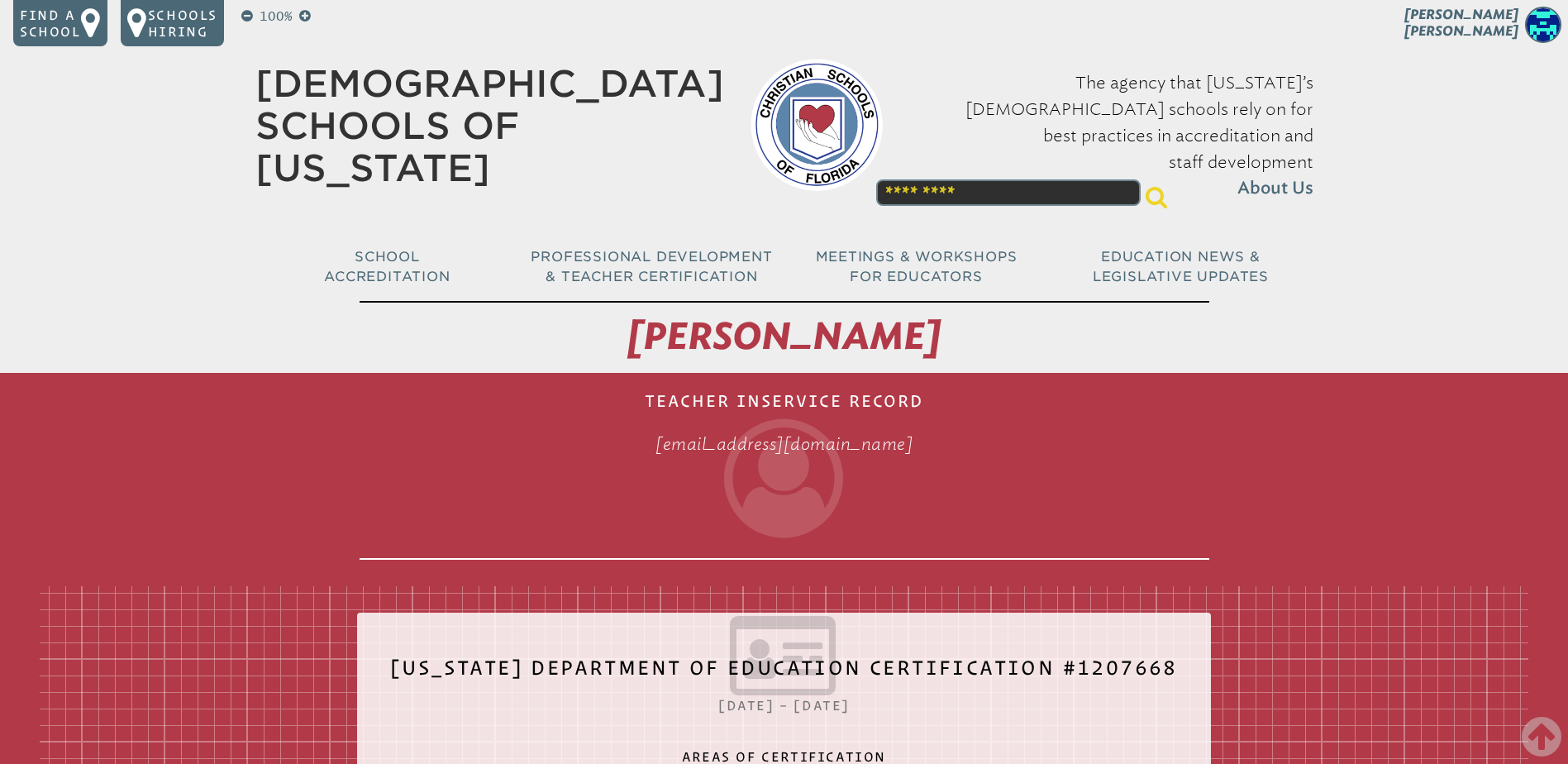
scroll to position [827, 0]
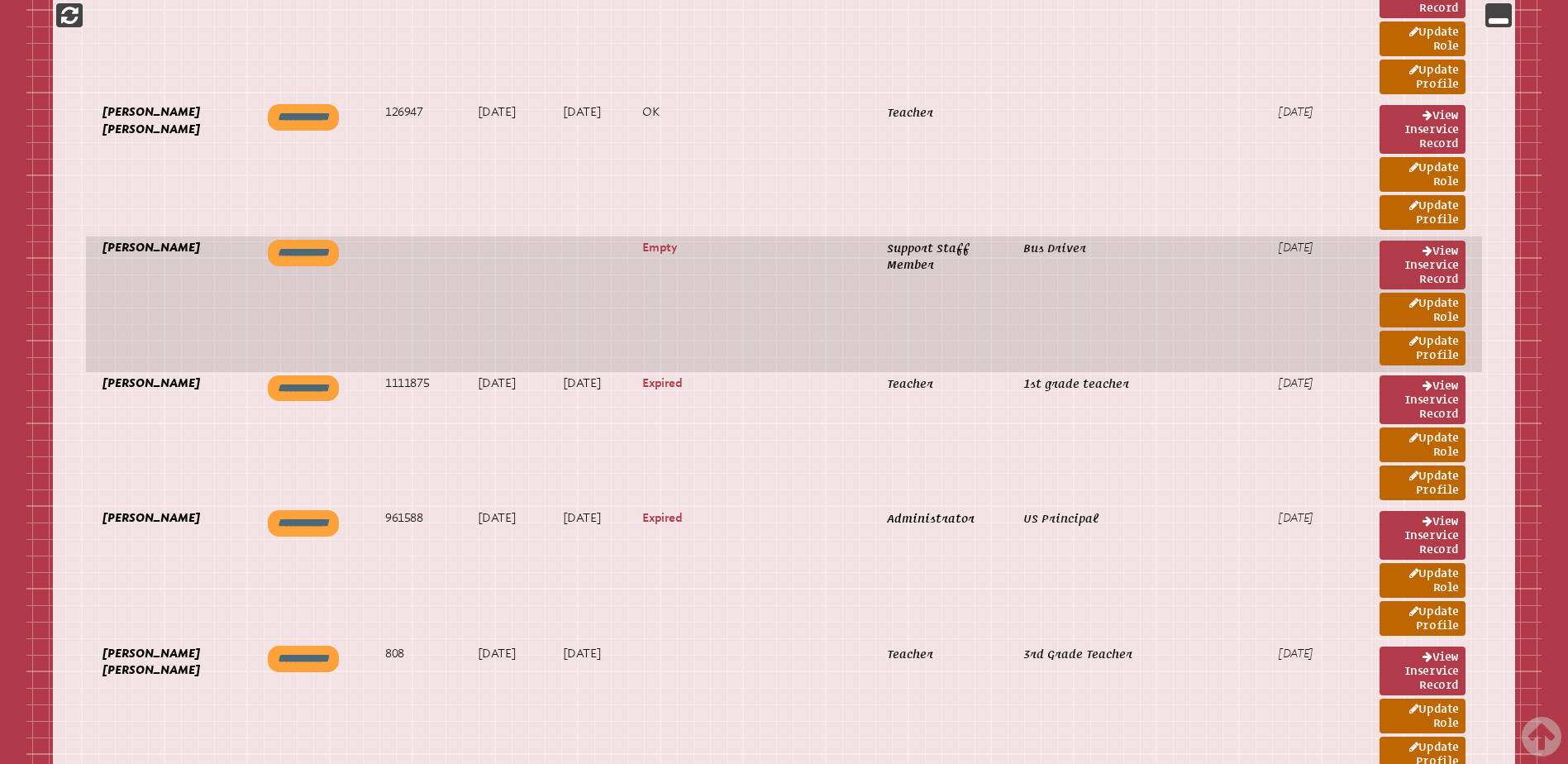
scroll to position [18935, 0]
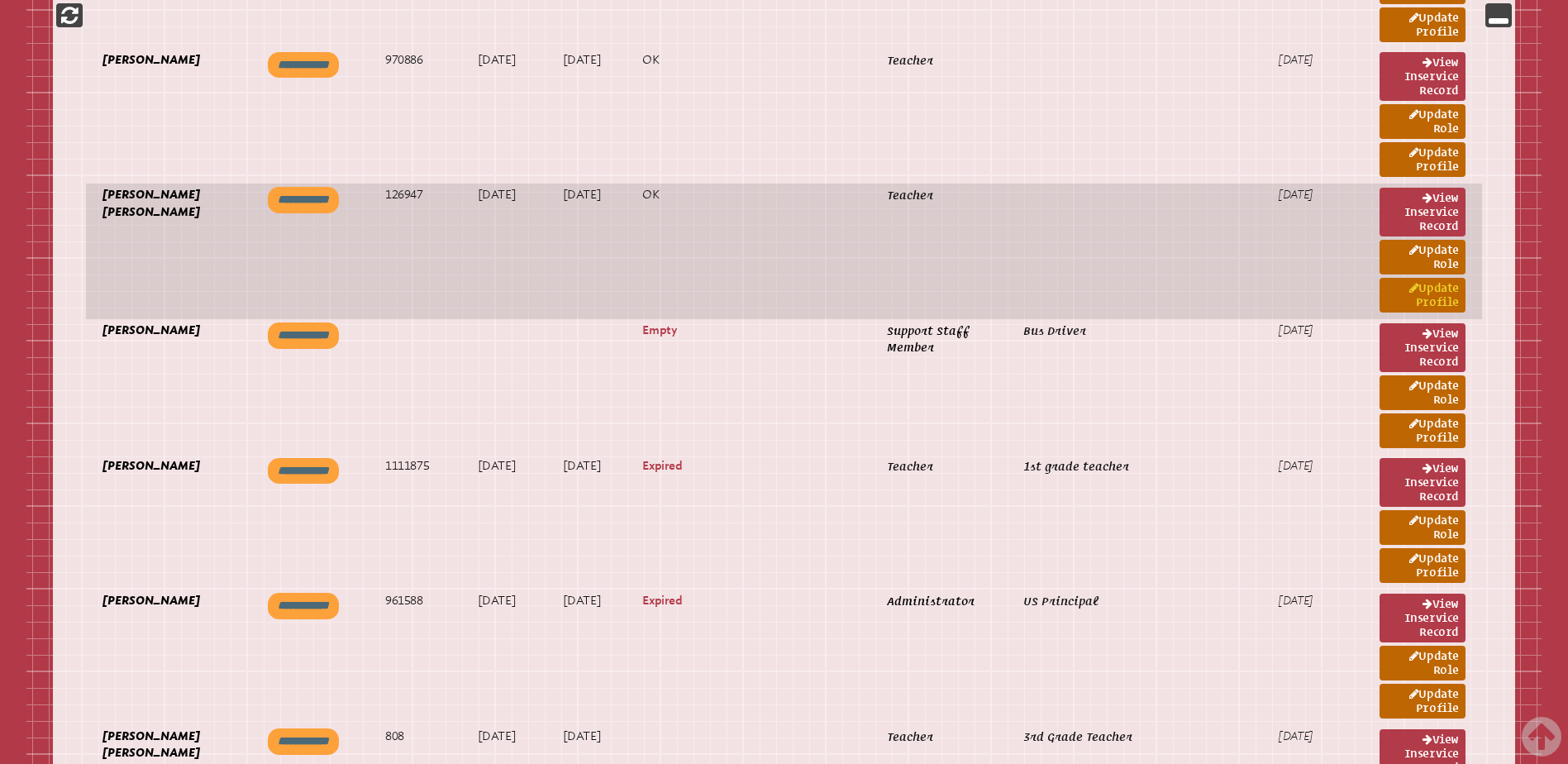
click at [1444, 288] on link "Update Profile" at bounding box center [1422, 295] width 86 height 35
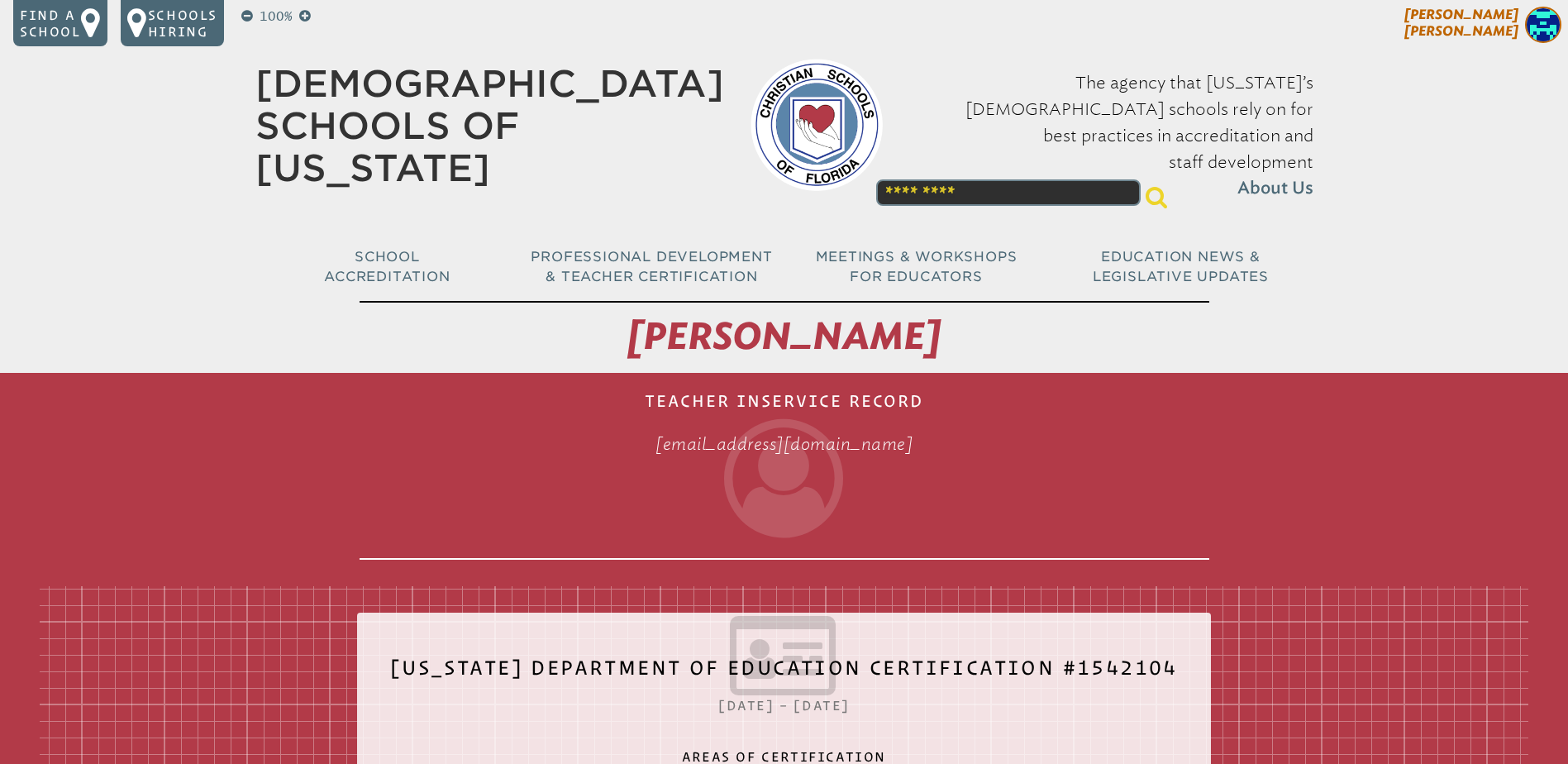
click at [1505, 11] on span "[PERSON_NAME]" at bounding box center [1462, 23] width 114 height 32
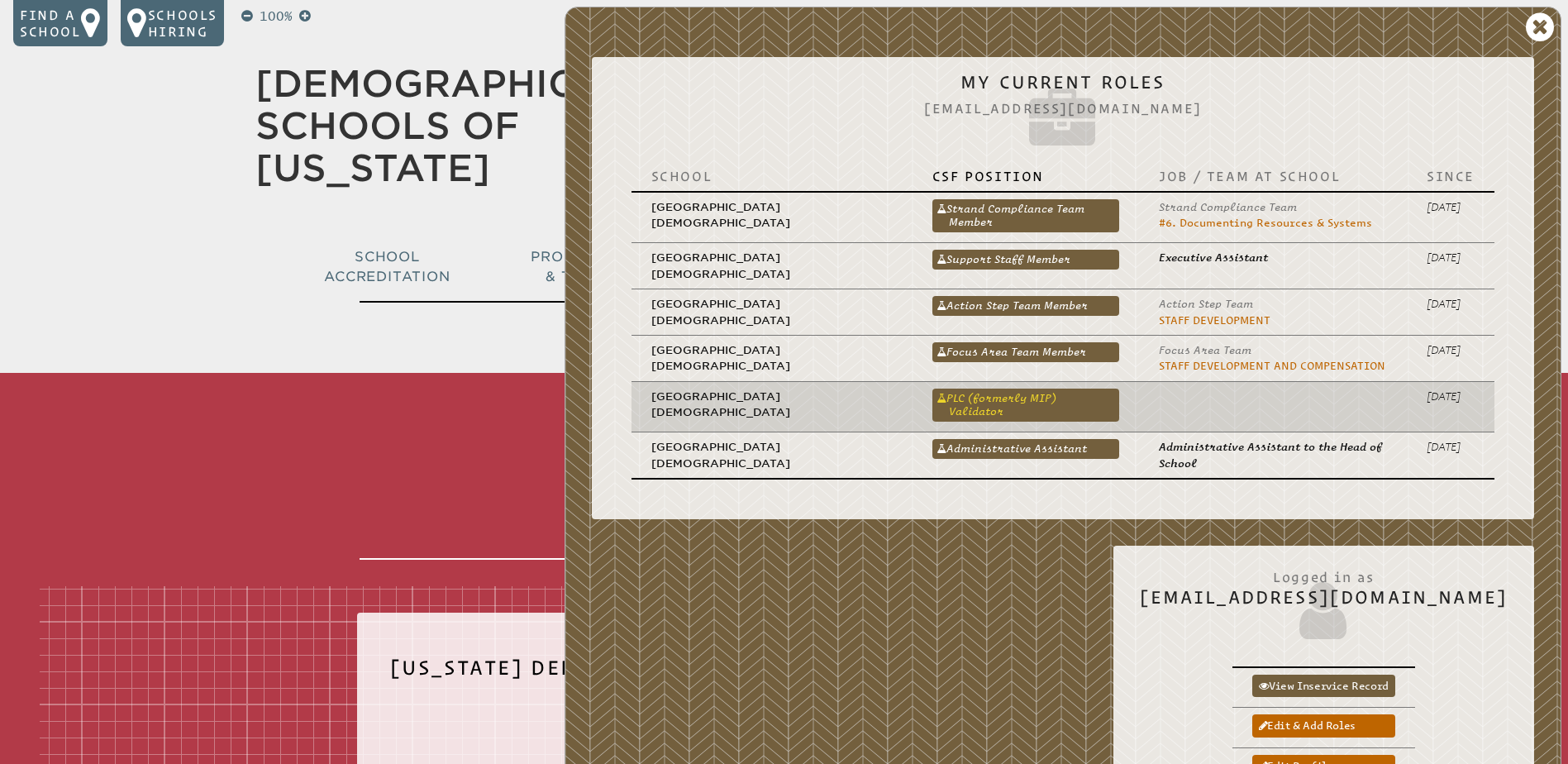
click at [1022, 395] on link "PLC (formerly MIP) Validator" at bounding box center [1026, 405] width 187 height 33
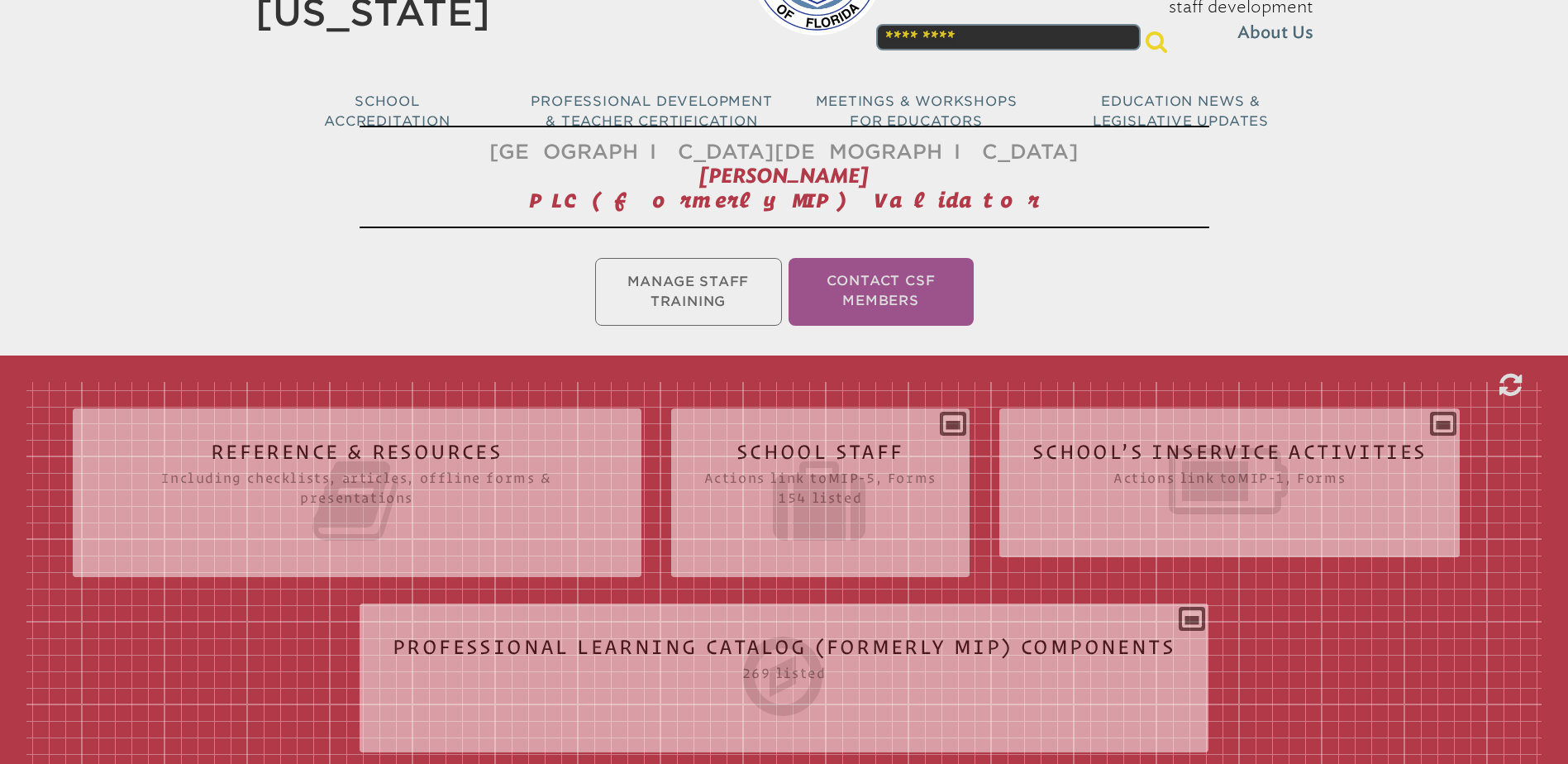
scroll to position [165, 0]
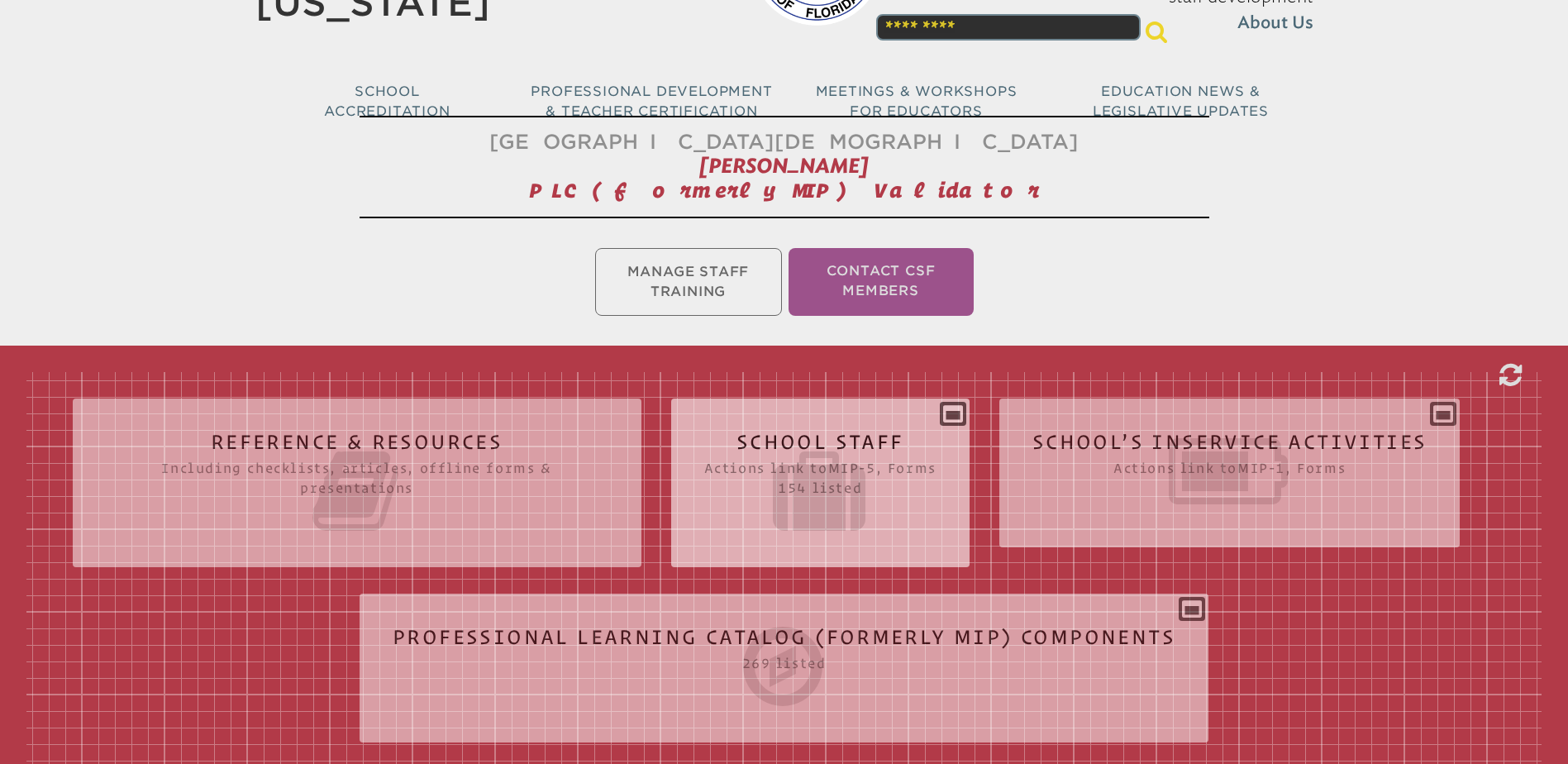
click at [773, 438] on h2 "School Staff Actions link to mip-5 , Forms 154 listed" at bounding box center [820, 484] width 232 height 106
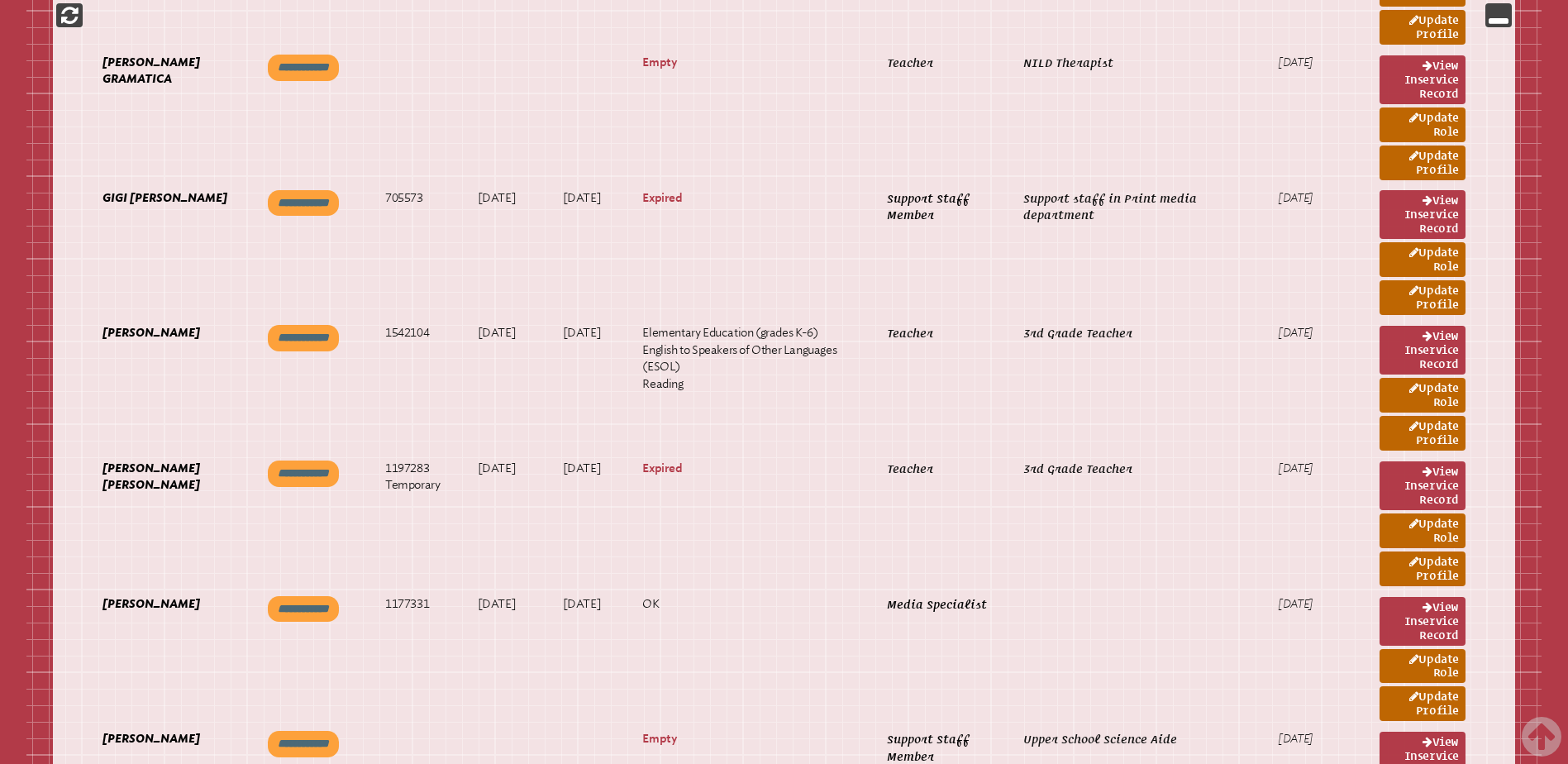
scroll to position [6615, 0]
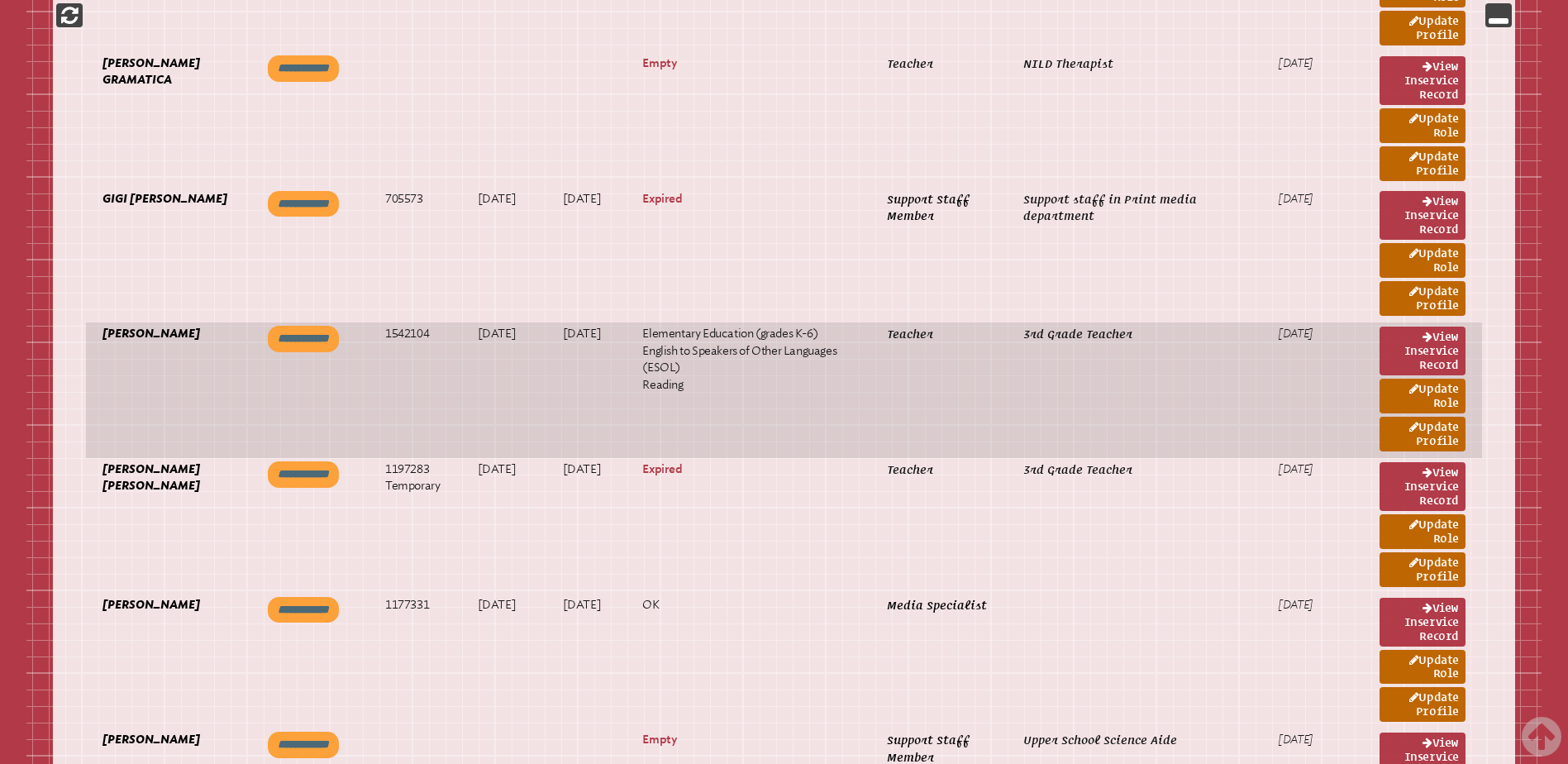
drag, startPoint x: 1430, startPoint y: 428, endPoint x: 1336, endPoint y: 405, distance: 96.8
click at [1430, 428] on link "Update Profile" at bounding box center [1422, 434] width 86 height 35
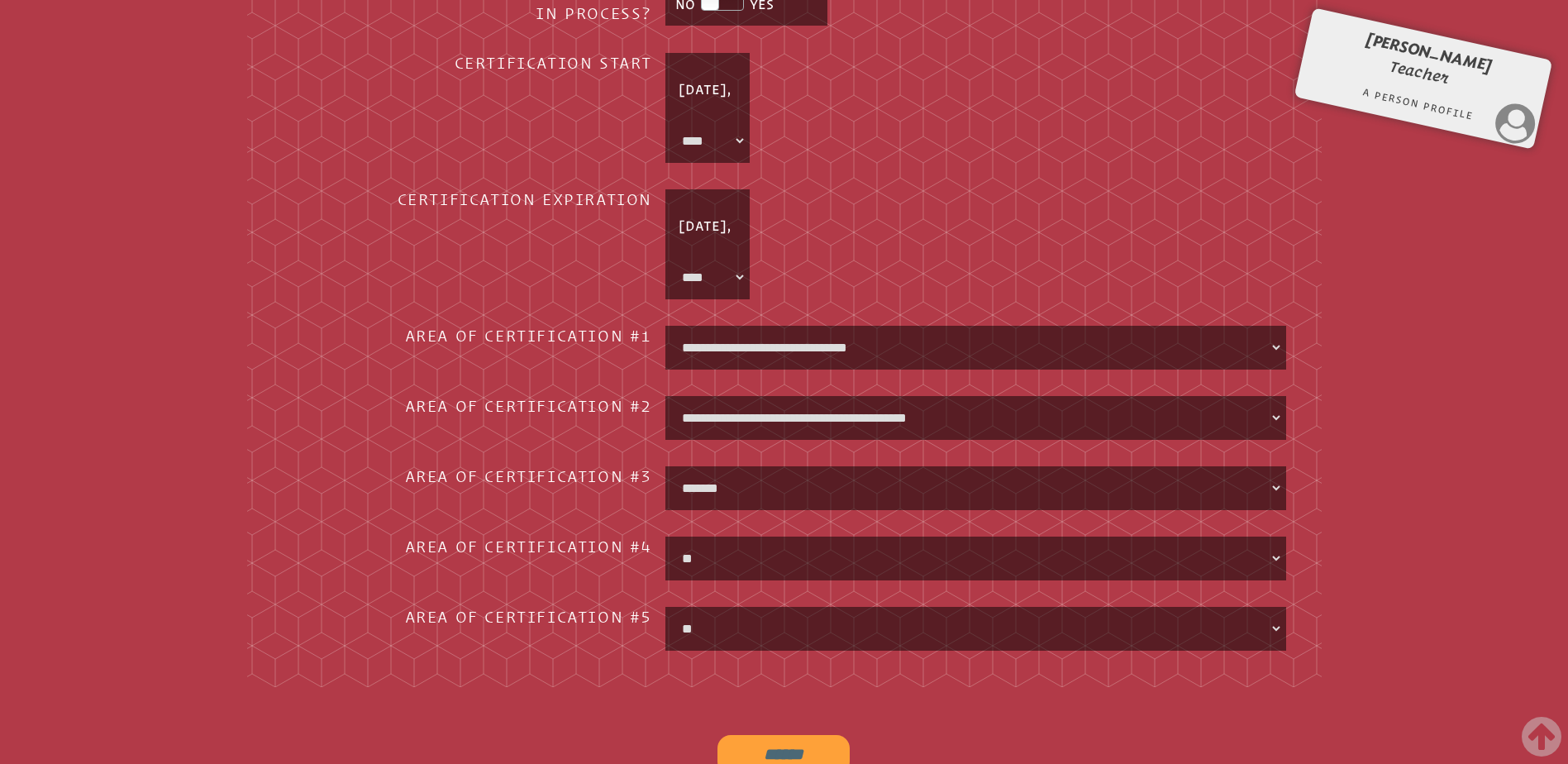
scroll to position [1928, 0]
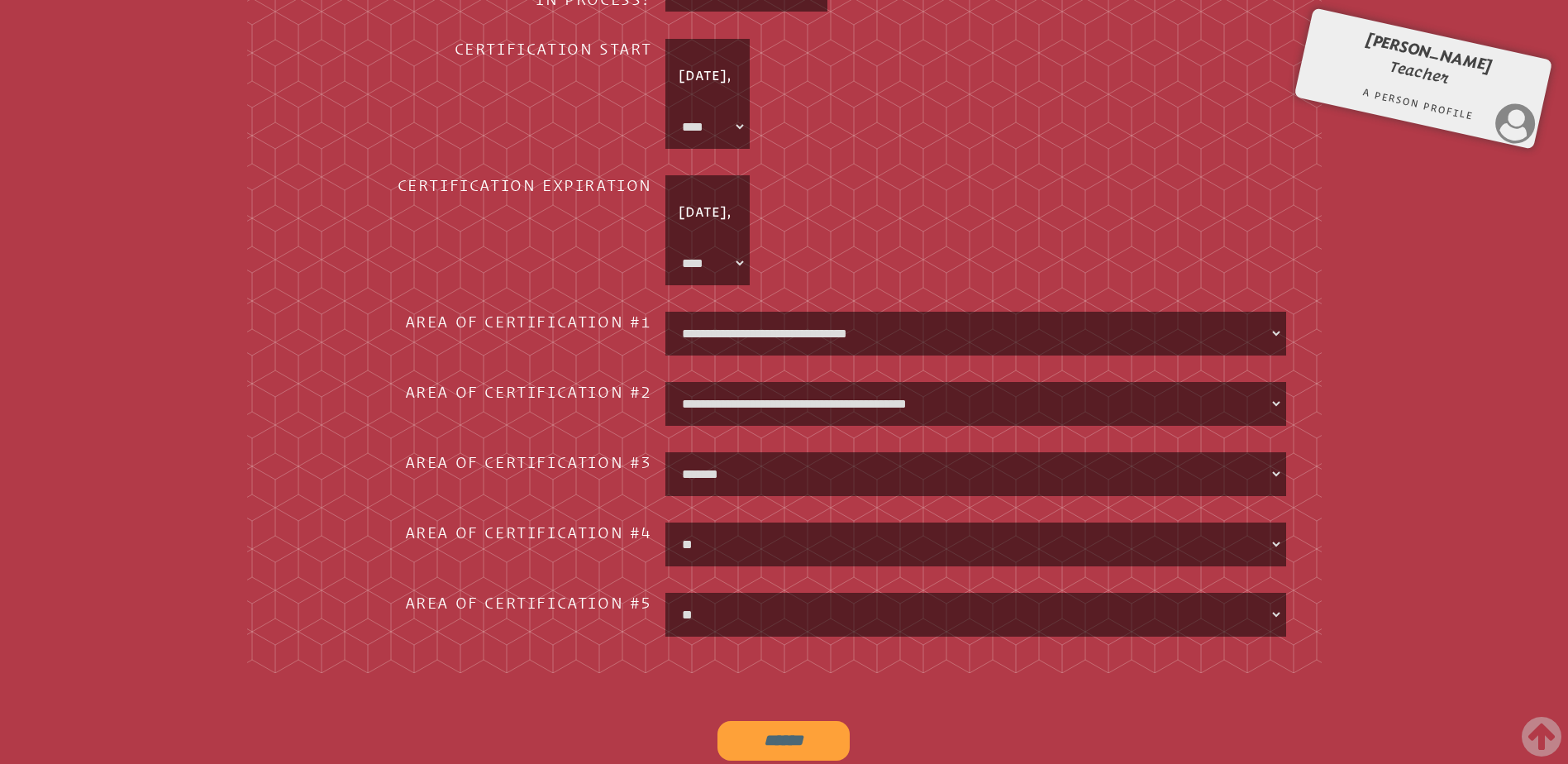
click at [1279, 465] on select "**********" at bounding box center [975, 474] width 614 height 37
click at [348, 453] on label "Area of Certification #3" at bounding box center [474, 462] width 384 height 20
